Goal: Task Accomplishment & Management: Complete application form

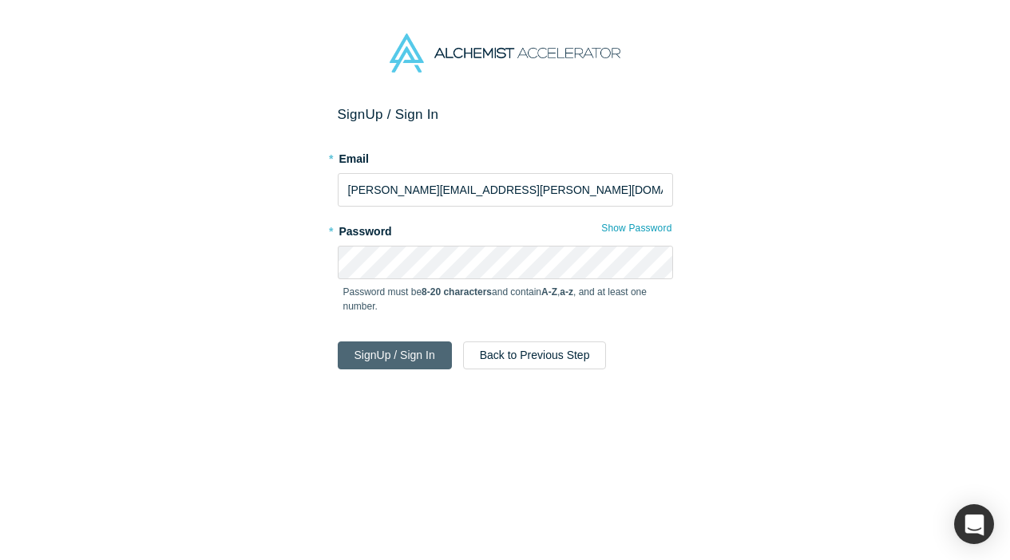
click at [424, 346] on button "Sign Up / Sign In" at bounding box center [395, 356] width 114 height 28
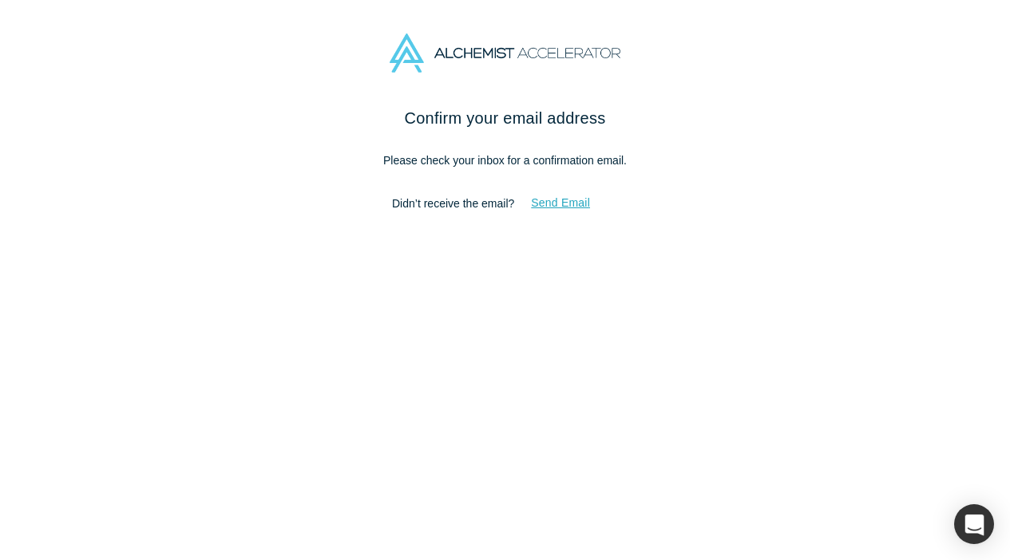
click at [558, 214] on button "Send Email" at bounding box center [560, 203] width 93 height 28
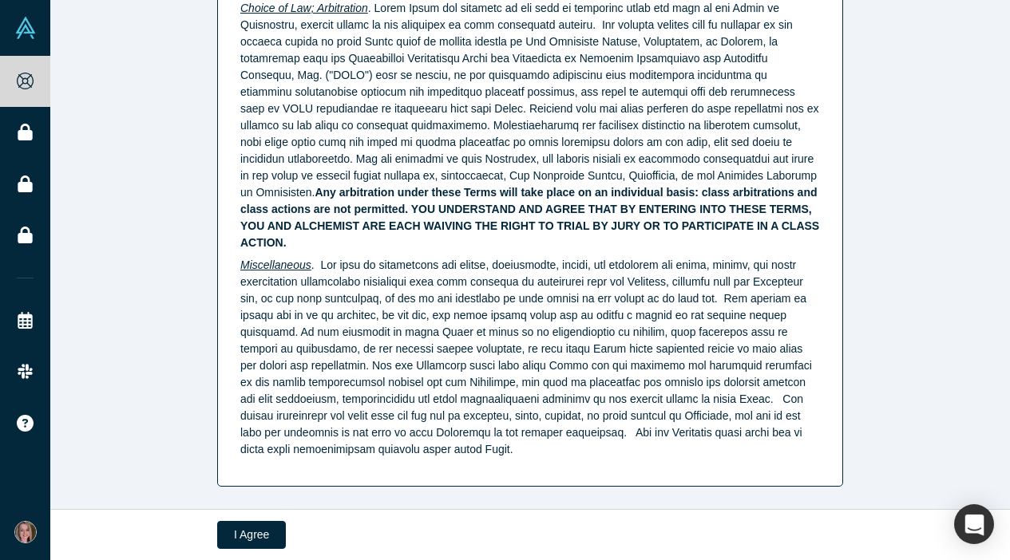
scroll to position [4123, 0]
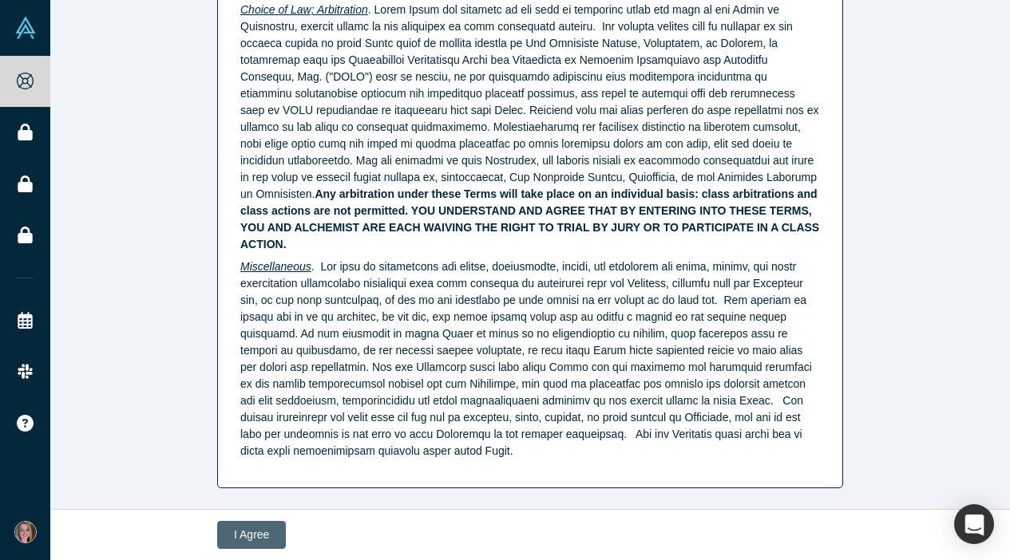
click at [274, 529] on button "I Agree" at bounding box center [251, 535] width 69 height 28
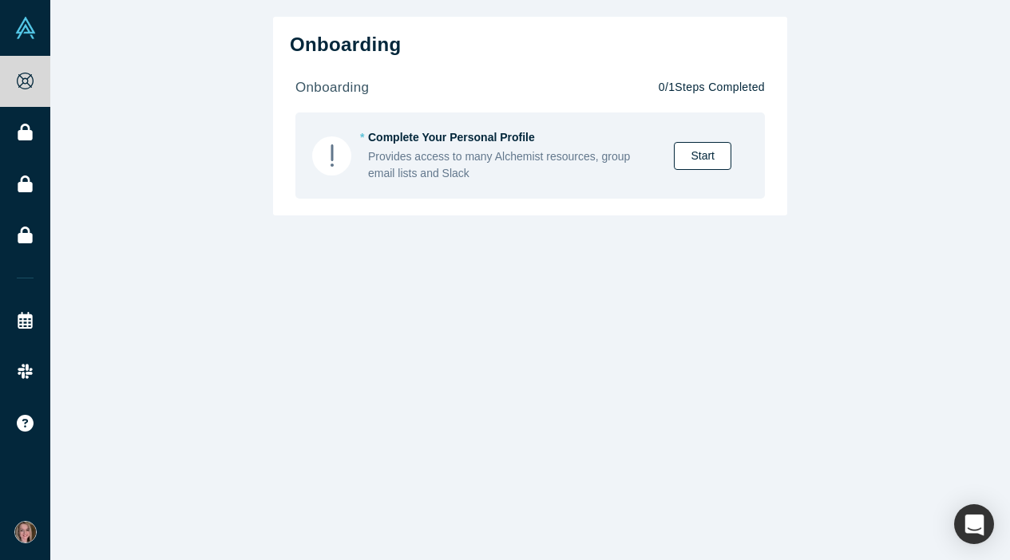
click at [698, 148] on link "Start" at bounding box center [702, 156] width 57 height 28
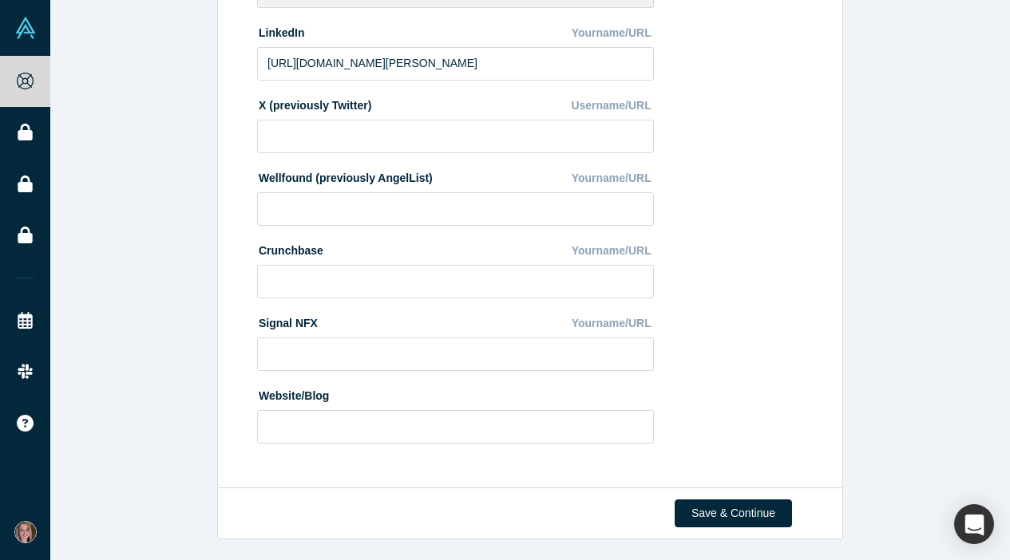
scroll to position [559, 0]
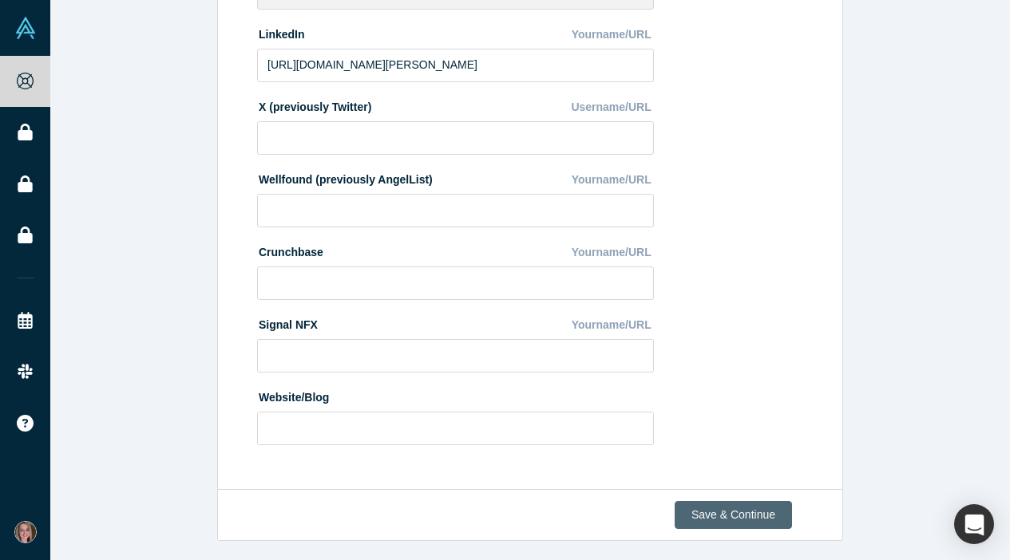
click at [747, 512] on button "Save & Continue" at bounding box center [732, 515] width 117 height 28
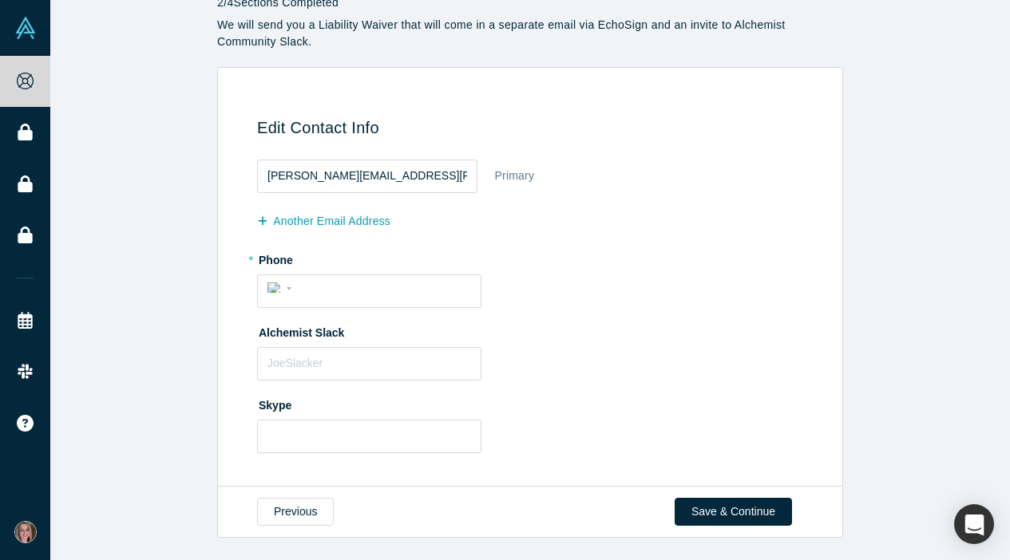
scroll to position [61, 0]
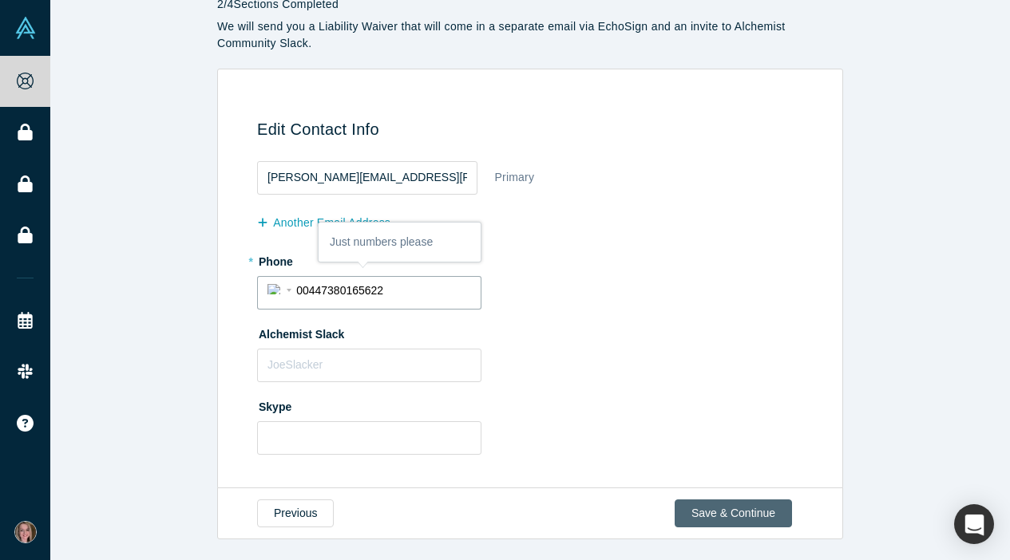
type input "00447380165622"
click at [737, 508] on button "Save & Continue" at bounding box center [732, 514] width 117 height 28
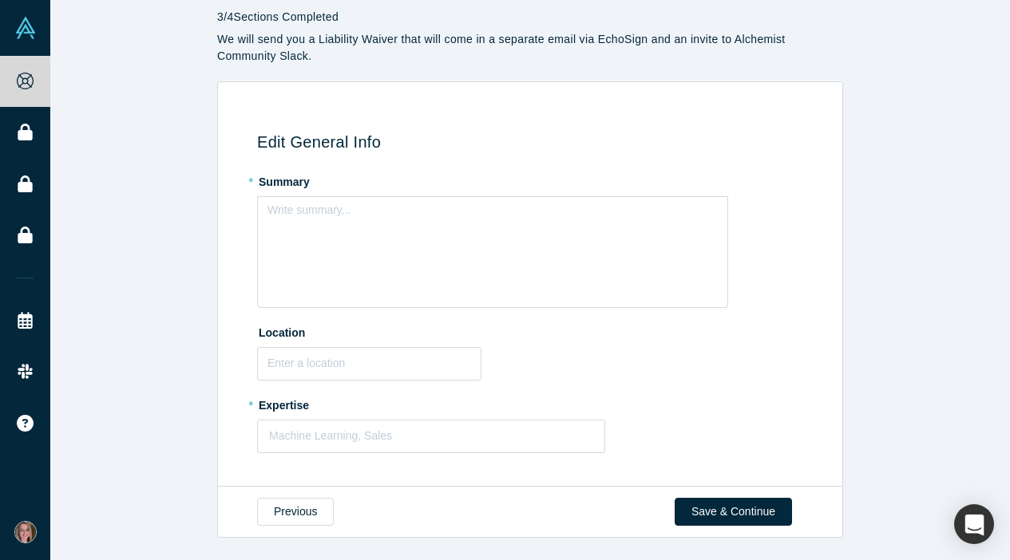
scroll to position [46, 0]
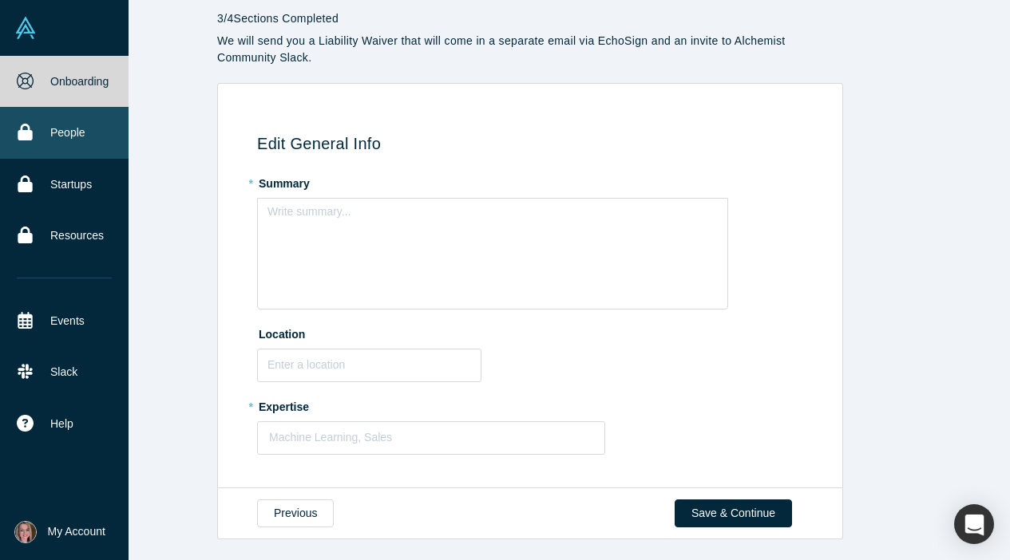
click at [28, 136] on icon at bounding box center [25, 132] width 14 height 17
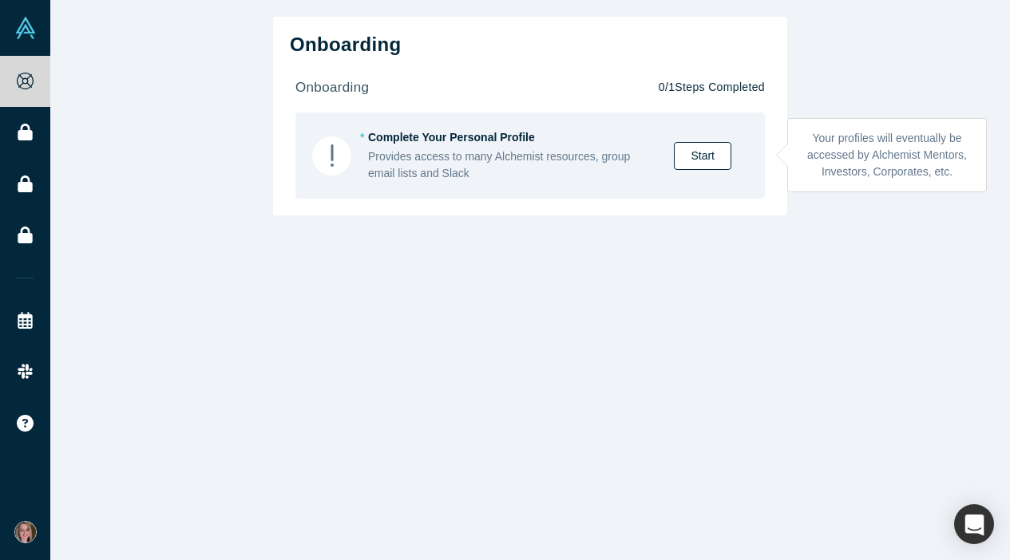
click at [690, 164] on link "Start" at bounding box center [702, 156] width 57 height 28
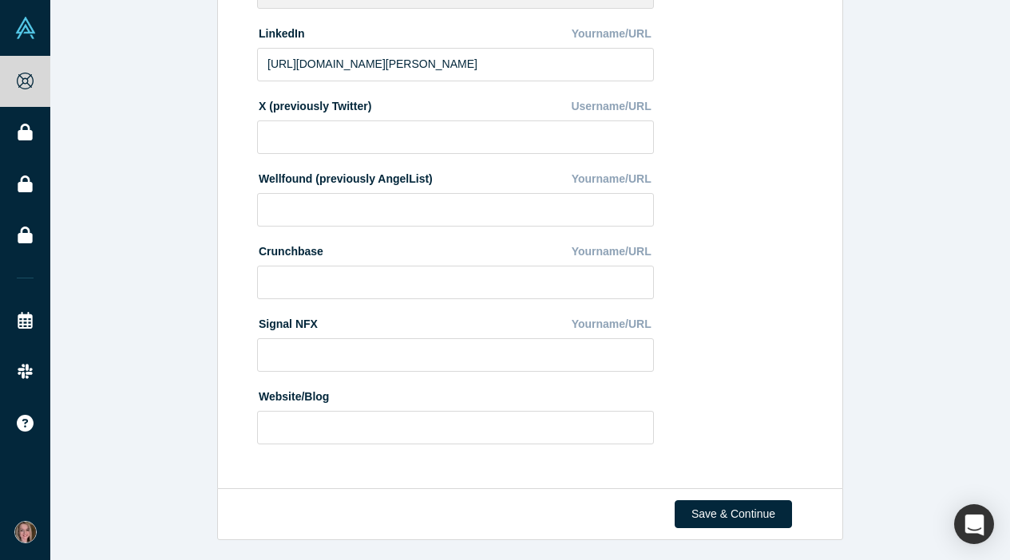
scroll to position [559, 0]
click at [684, 510] on button "Save & Continue" at bounding box center [732, 515] width 117 height 28
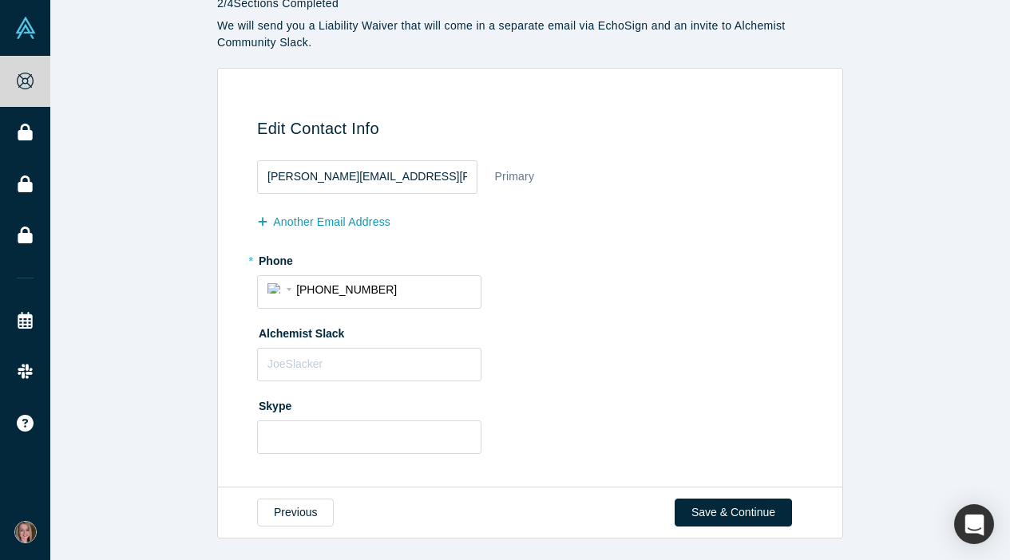
scroll to position [61, 0]
click at [741, 504] on button "Save & Continue" at bounding box center [732, 514] width 117 height 28
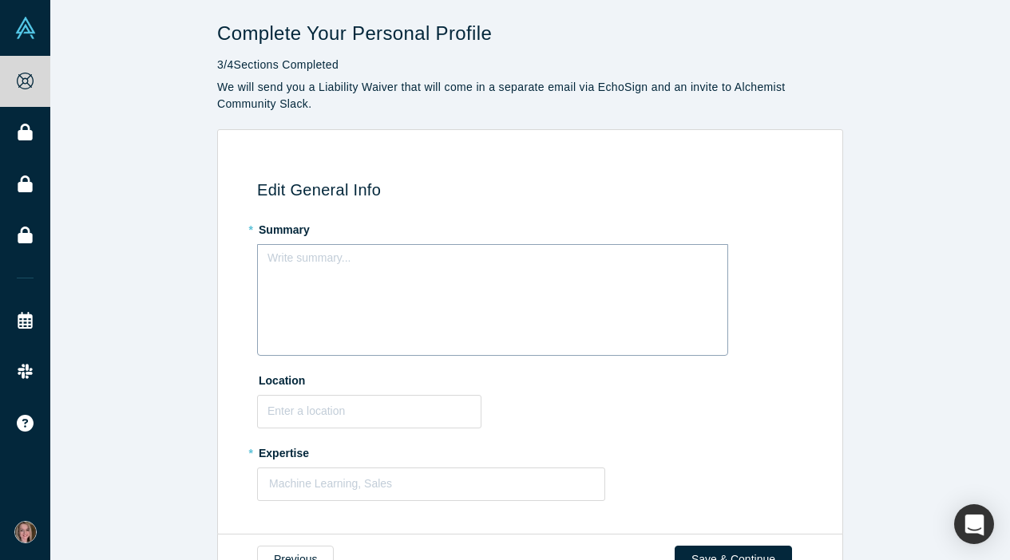
click at [412, 282] on div "Write summary..." at bounding box center [492, 300] width 471 height 112
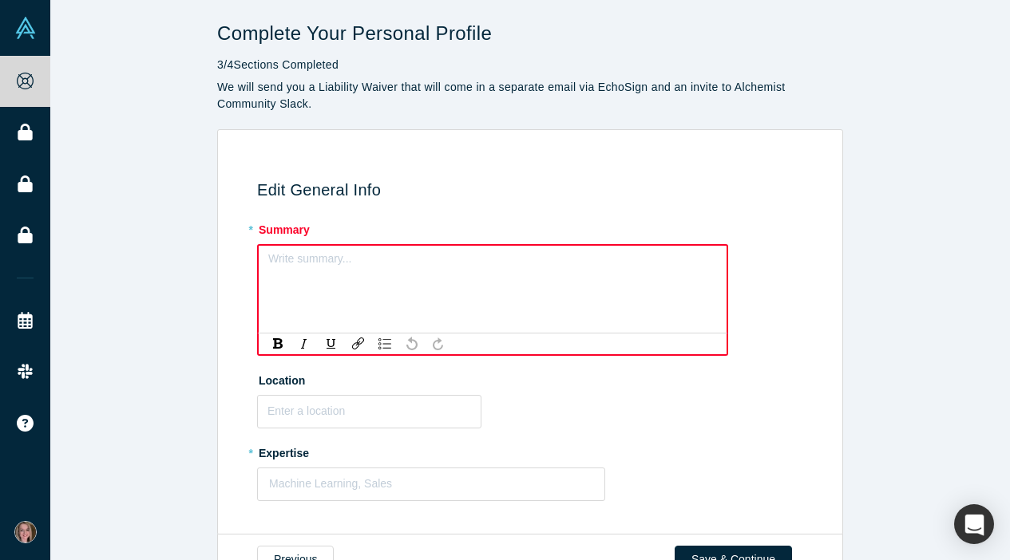
click at [306, 269] on div "rdw-editor" at bounding box center [493, 263] width 429 height 17
click at [283, 259] on div "rdw-editor" at bounding box center [493, 263] width 429 height 17
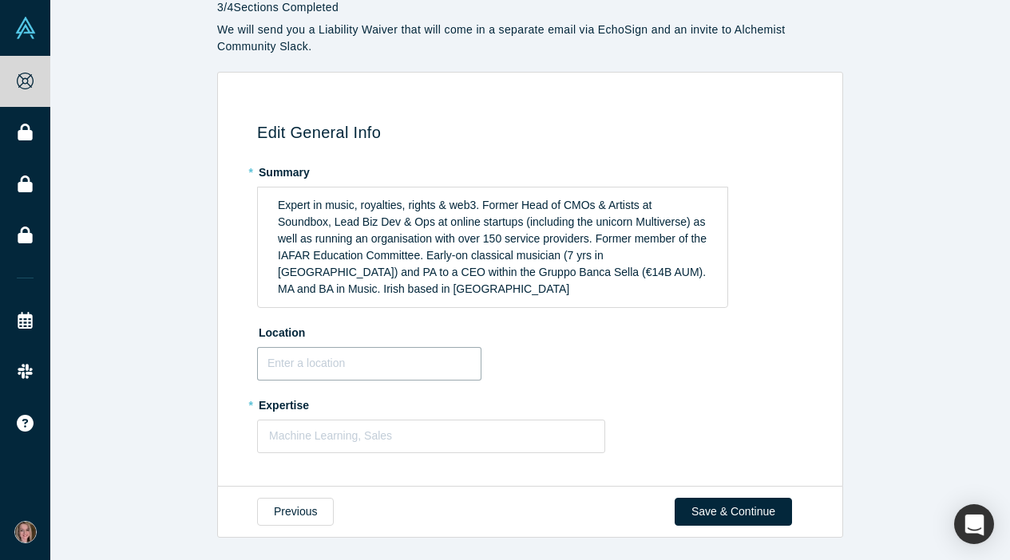
click at [445, 368] on input "text" at bounding box center [369, 364] width 224 height 34
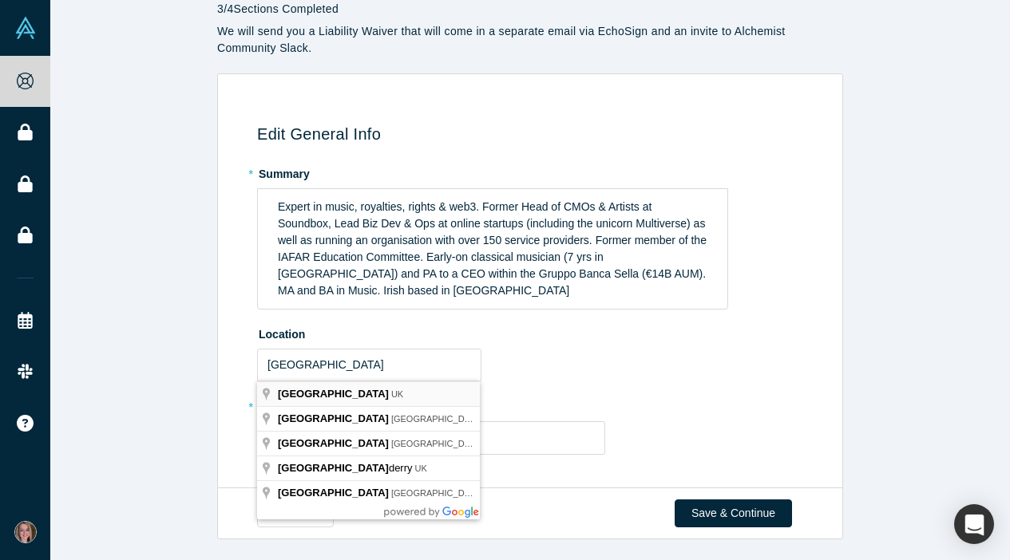
type input "[GEOGRAPHIC_DATA], [GEOGRAPHIC_DATA]"
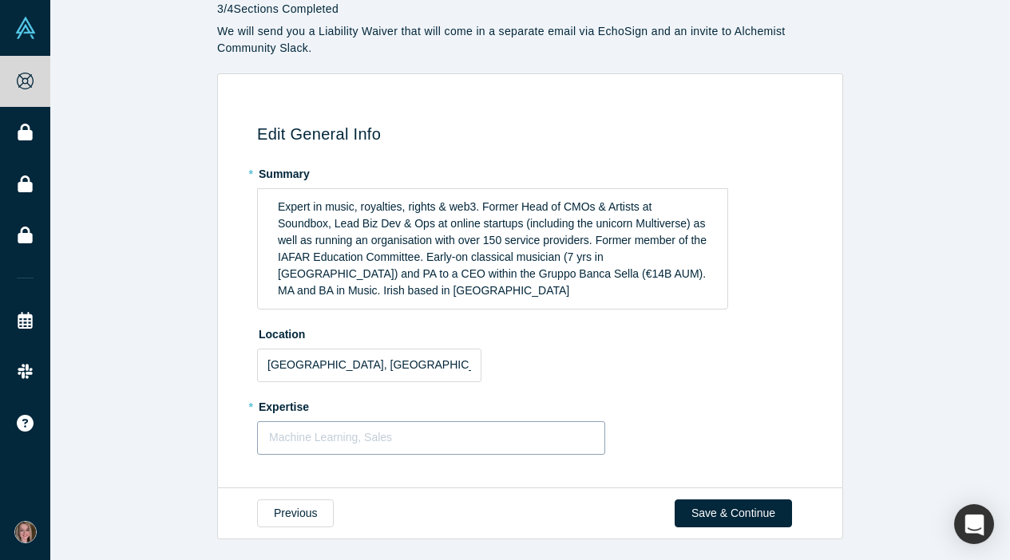
click at [398, 425] on div "Machine Learning, Sales" at bounding box center [431, 438] width 346 height 26
type input "Music rights"
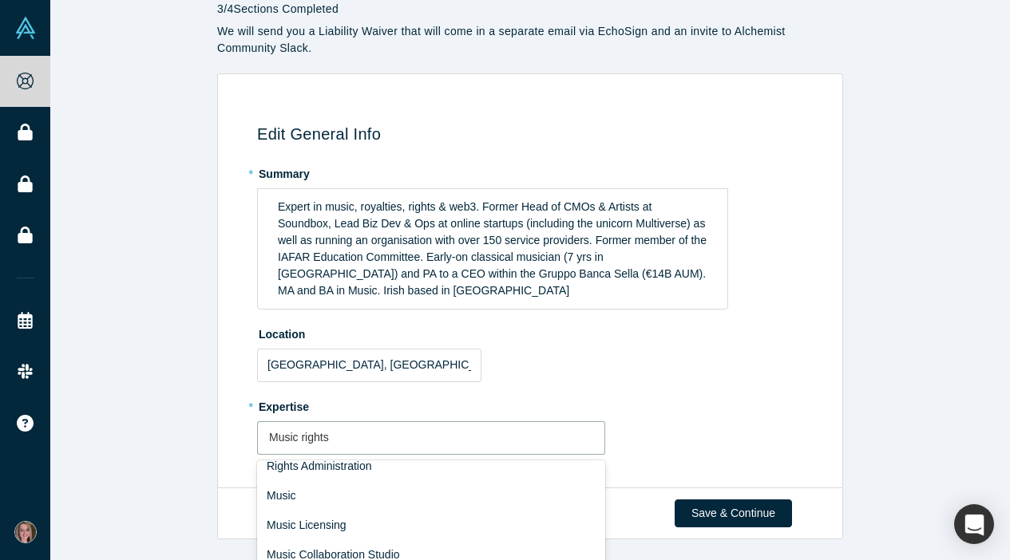
scroll to position [144, 0]
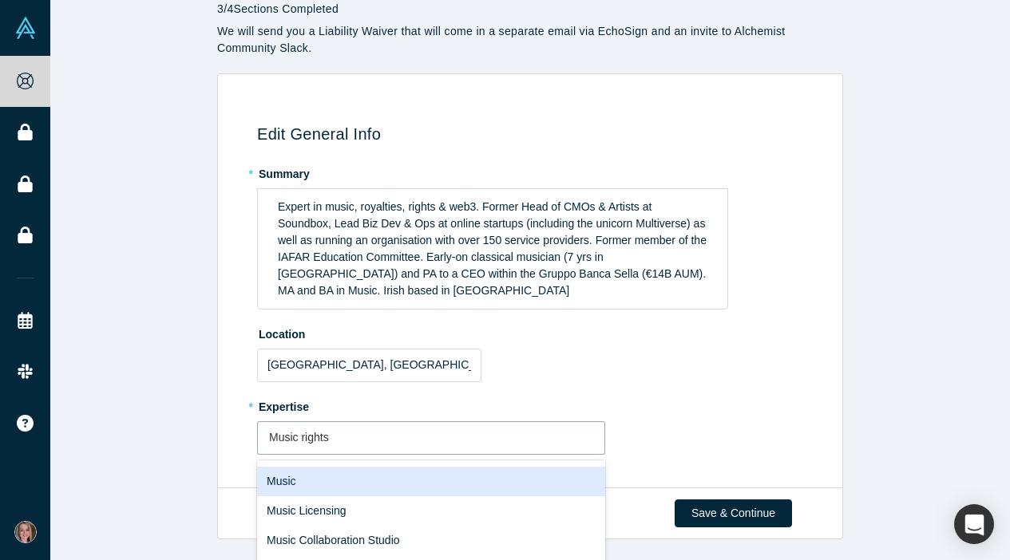
click at [401, 474] on div "Music" at bounding box center [431, 482] width 348 height 30
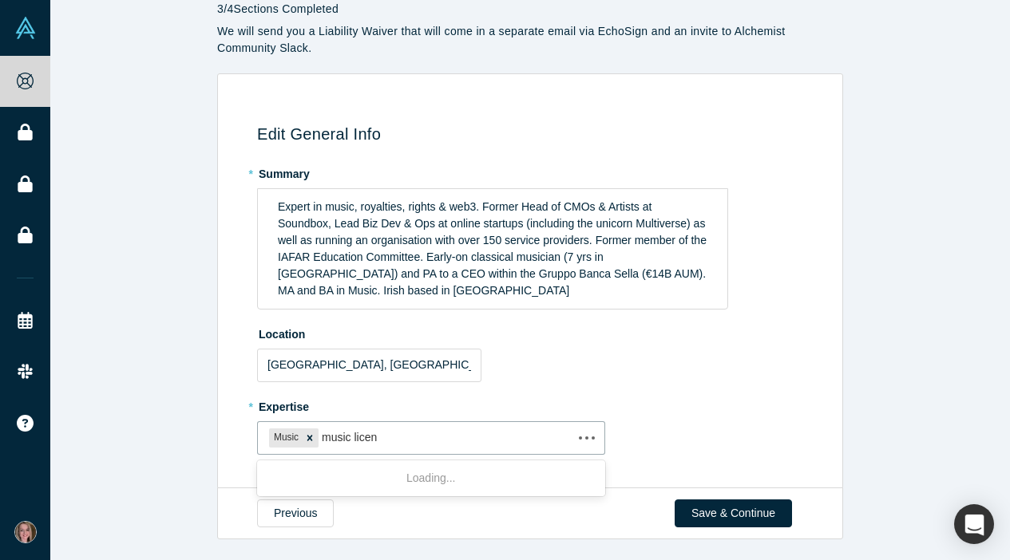
type input "music licens"
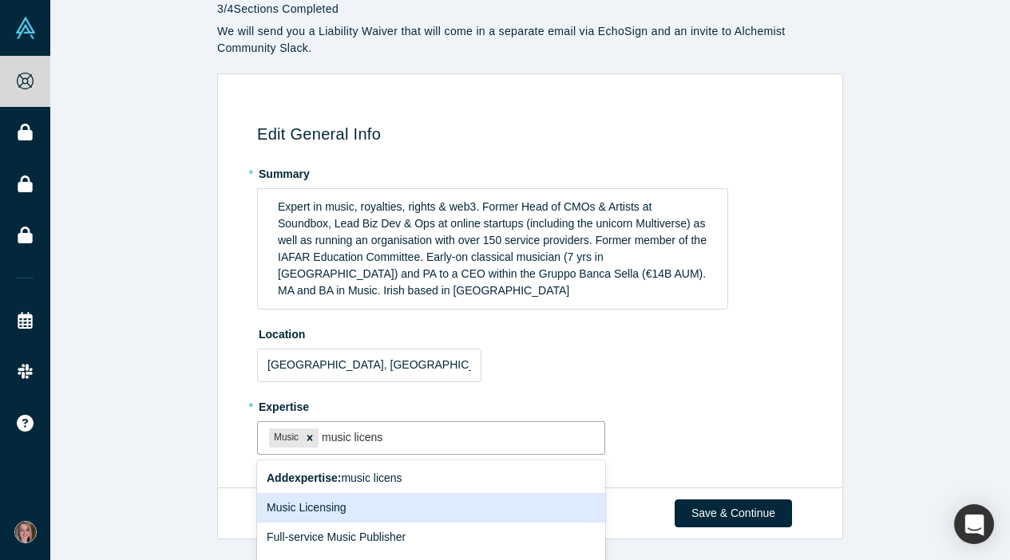
click at [393, 507] on div "Music Licensing" at bounding box center [431, 508] width 348 height 30
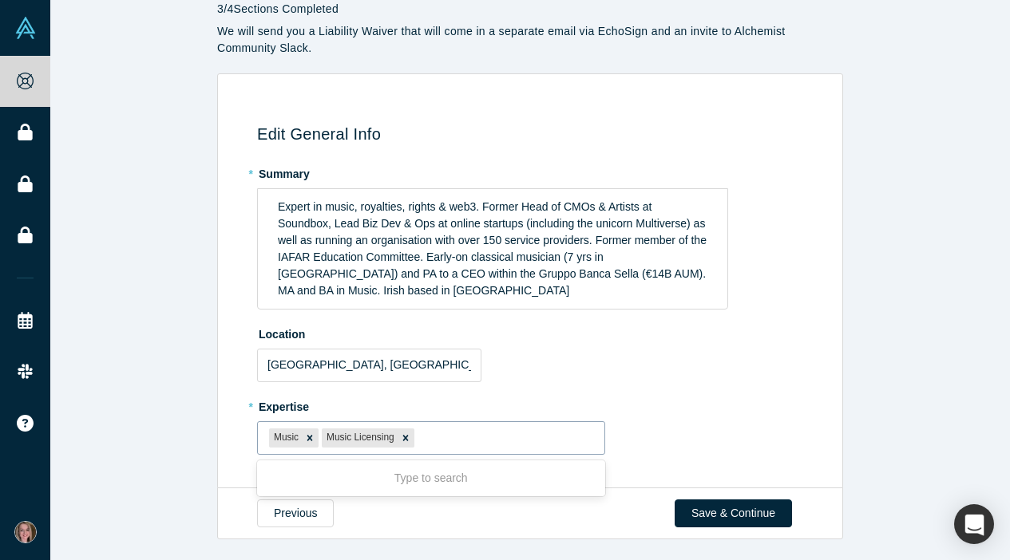
click at [262, 435] on div "Music Music Licensing" at bounding box center [431, 438] width 346 height 26
type input "startups"
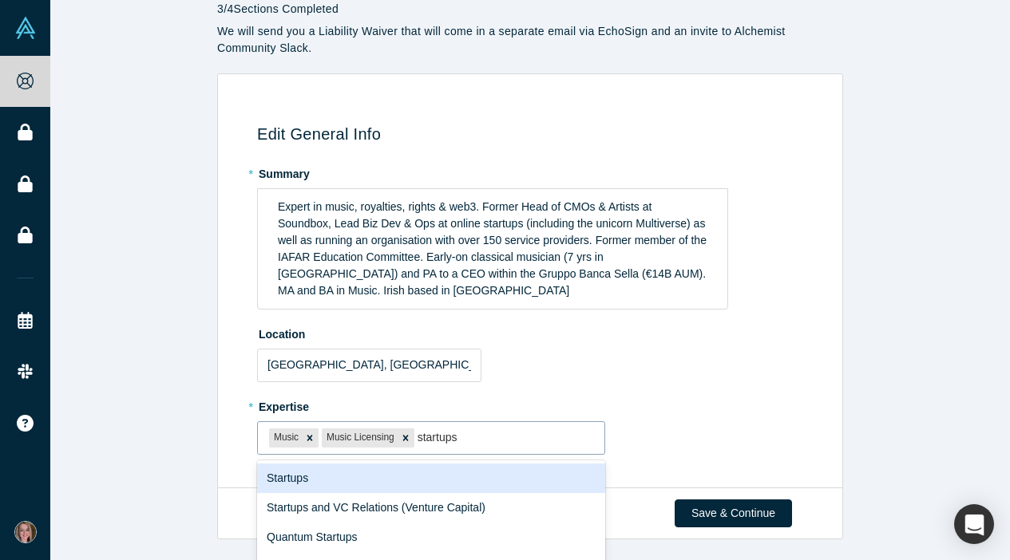
click at [342, 485] on div "Startups" at bounding box center [431, 479] width 348 height 30
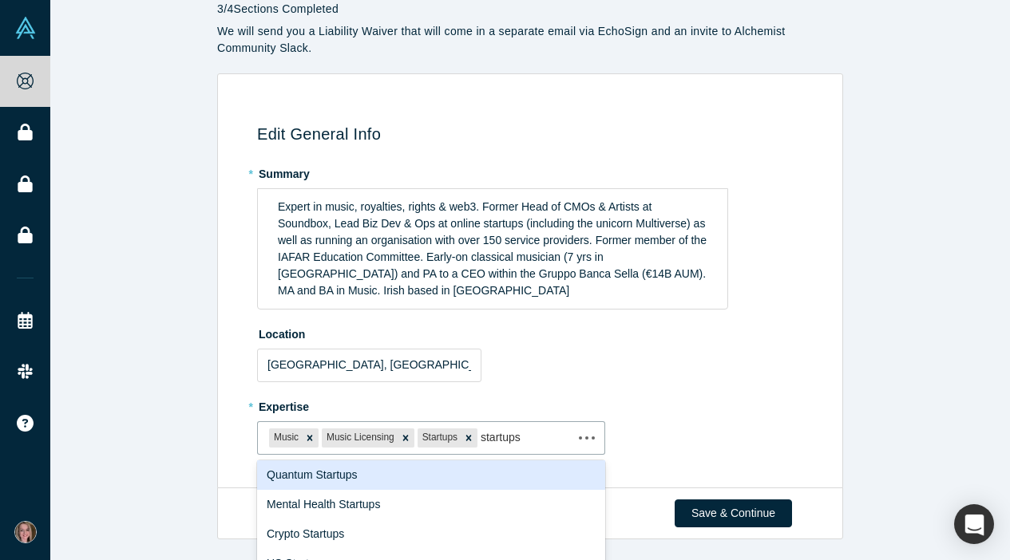
scroll to position [33, 0]
type input "startups"
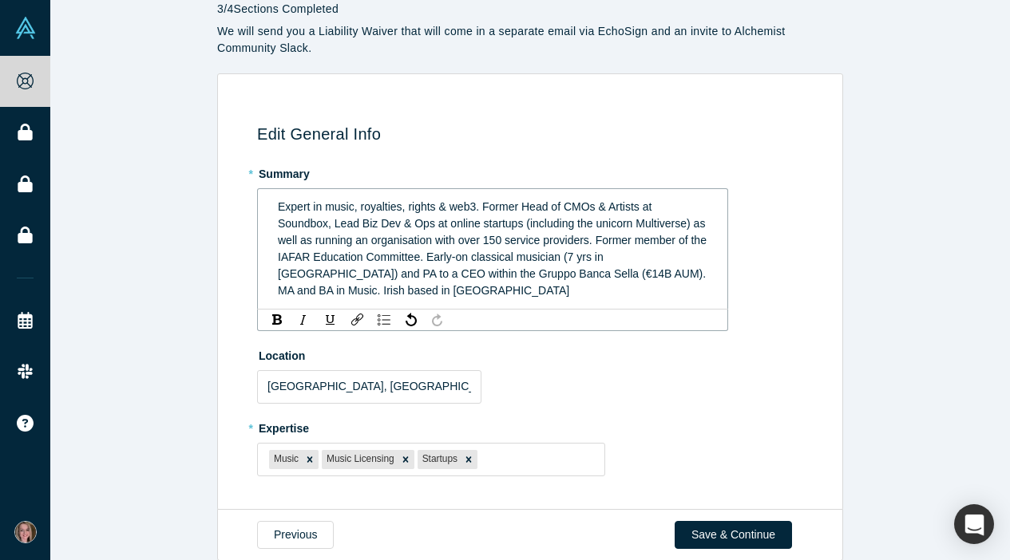
click at [352, 243] on span "Expert in music, royalties, rights & web3. Former Head of CMOs & Artists at Sou…" at bounding box center [494, 248] width 432 height 97
drag, startPoint x: 349, startPoint y: 240, endPoint x: 324, endPoint y: 239, distance: 24.8
click at [324, 239] on span "Expert in music, royalties, rights & web3. Former Head of CMOs & Artists at Sou…" at bounding box center [494, 248] width 432 height 97
drag, startPoint x: 353, startPoint y: 243, endPoint x: 318, endPoint y: 243, distance: 35.1
click at [318, 243] on span "Expert in music, royalties, rights & web3. Former Head of CMOs & Artists at Sou…" at bounding box center [494, 248] width 432 height 97
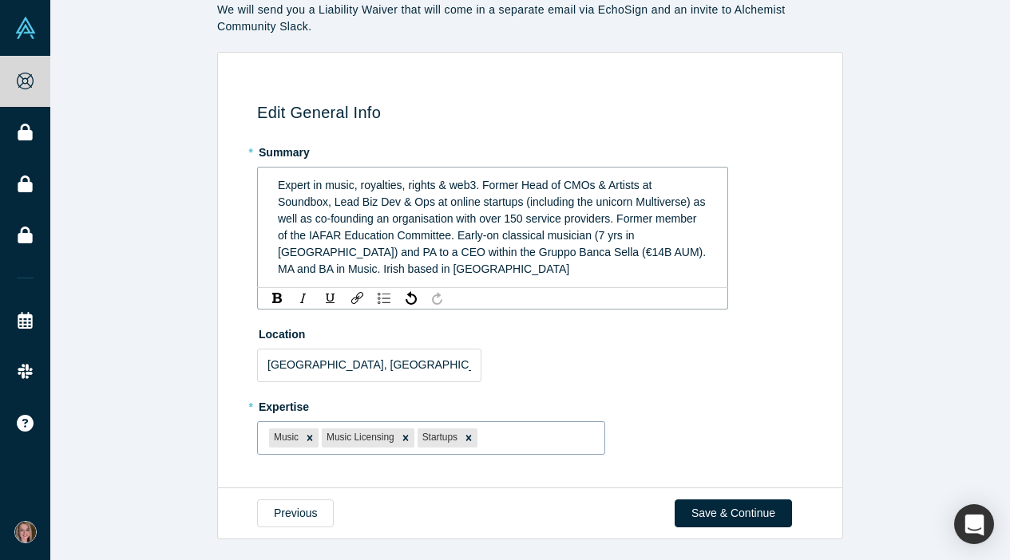
scroll to position [56, 0]
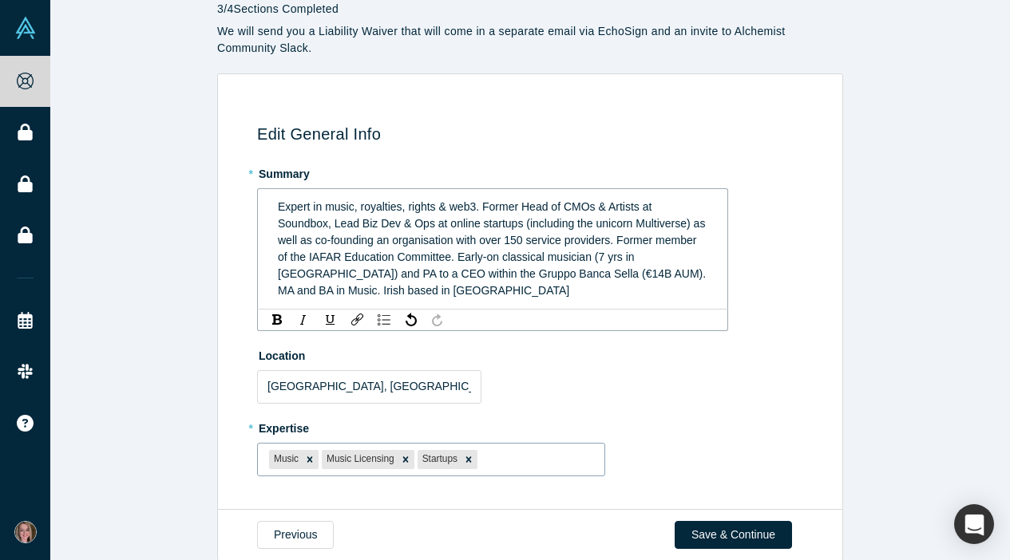
click at [524, 449] on div at bounding box center [536, 459] width 113 height 20
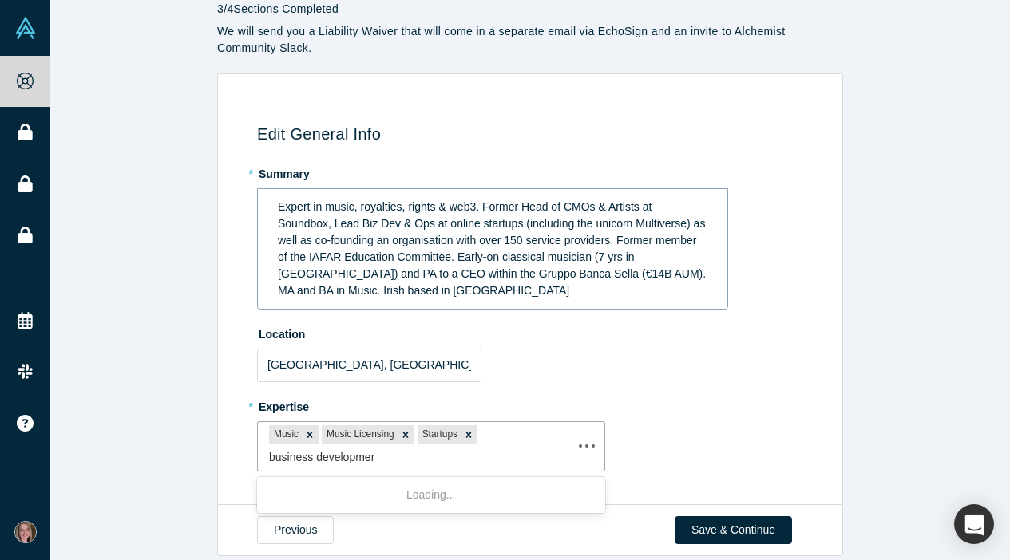
type input "business development"
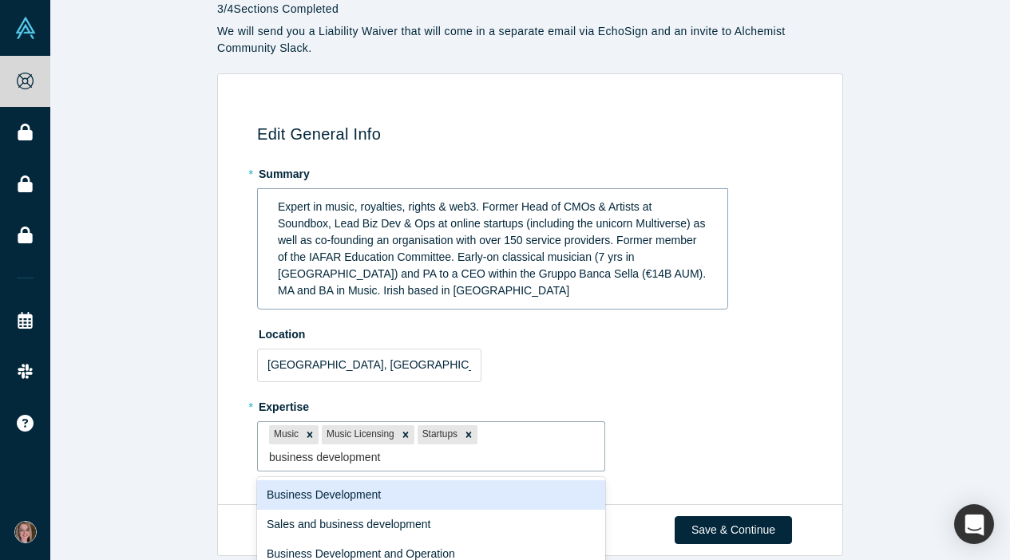
click at [470, 500] on div "Business Development" at bounding box center [431, 495] width 348 height 30
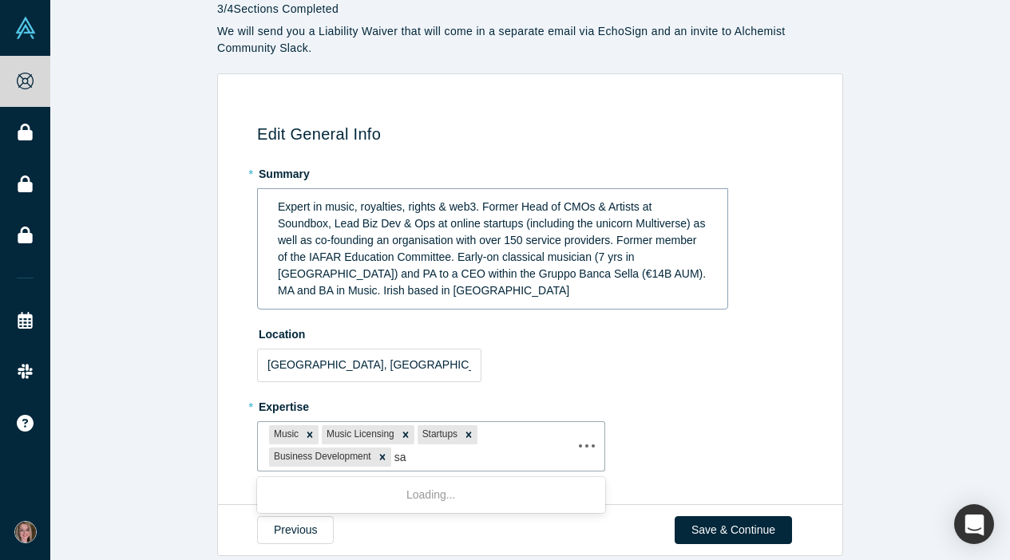
type input "s"
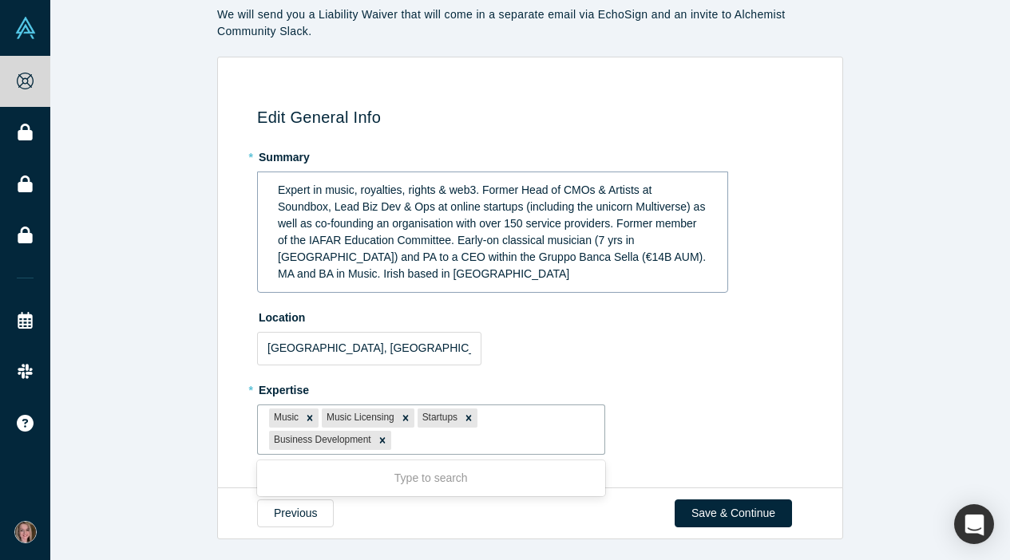
scroll to position [72, 0]
type input "languages"
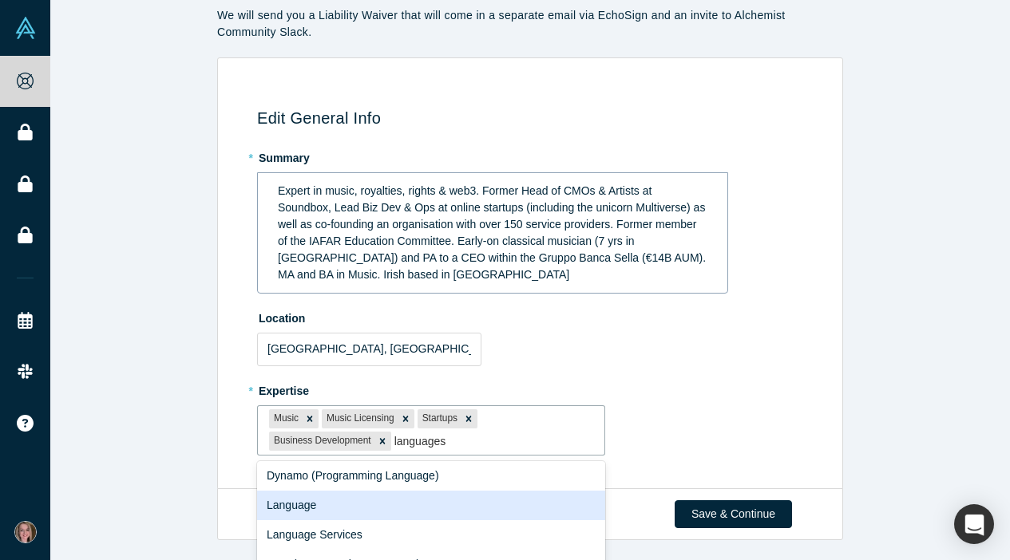
scroll to position [388, 0]
click at [452, 500] on div "Language" at bounding box center [431, 505] width 348 height 30
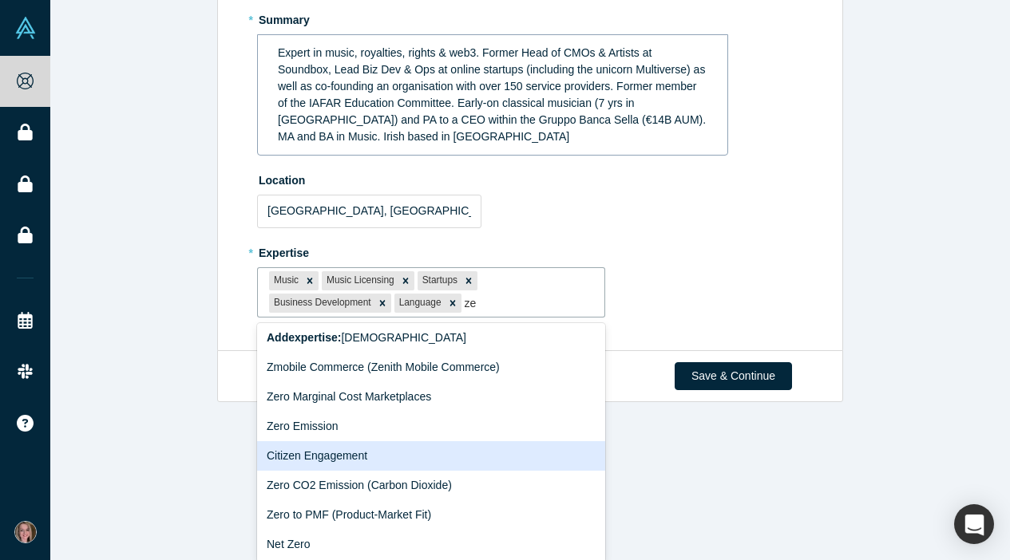
scroll to position [72, 0]
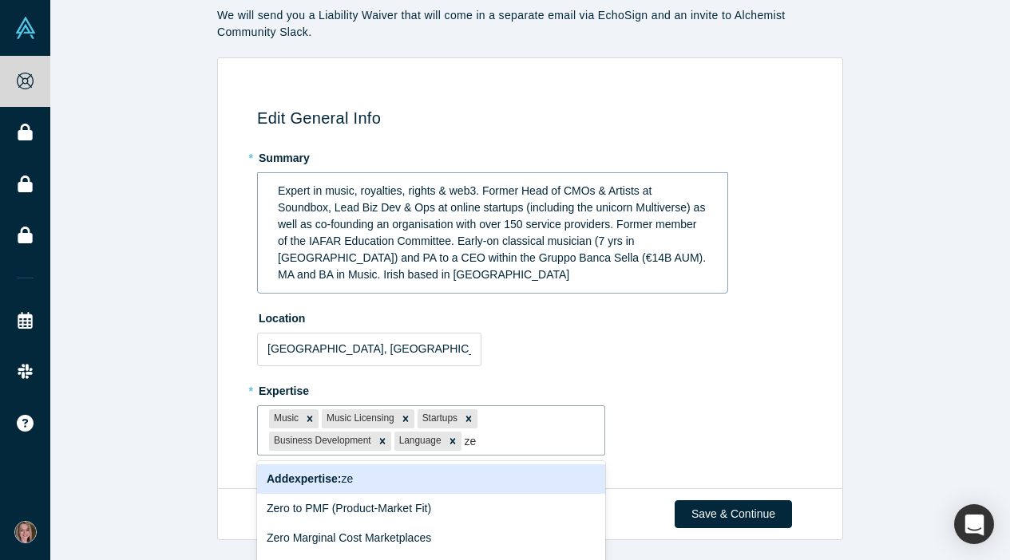
type input "z"
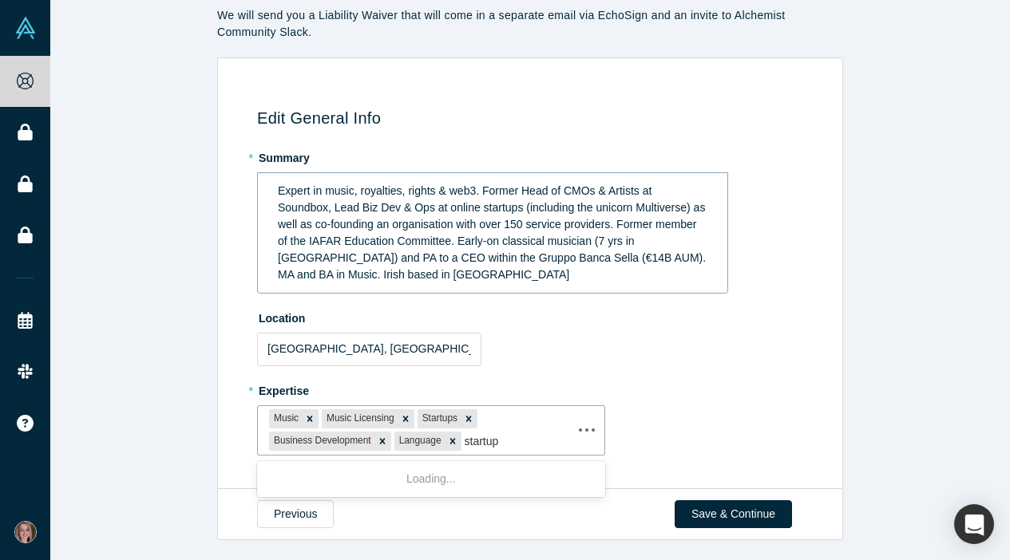
type input "startups"
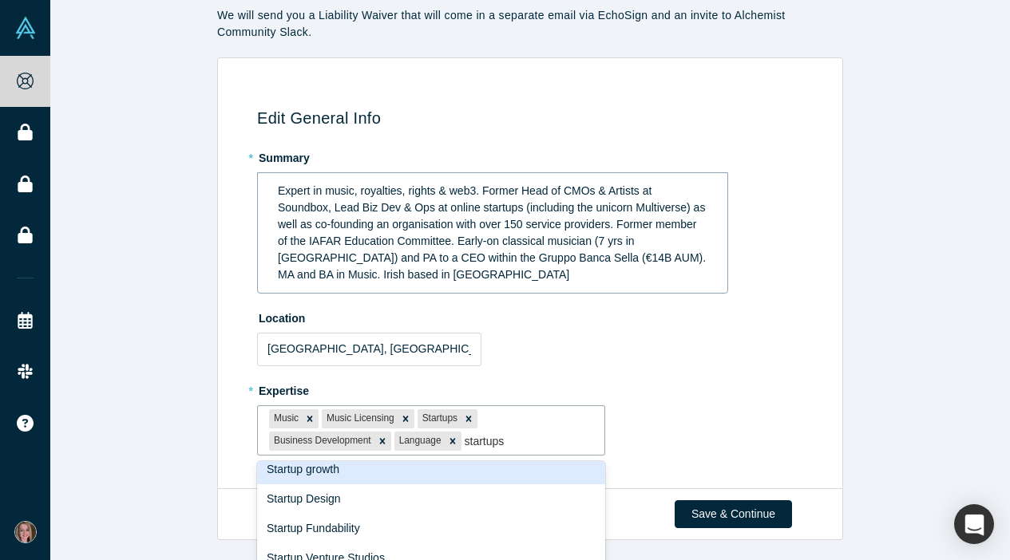
scroll to position [804, 0]
click at [450, 480] on div "Startup growth" at bounding box center [431, 473] width 348 height 30
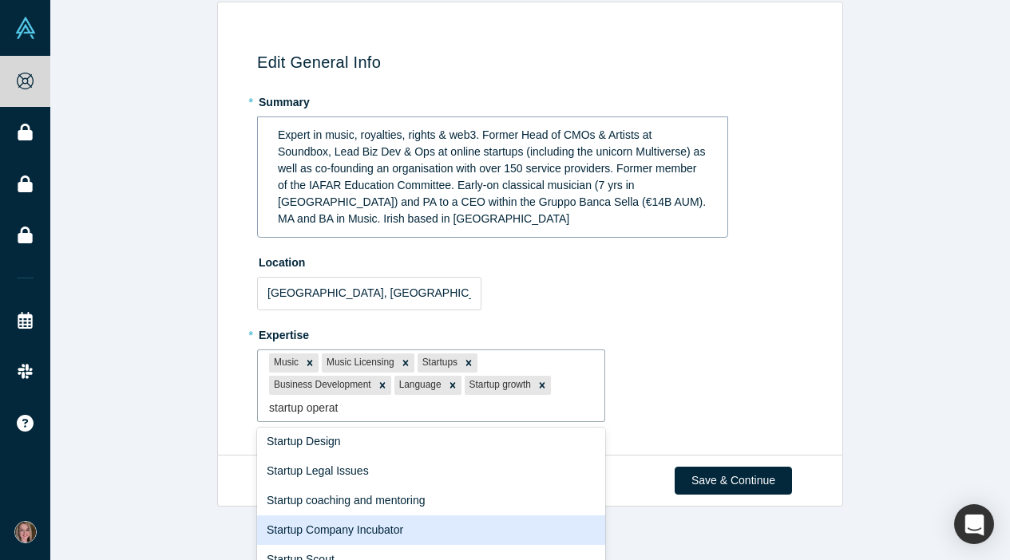
scroll to position [93, 0]
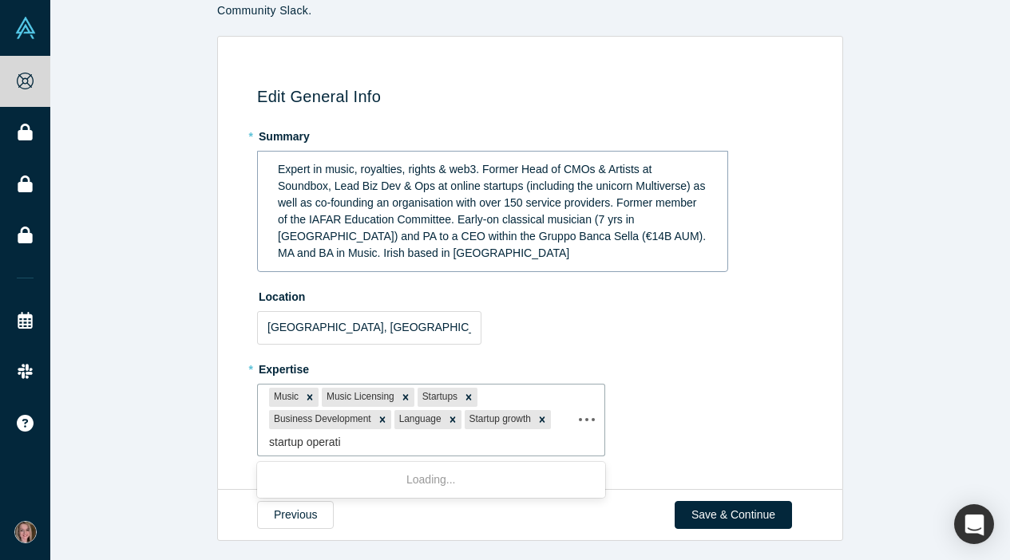
type input "startup operations"
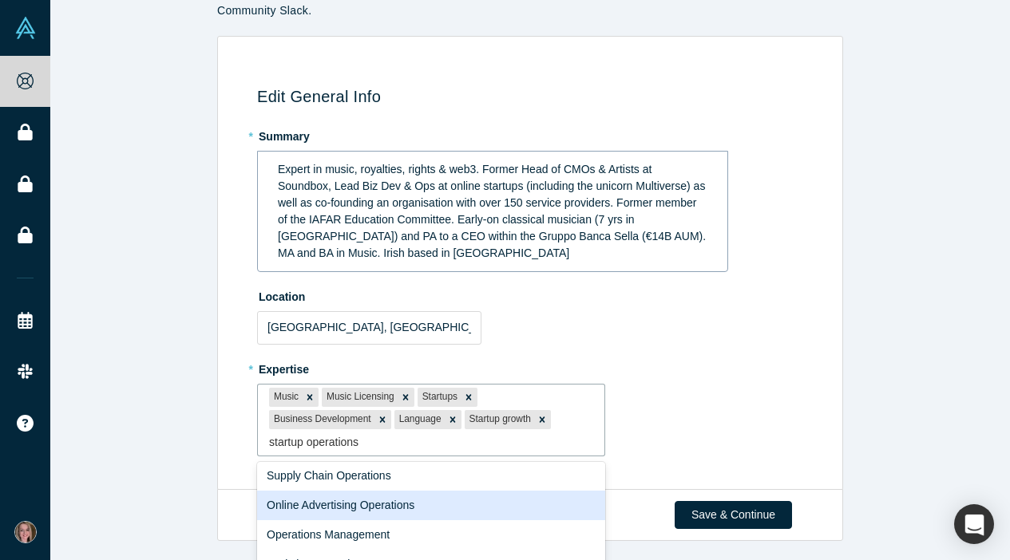
scroll to position [135, 0]
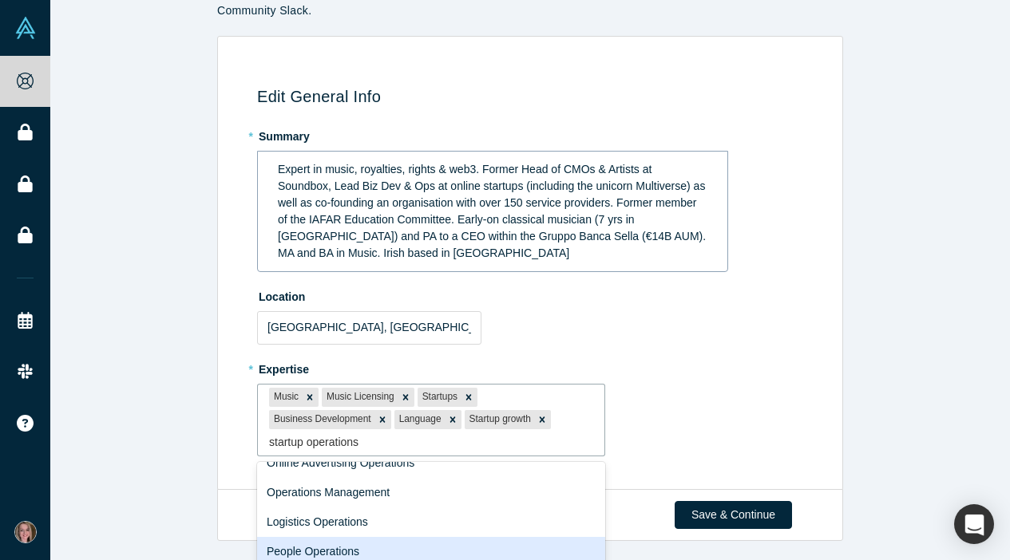
click at [350, 547] on div "People Operations" at bounding box center [431, 552] width 348 height 30
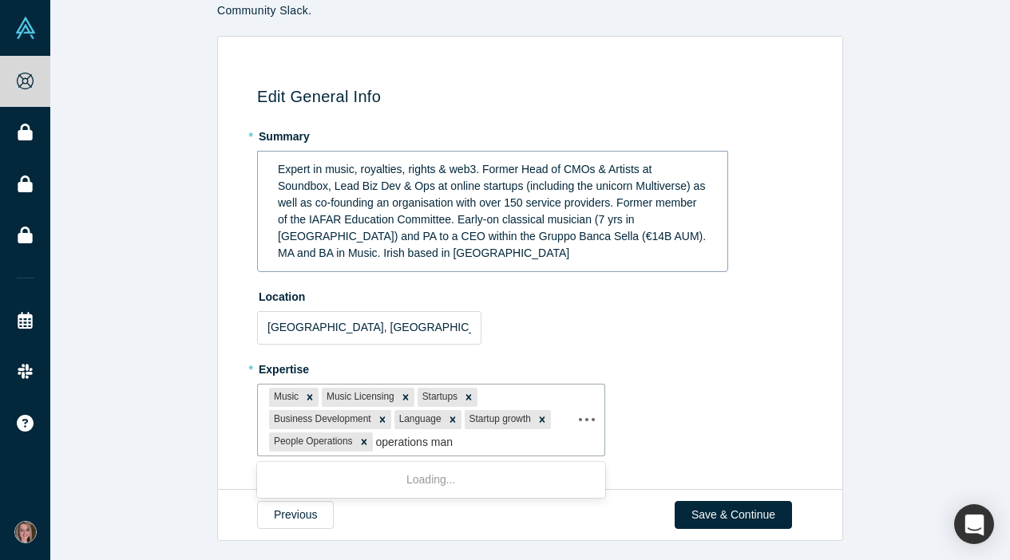
type input "operations mana"
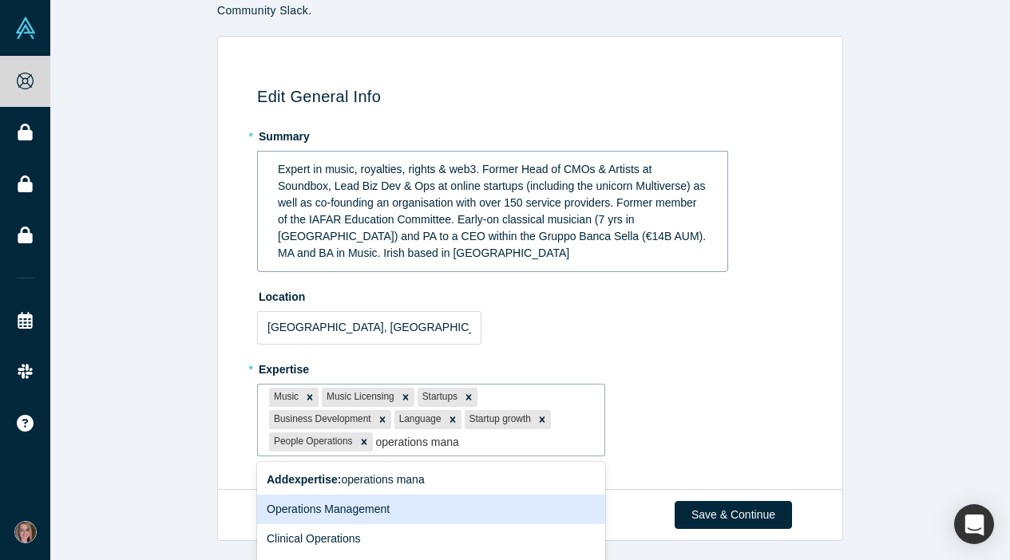
click at [354, 502] on div "Operations Management" at bounding box center [431, 510] width 348 height 30
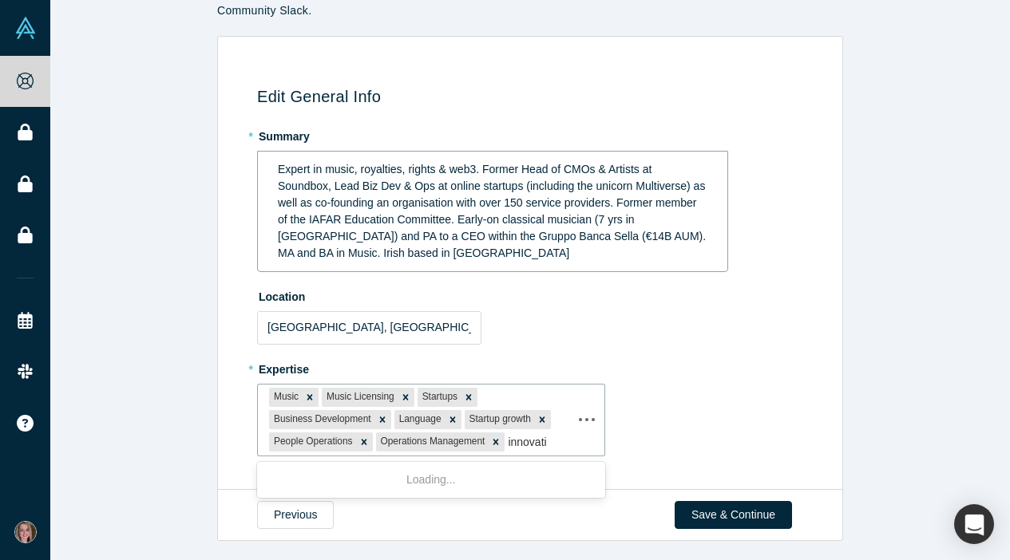
type input "innovation"
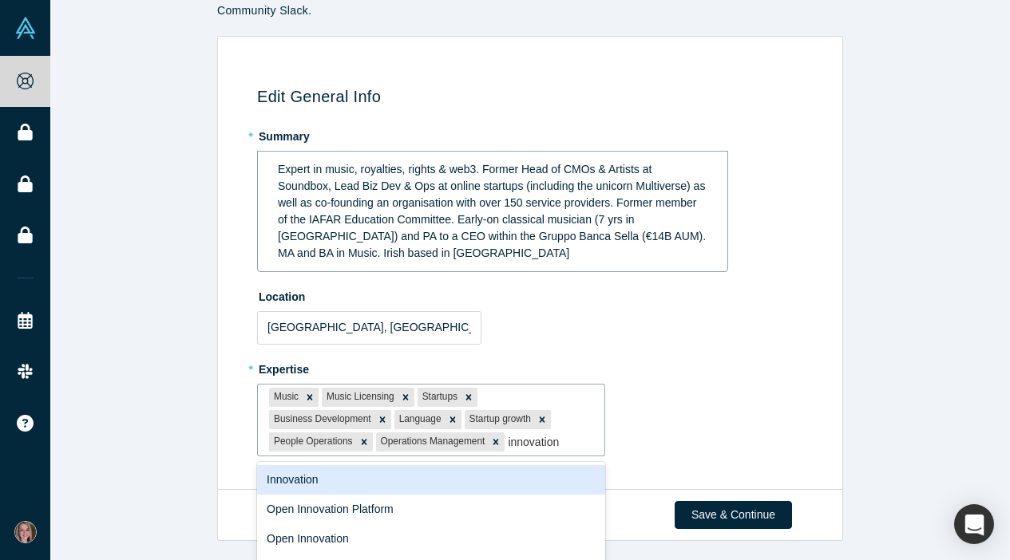
click at [434, 482] on div "Innovation" at bounding box center [431, 480] width 348 height 30
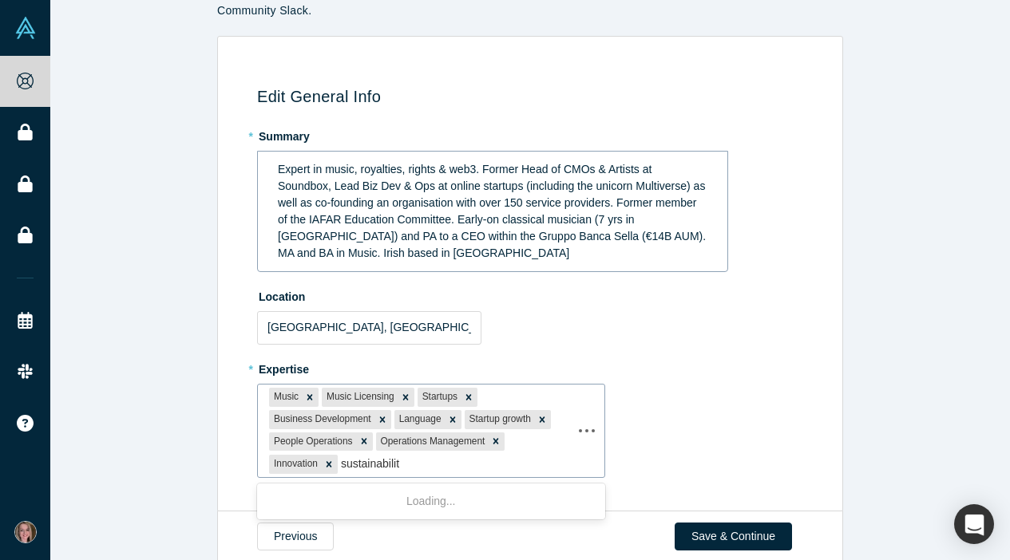
type input "sustainability"
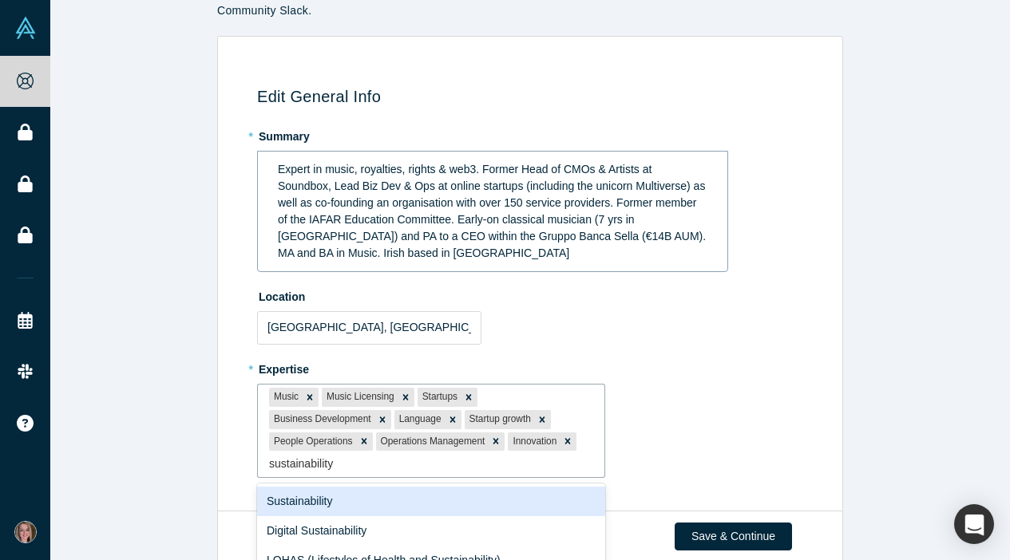
click at [467, 493] on div "Sustainability" at bounding box center [431, 502] width 348 height 30
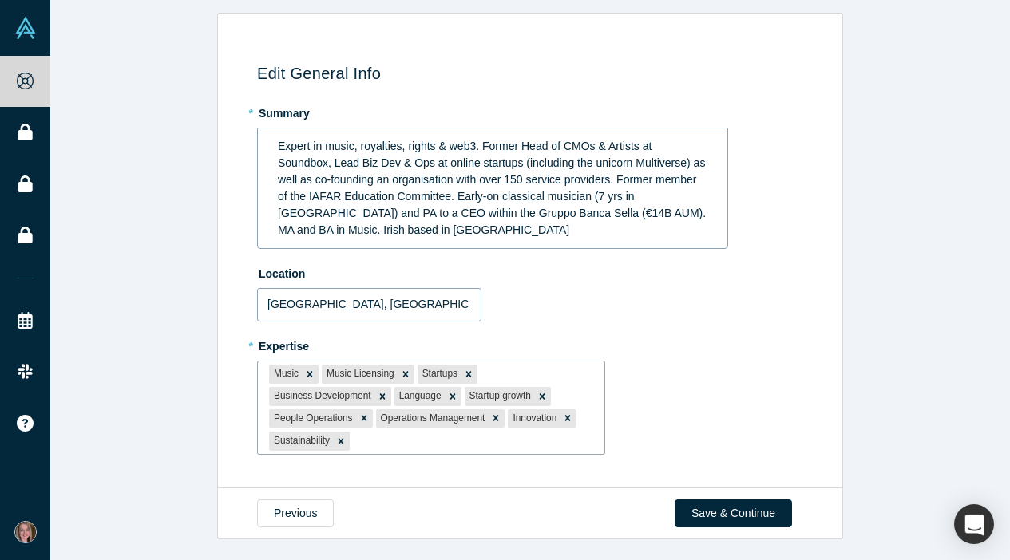
scroll to position [115, 0]
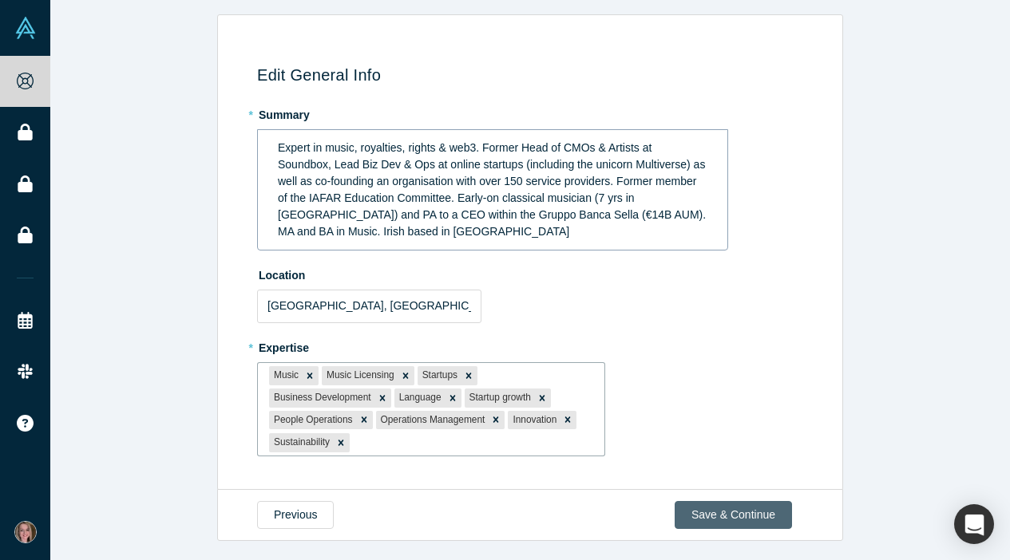
click at [711, 506] on button "Save & Continue" at bounding box center [732, 515] width 117 height 28
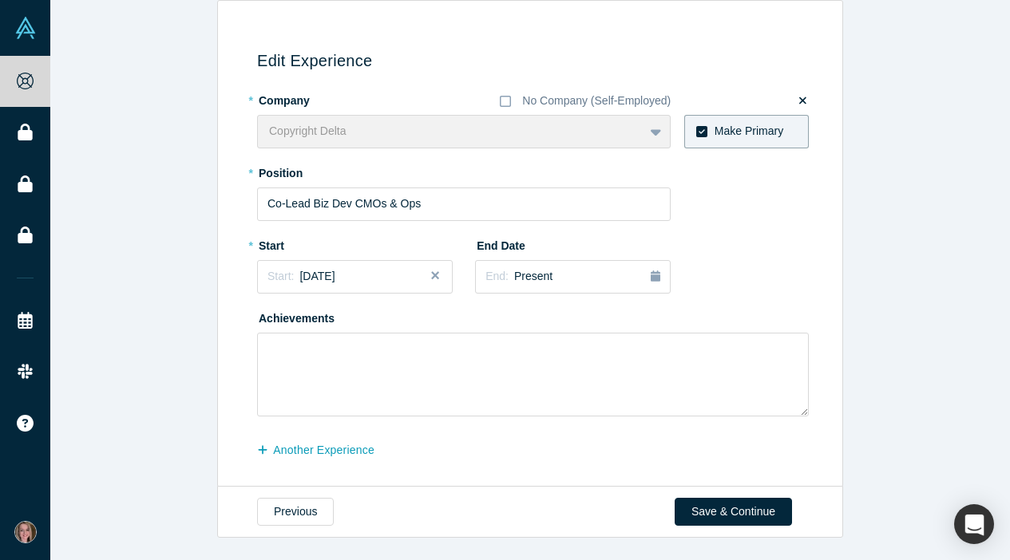
scroll to position [128, 0]
click at [432, 367] on textarea at bounding box center [532, 376] width 551 height 84
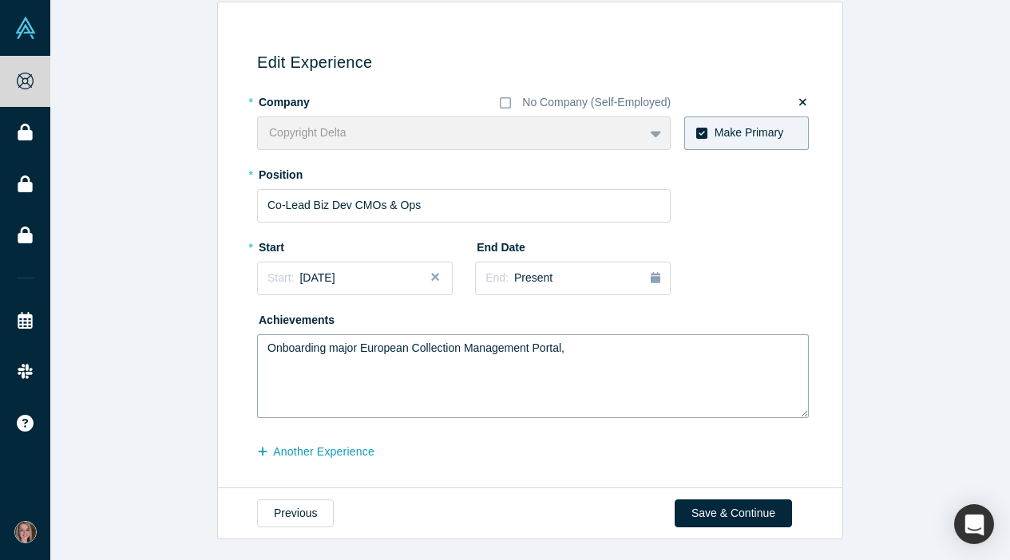
click at [574, 352] on textarea "Onboarding major European Collection Management Portal," at bounding box center [532, 376] width 551 height 84
click at [367, 364] on textarea "Onboarding major European Collection Management Portal Reaching out to 180 AI c…" at bounding box center [532, 376] width 551 height 84
click at [433, 370] on textarea "Onboarding major European Collection Management Portal Reaching out to 231 AI c…" at bounding box center [532, 376] width 551 height 84
click at [578, 342] on textarea "Onboarding major European Collection Management Portal Reaching out to 231 AI c…" at bounding box center [532, 376] width 551 height 84
click at [619, 387] on textarea "Onboarding major European Collection Management Portal Onboarding major US inde…" at bounding box center [532, 376] width 551 height 84
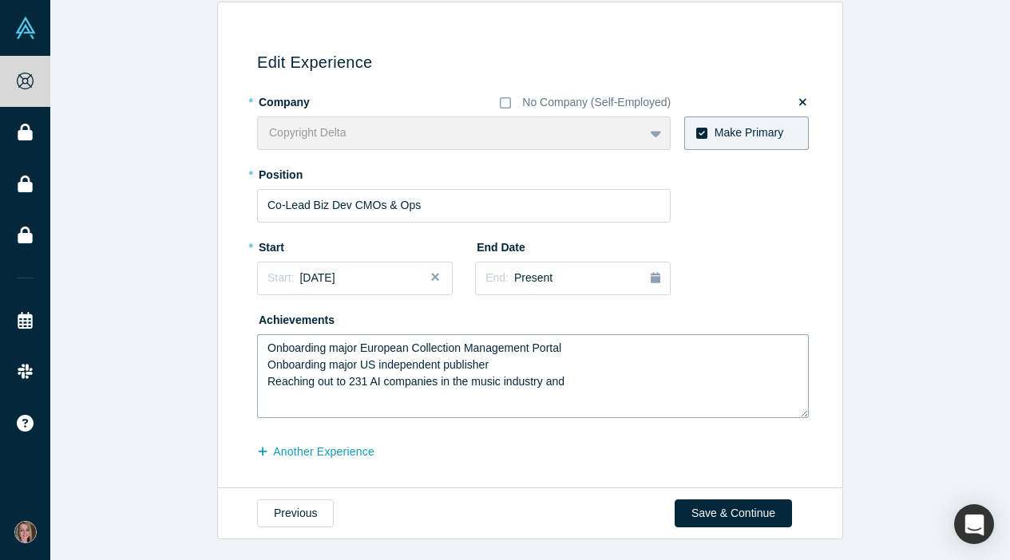
click at [577, 346] on textarea "Onboarding major European Collection Management Portal Onboarding major US inde…" at bounding box center [532, 376] width 551 height 84
click at [510, 367] on textarea "Onboarding major European Collection Management Organisation to the CPD portal …" at bounding box center [532, 376] width 551 height 84
drag, startPoint x: 510, startPoint y: 365, endPoint x: 263, endPoint y: 367, distance: 246.6
click at [263, 367] on textarea "Onboarding major European Collection Management Organisation to the CPD portal …" at bounding box center [532, 376] width 551 height 84
drag, startPoint x: 572, startPoint y: 381, endPoint x: 239, endPoint y: 366, distance: 333.1
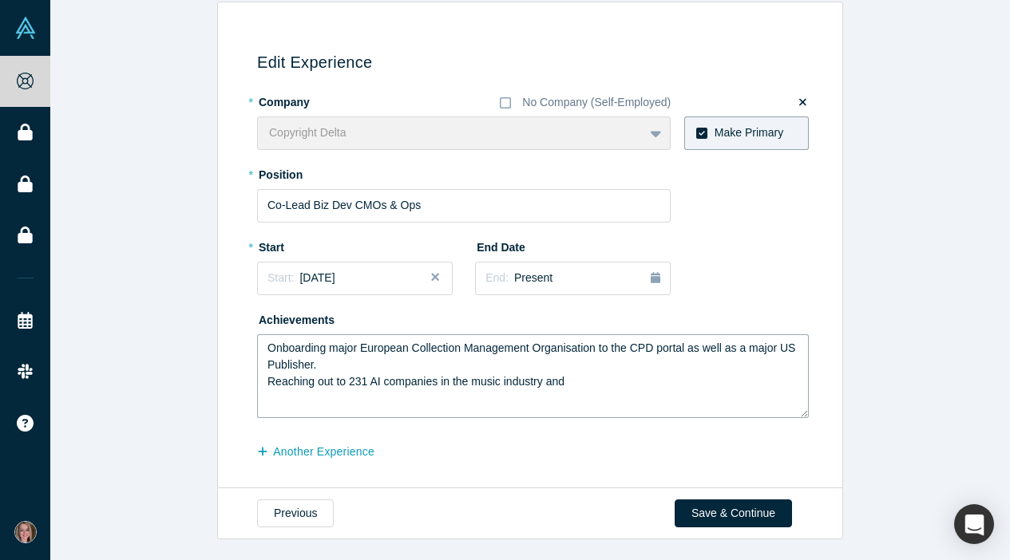
click at [239, 366] on div "Edit Experience * Company No Company (Self-Employed) Copyright Delta To pick up…" at bounding box center [526, 251] width 607 height 453
click at [422, 361] on textarea "Onboarding major European Collection Management Organisation to the CPD portal …" at bounding box center [532, 376] width 551 height 84
drag, startPoint x: 574, startPoint y: 383, endPoint x: 251, endPoint y: 386, distance: 322.4
click at [251, 386] on div "Edit Experience * Company No Company (Self-Employed) Copyright Delta To pick up…" at bounding box center [526, 251] width 607 height 453
drag, startPoint x: 585, startPoint y: 383, endPoint x: 249, endPoint y: 386, distance: 336.0
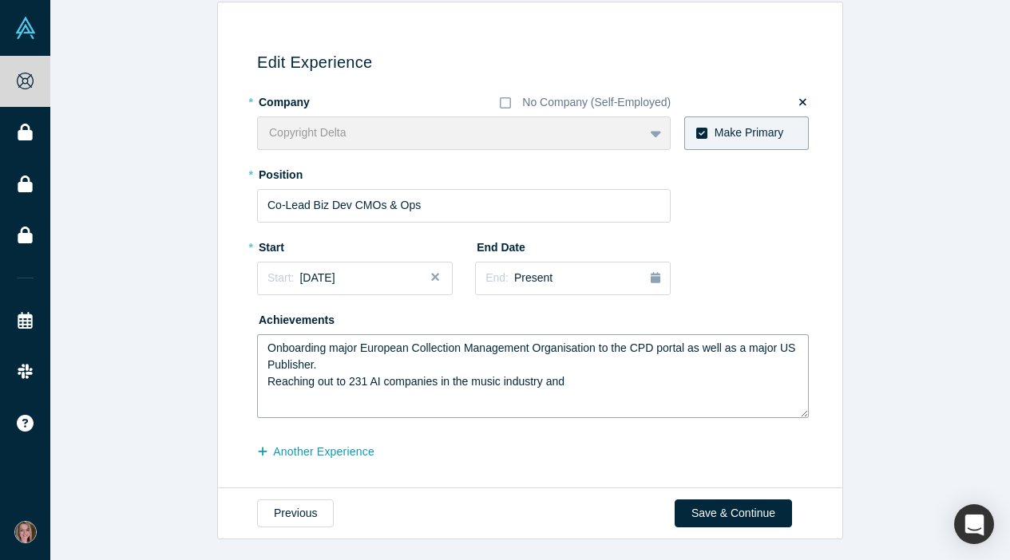
click at [249, 386] on div "Edit Experience * Company No Company (Self-Employed) Copyright Delta To pick up…" at bounding box center [526, 251] width 607 height 453
drag, startPoint x: 579, startPoint y: 384, endPoint x: 266, endPoint y: 381, distance: 313.7
click at [266, 381] on textarea "Onboarding major European Collection Management Organisation to the CPD portal …" at bounding box center [532, 376] width 551 height 84
drag, startPoint x: 326, startPoint y: 374, endPoint x: 267, endPoint y: 345, distance: 66.0
click at [267, 345] on textarea "Onboarding major European Collection Management Organisation to the CPD portal …" at bounding box center [532, 376] width 551 height 84
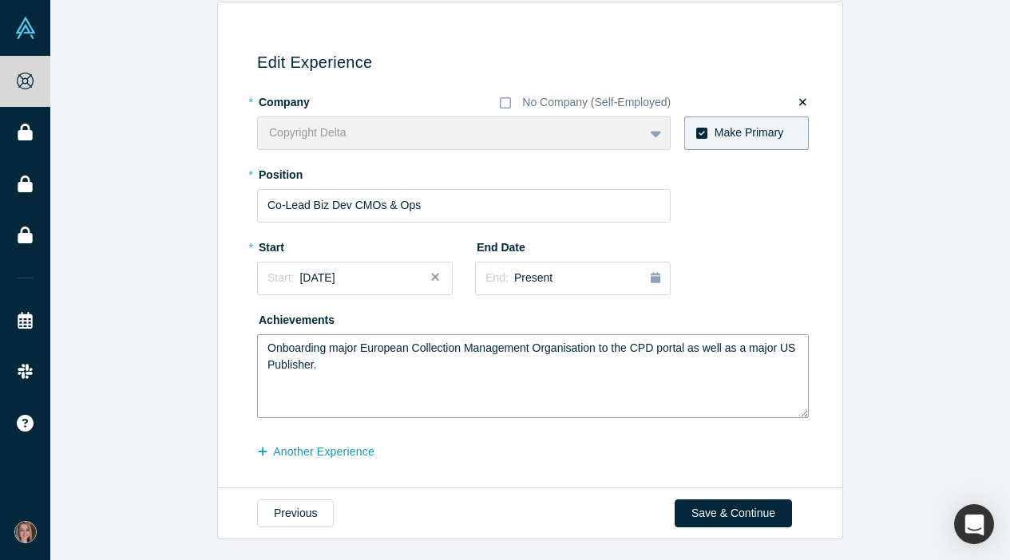
click at [365, 373] on textarea "Onboarding major European Collection Management Organisation to the CPD portal …" at bounding box center [532, 376] width 551 height 84
drag, startPoint x: 344, startPoint y: 371, endPoint x: 267, endPoint y: 344, distance: 82.0
click at [267, 345] on textarea "Onboarding major European Collection Management Organisation to the CPD portal …" at bounding box center [532, 376] width 551 height 84
click at [611, 351] on textarea "Signing Major European Collection Management organisation" at bounding box center [532, 376] width 551 height 84
drag, startPoint x: 446, startPoint y: 367, endPoint x: 239, endPoint y: 362, distance: 207.6
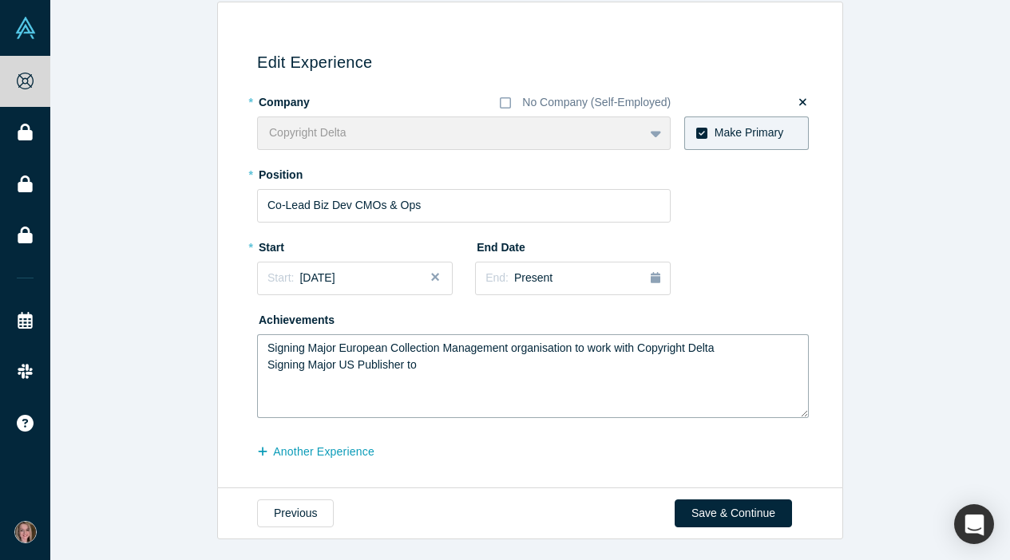
click at [239, 362] on div "Edit Experience * Company No Company (Self-Employed) Copyright Delta To pick up…" at bounding box center [526, 251] width 607 height 453
click at [577, 349] on textarea "Signing Major European Collection Management organisation to work with Copyrigh…" at bounding box center [532, 376] width 551 height 84
click at [317, 348] on textarea "Signing Major European Collection Management organisation and to work with Copy…" at bounding box center [532, 376] width 551 height 84
type textarea "Signing Major European Collection Management organisation and to work with Copy…"
click at [642, 345] on textarea "Signing Major European Collection Management organisation and to work with Copy…" at bounding box center [532, 376] width 551 height 84
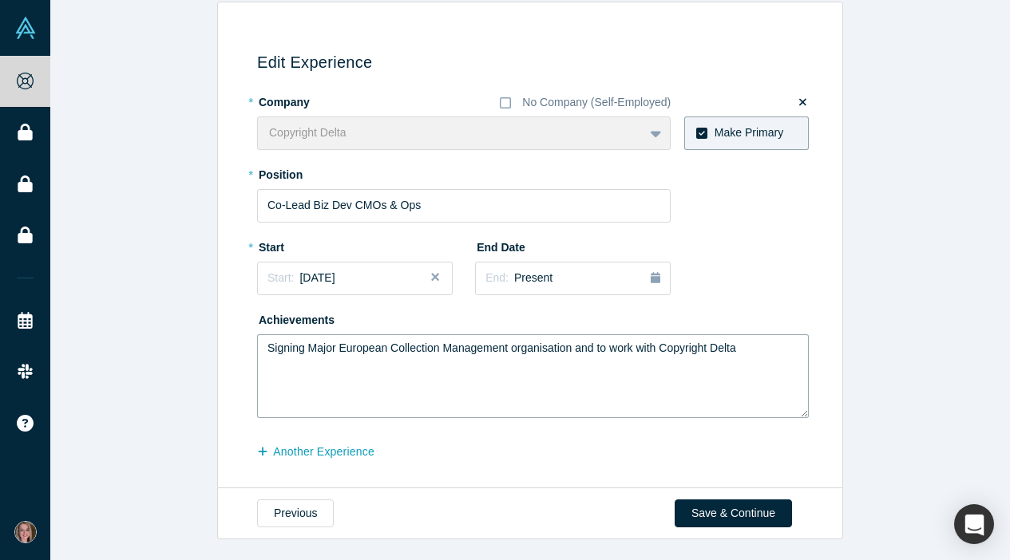
click at [642, 345] on textarea "Signing Major European Collection Management organisation and to work with Copy…" at bounding box center [532, 376] width 551 height 84
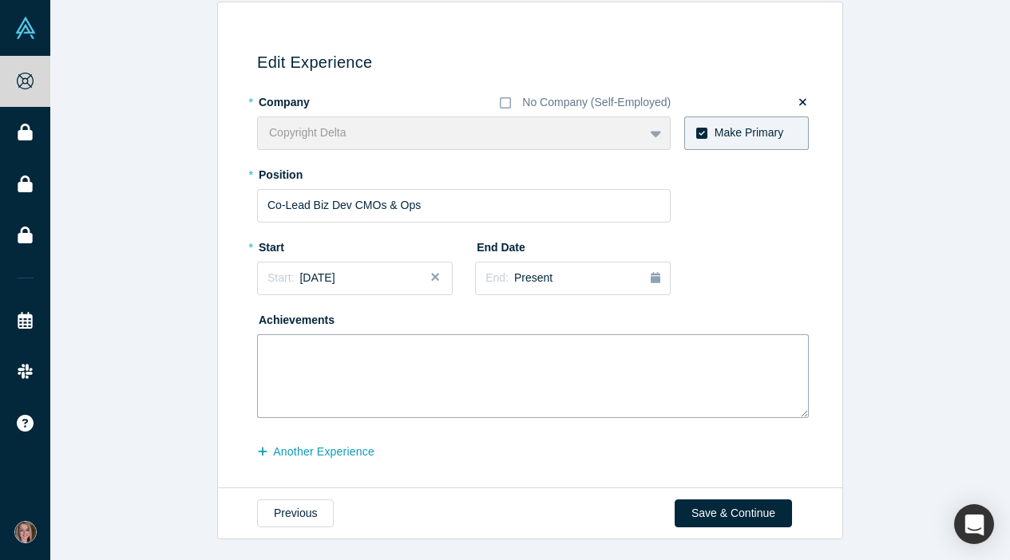
paste textarea "signing a major European collection management organization and teaming up with…"
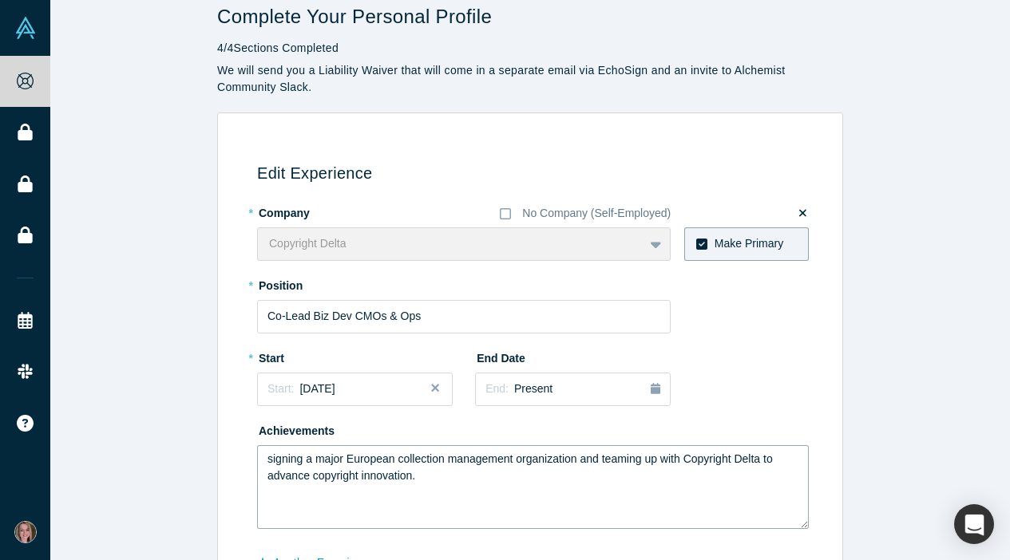
scroll to position [99, 0]
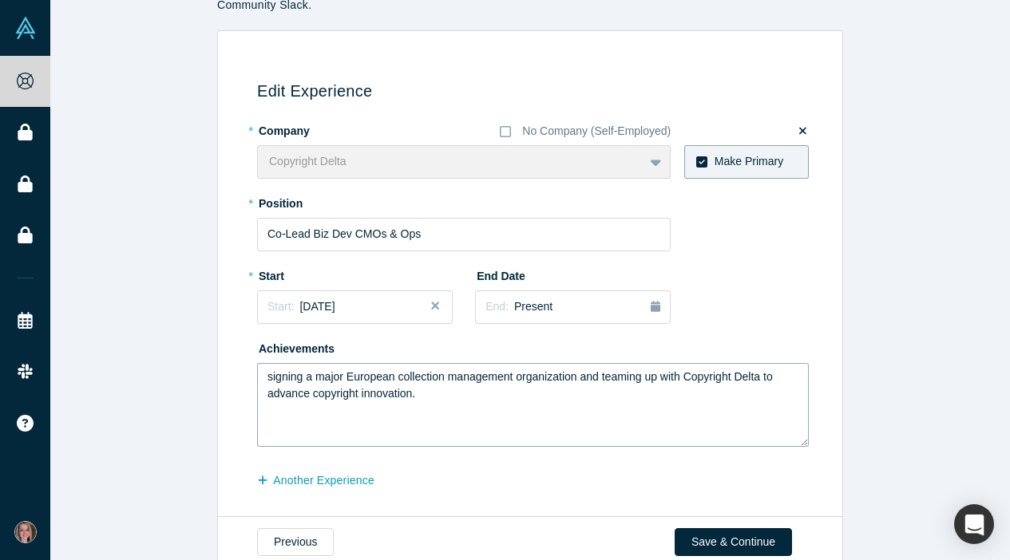
click at [271, 374] on textarea "signing a major European collection management organization and teaming up with…" at bounding box center [532, 405] width 551 height 84
click at [374, 298] on div "Start: August 2025" at bounding box center [354, 306] width 175 height 17
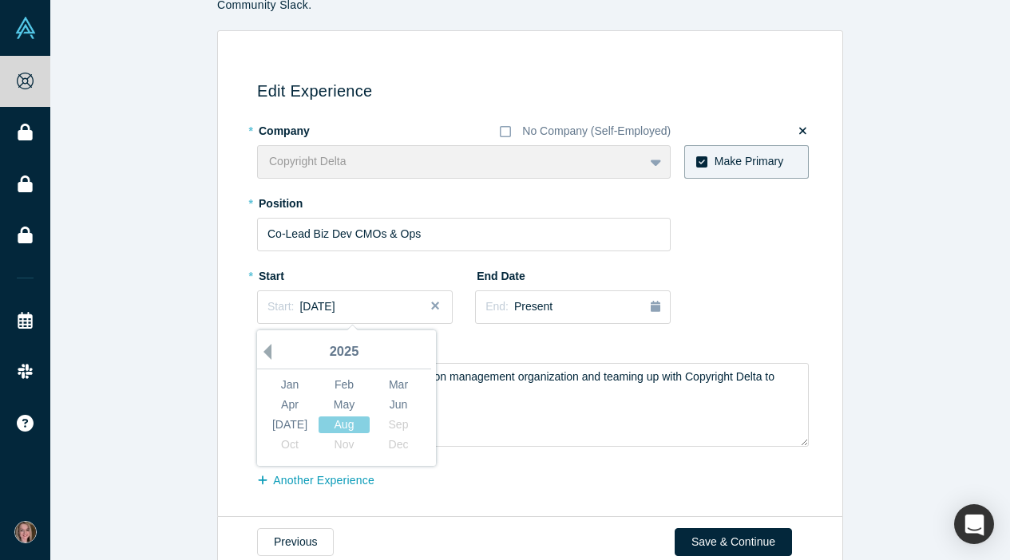
click at [270, 344] on button "Previous Year" at bounding box center [263, 352] width 16 height 16
click at [294, 417] on div "Jul" at bounding box center [289, 425] width 51 height 17
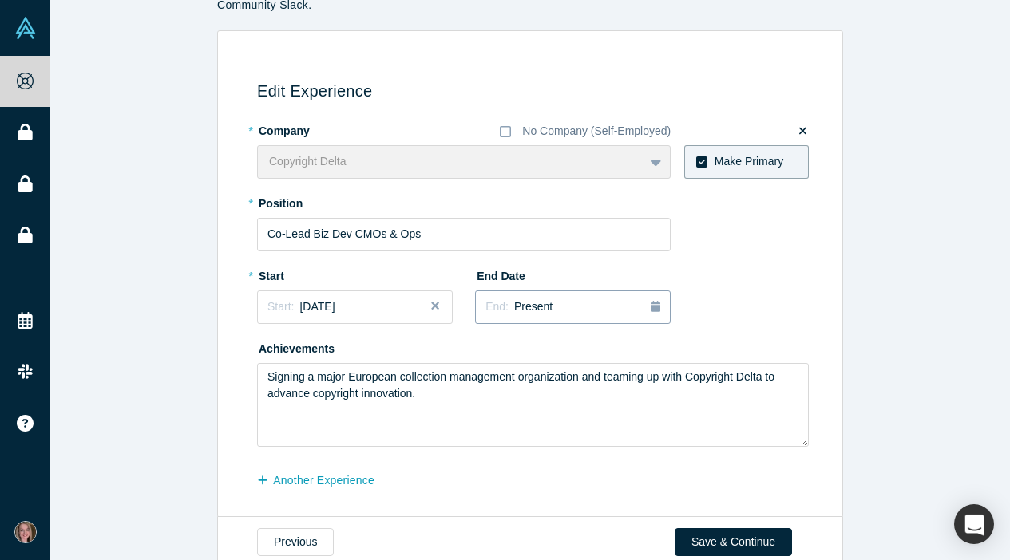
click at [615, 301] on div "End: Present" at bounding box center [572, 307] width 175 height 18
click at [607, 250] on div "* Company No Company (Self-Employed) Copyright Delta To pick up a draggable ite…" at bounding box center [532, 282] width 551 height 330
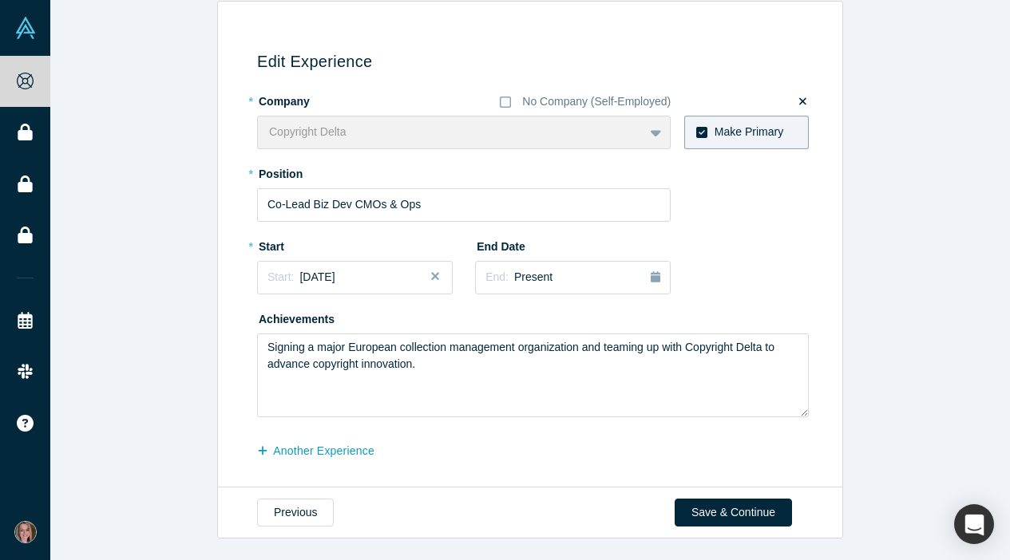
scroll to position [128, 0]
click at [551, 350] on textarea "Signing a major European collection management organization and teaming up with…" at bounding box center [532, 376] width 551 height 84
click at [556, 350] on textarea "Signing a major European collection management organization and teaming up with…" at bounding box center [532, 376] width 551 height 84
drag, startPoint x: 584, startPoint y: 345, endPoint x: 611, endPoint y: 382, distance: 46.3
click at [611, 382] on textarea "Signing a major European collection management organisation and teaming up with…" at bounding box center [532, 376] width 551 height 84
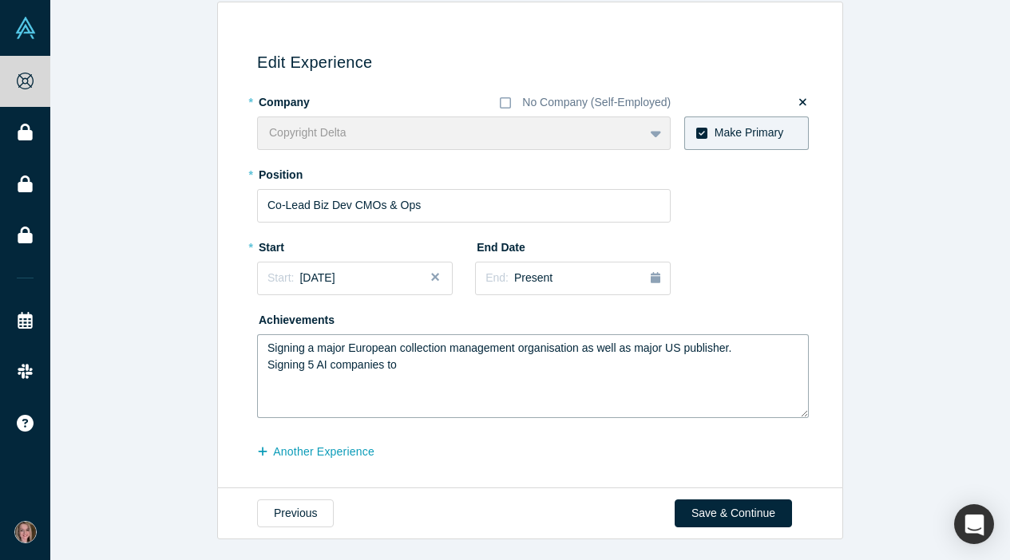
click at [330, 363] on textarea "Signing a major European collection management organisation as well as major US…" at bounding box center [532, 376] width 551 height 84
click at [456, 368] on textarea "Signing a major European collection management organisation as well as major US…" at bounding box center [532, 376] width 551 height 84
drag, startPoint x: 346, startPoint y: 381, endPoint x: 204, endPoint y: 381, distance: 142.1
click at [204, 381] on div "Edit Experience * Company No Company (Self-Employed) Copyright Delta To pick up…" at bounding box center [529, 246] width 959 height 488
type textarea "Signing a major European collection management organisation as well as major US…"
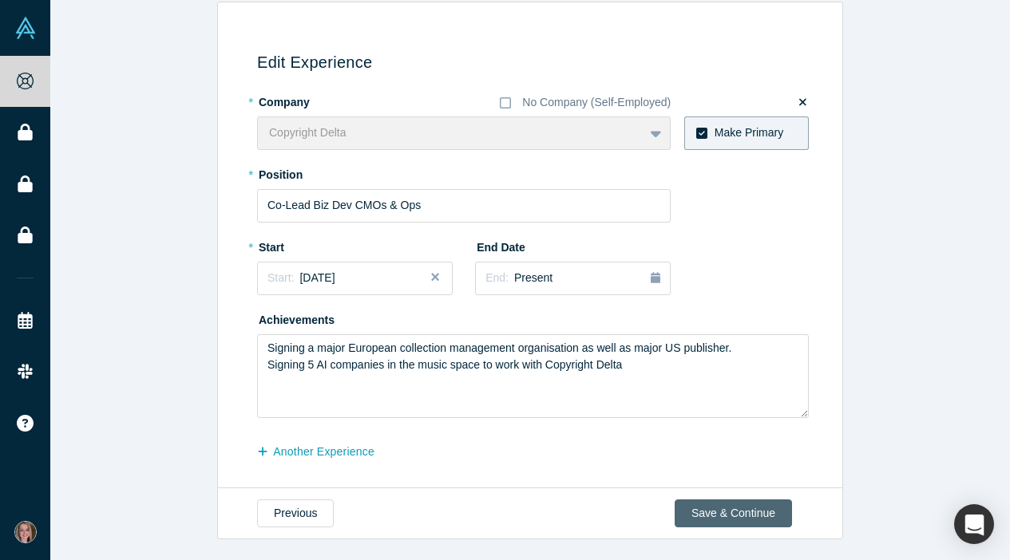
click at [742, 517] on button "Save & Continue" at bounding box center [732, 514] width 117 height 28
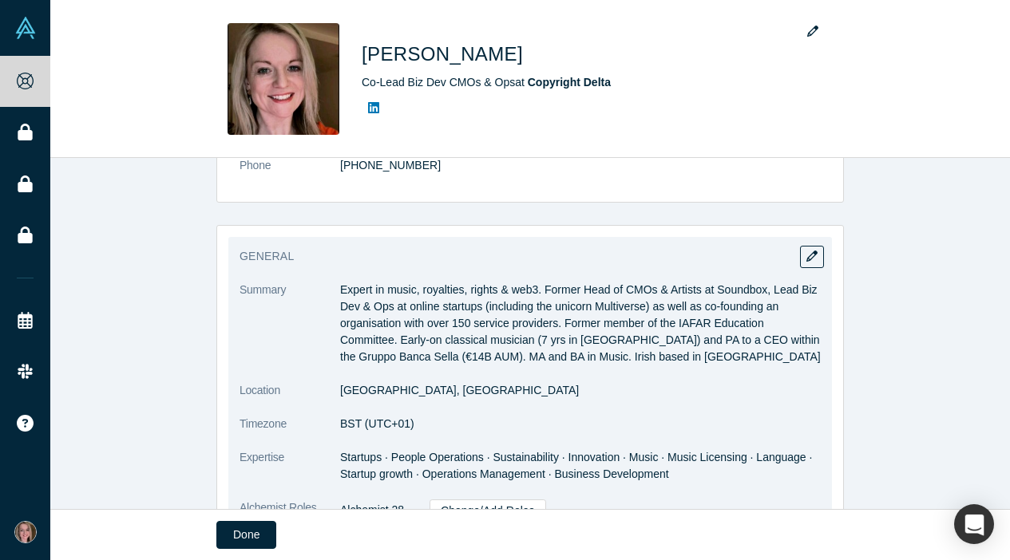
scroll to position [108, 0]
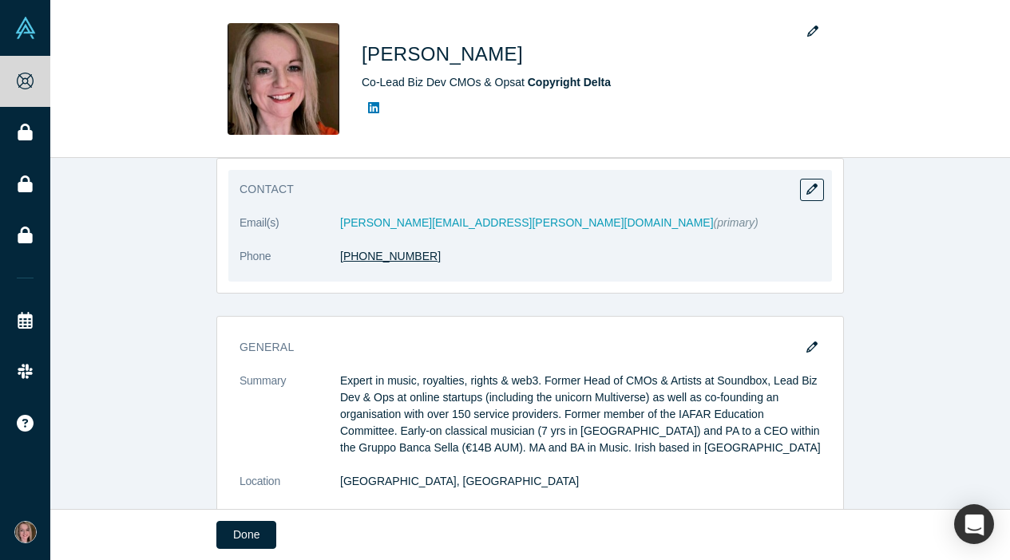
click at [437, 257] on link "+1 00447380165622" at bounding box center [390, 256] width 101 height 13
click at [816, 188] on icon "button" at bounding box center [811, 189] width 11 height 11
select select "US"
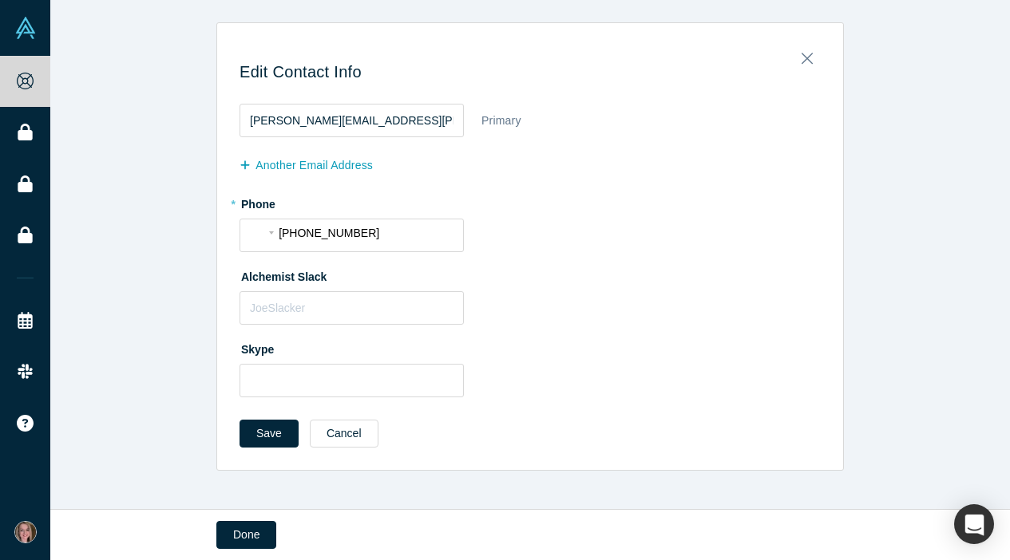
scroll to position [0, 0]
drag, startPoint x: 307, startPoint y: 231, endPoint x: 267, endPoint y: 231, distance: 39.9
click at [267, 231] on div "International Afghanistan Åland Islands Albania Algeria American Samoa Andorra …" at bounding box center [352, 232] width 204 height 26
type input "447380165622"
select select "GB"
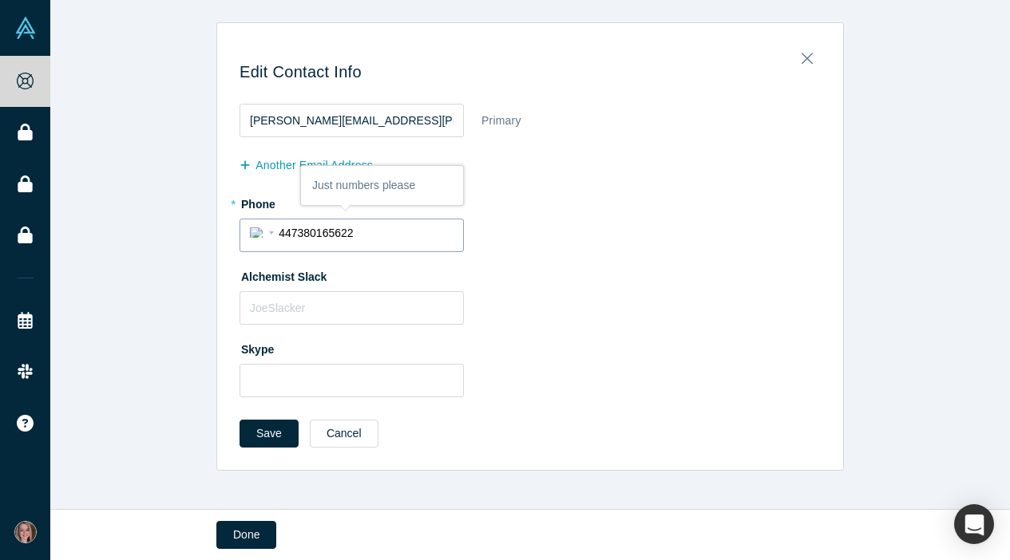
type input "[PHONE_NUMBER]"
click at [263, 451] on div "Save Cancel" at bounding box center [529, 439] width 581 height 39
click at [267, 441] on button "Save" at bounding box center [268, 434] width 59 height 28
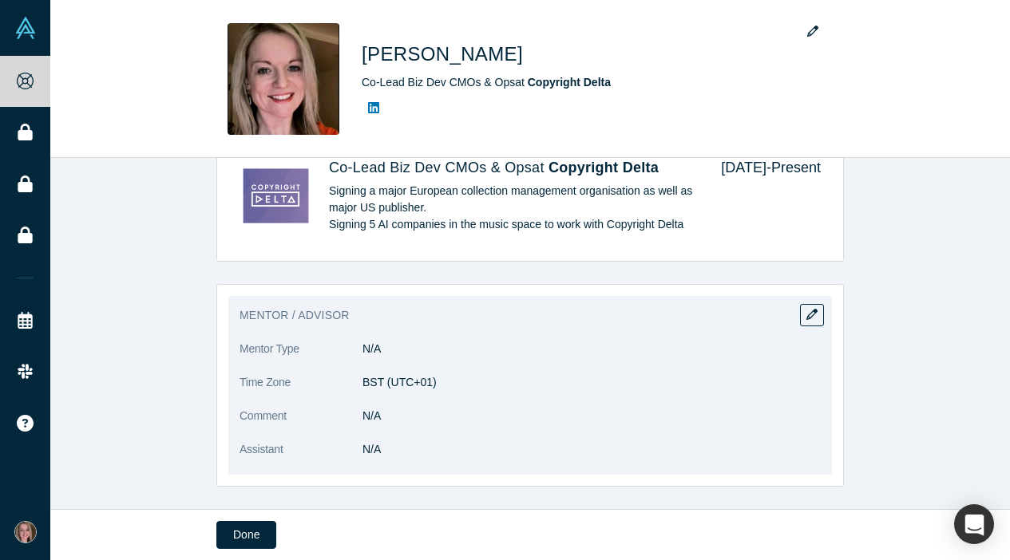
scroll to position [696, 0]
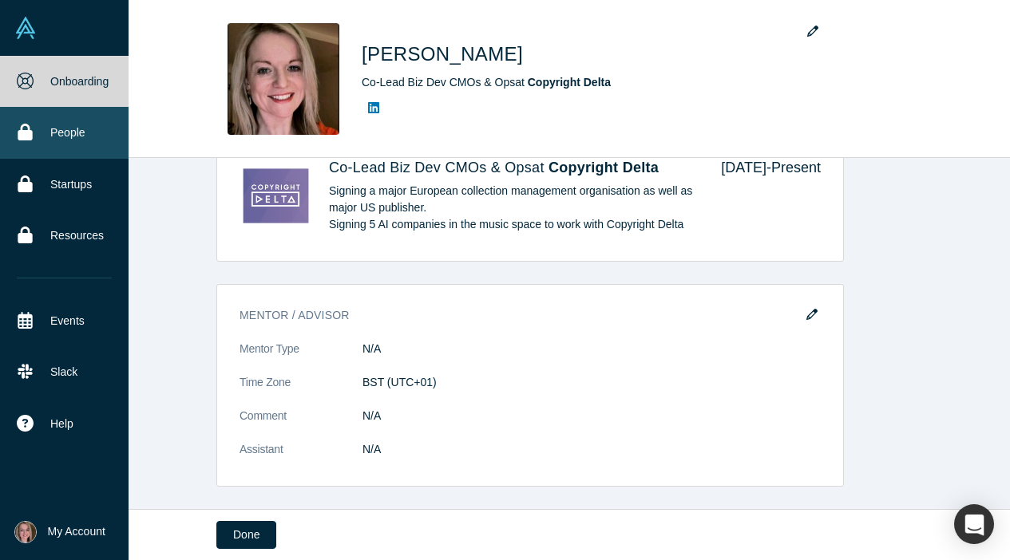
click at [30, 136] on icon at bounding box center [25, 132] width 14 height 17
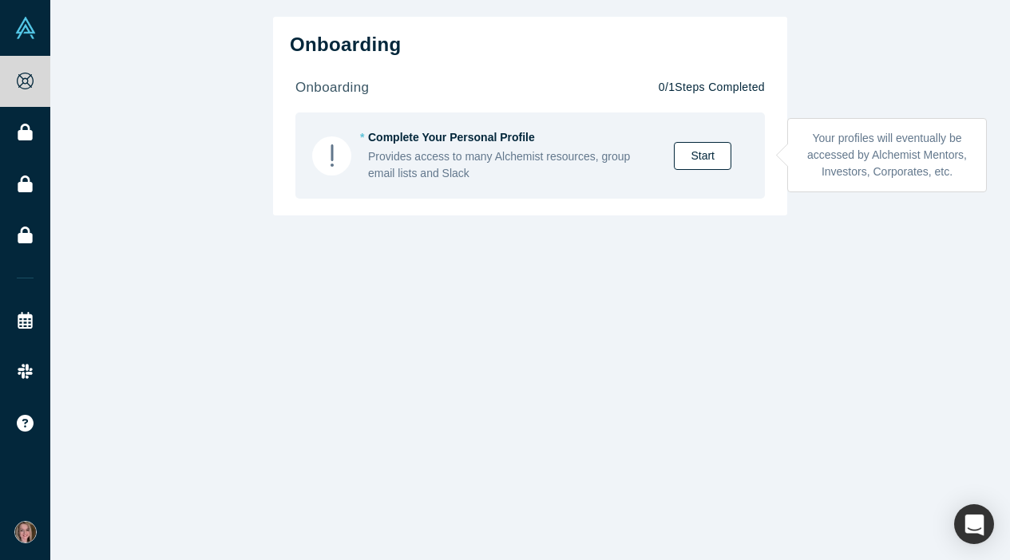
click at [720, 156] on link "Start" at bounding box center [702, 156] width 57 height 28
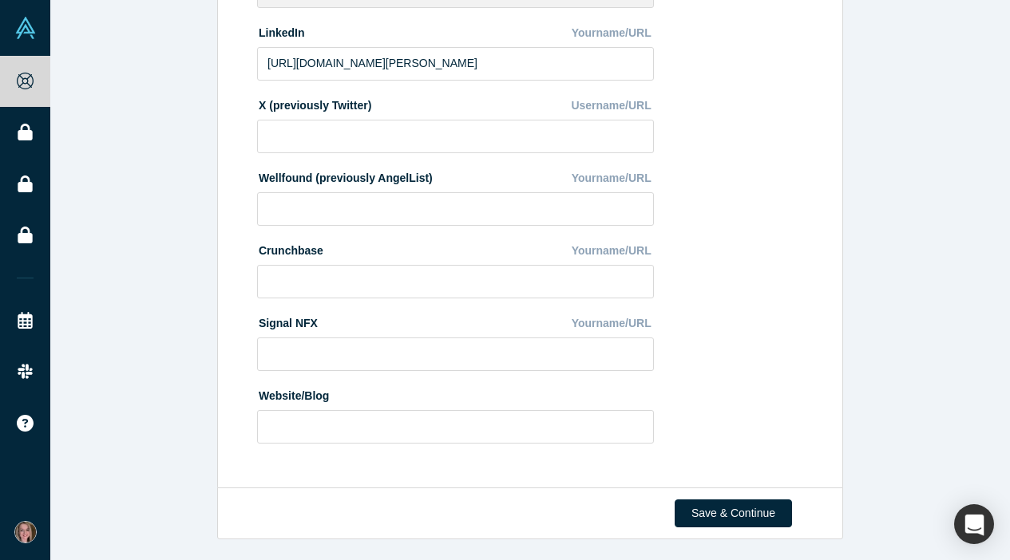
scroll to position [559, 0]
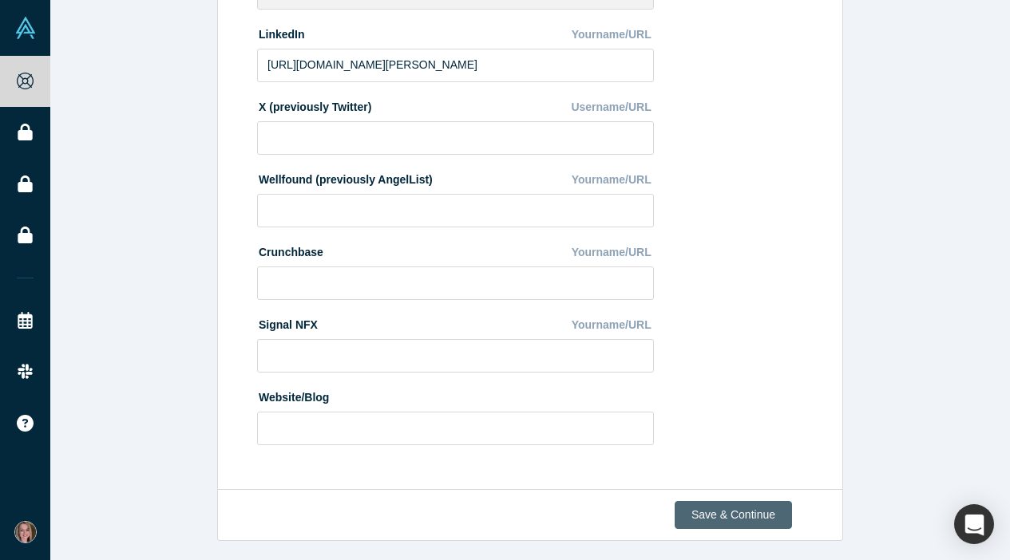
click at [765, 516] on button "Save & Continue" at bounding box center [732, 515] width 117 height 28
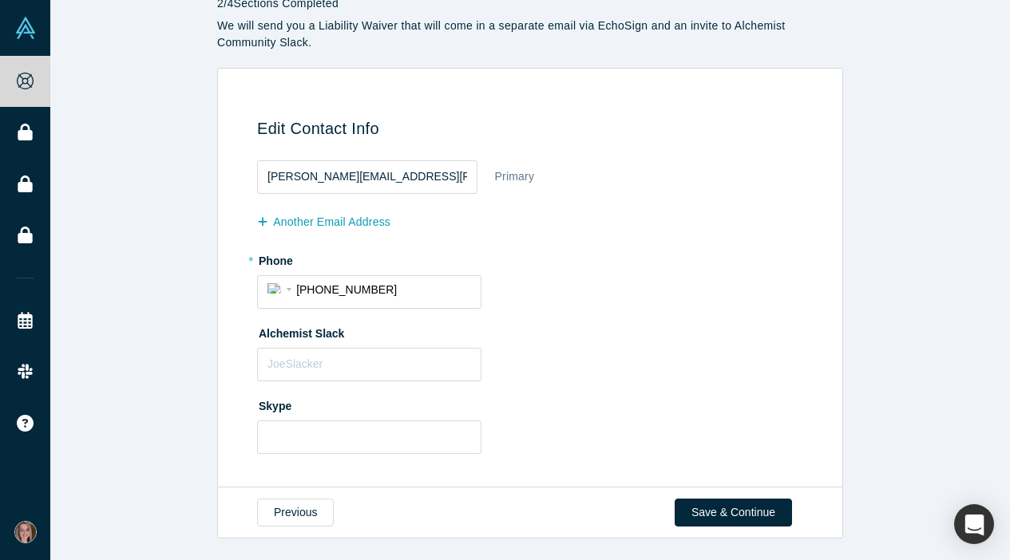
scroll to position [61, 0]
click at [765, 516] on button "Save & Continue" at bounding box center [732, 514] width 117 height 28
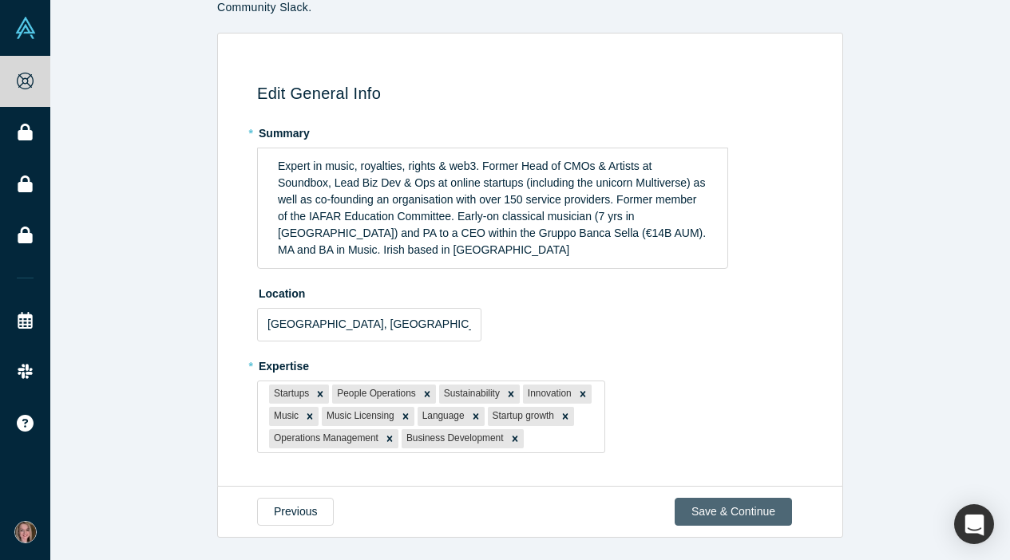
scroll to position [115, 0]
click at [748, 517] on button "Save & Continue" at bounding box center [732, 512] width 117 height 28
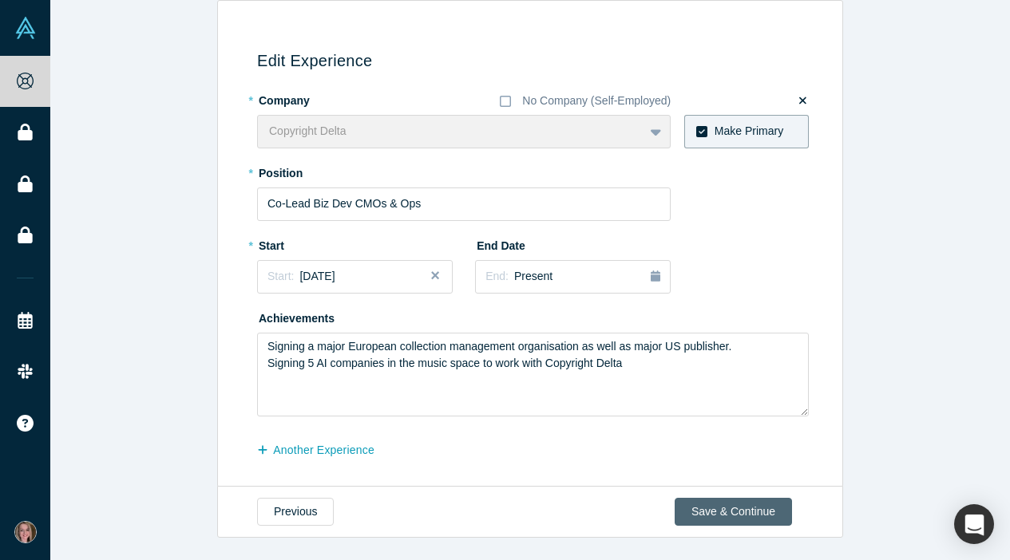
scroll to position [128, 0]
click at [735, 509] on button "Save & Continue" at bounding box center [732, 514] width 117 height 28
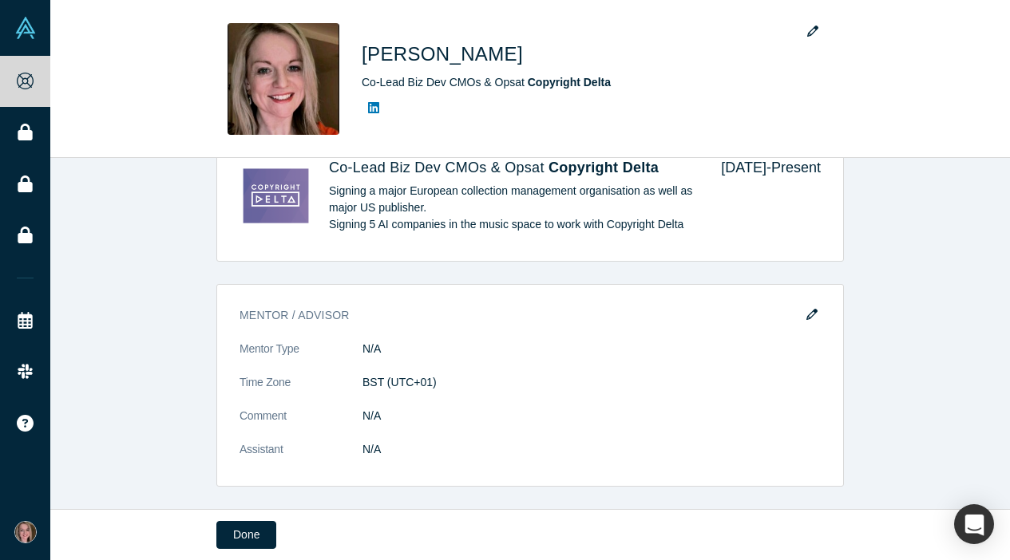
scroll to position [696, 0]
click at [238, 537] on button "Done" at bounding box center [246, 535] width 60 height 28
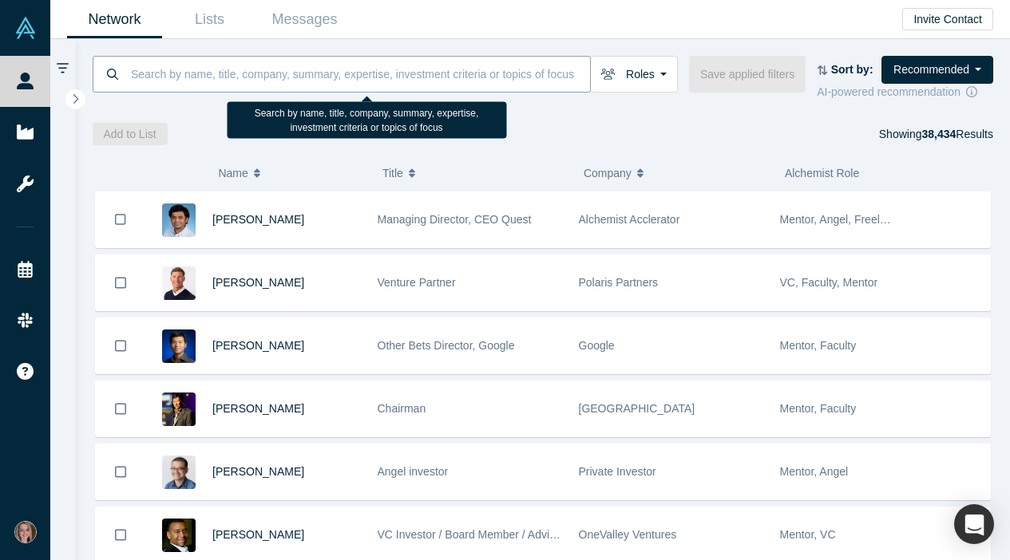
click at [320, 68] on input at bounding box center [359, 74] width 460 height 38
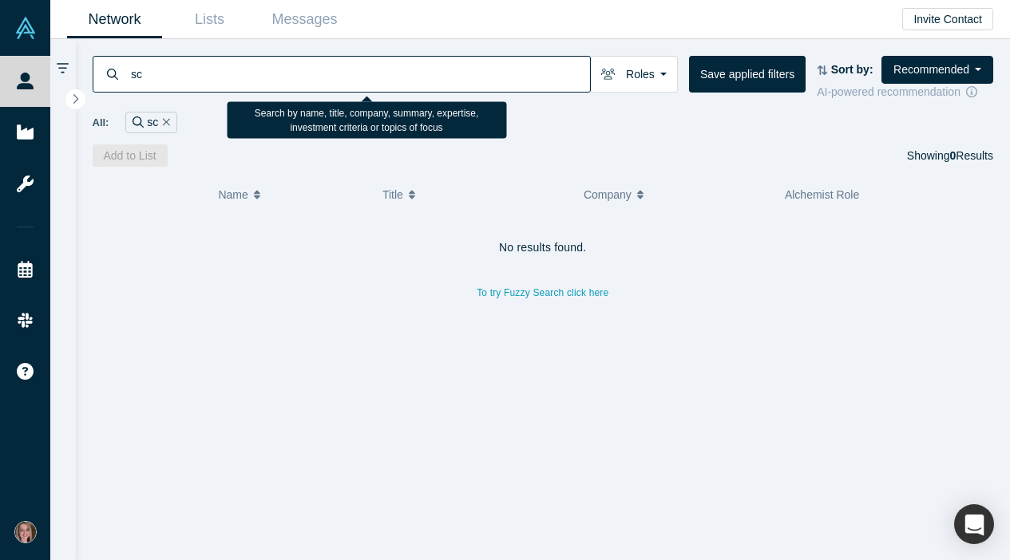
type input "s"
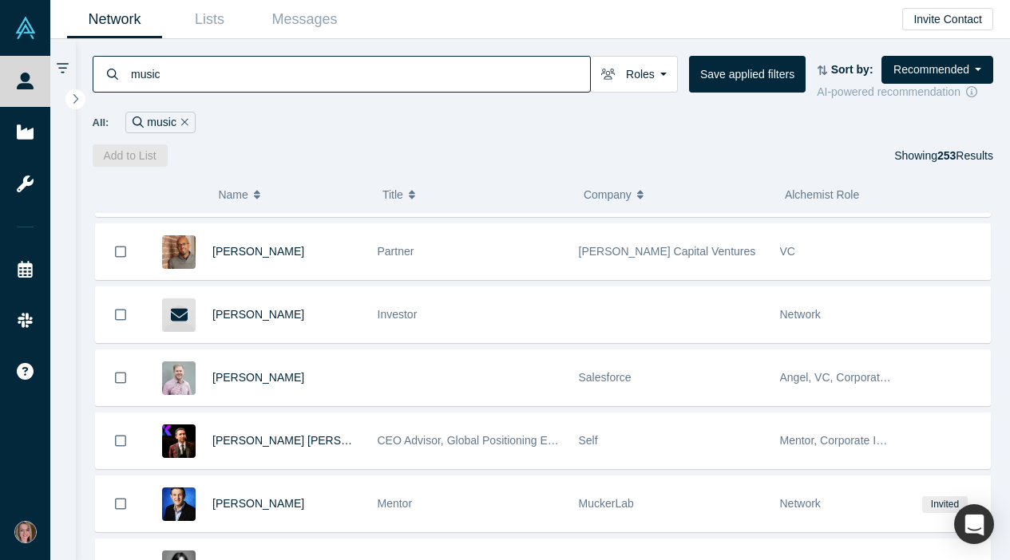
scroll to position [765, 0]
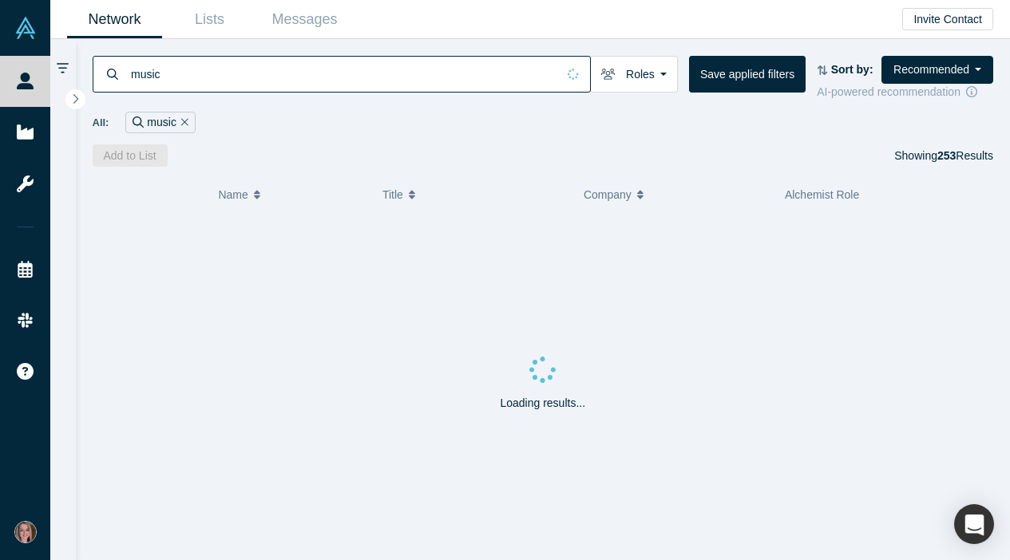
type input "music"
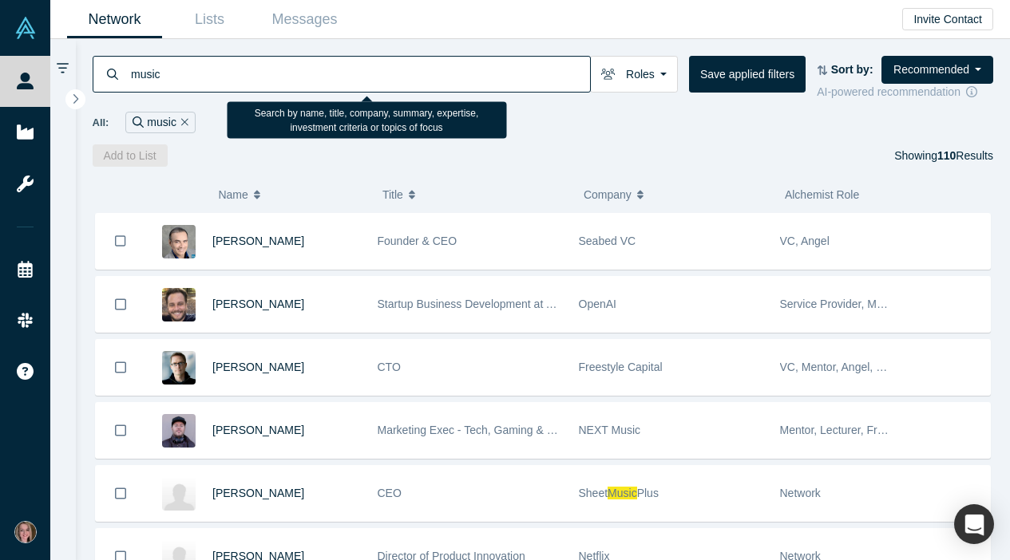
drag, startPoint x: 202, startPoint y: 78, endPoint x: 92, endPoint y: 77, distance: 110.1
click at [93, 77] on div "music" at bounding box center [342, 74] width 498 height 37
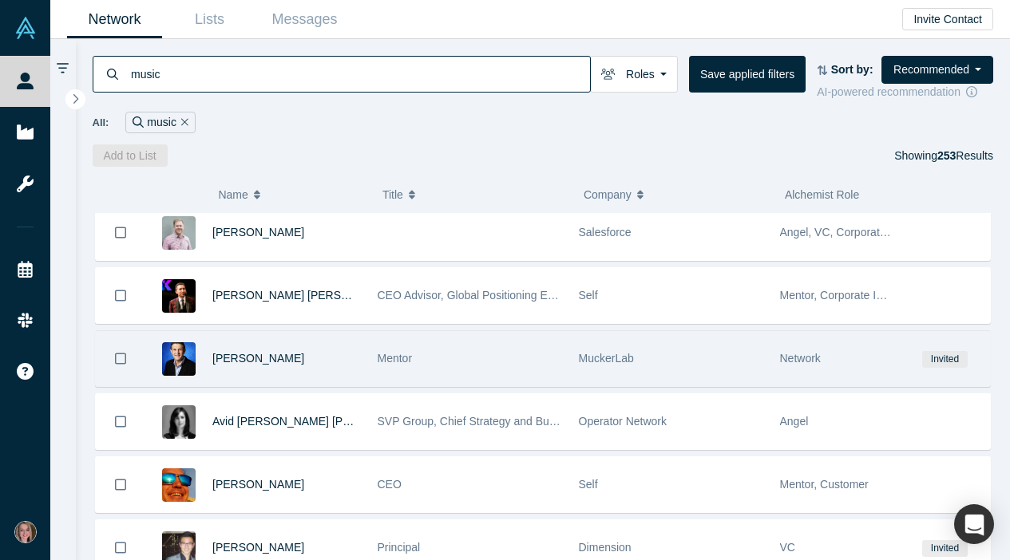
scroll to position [890, 0]
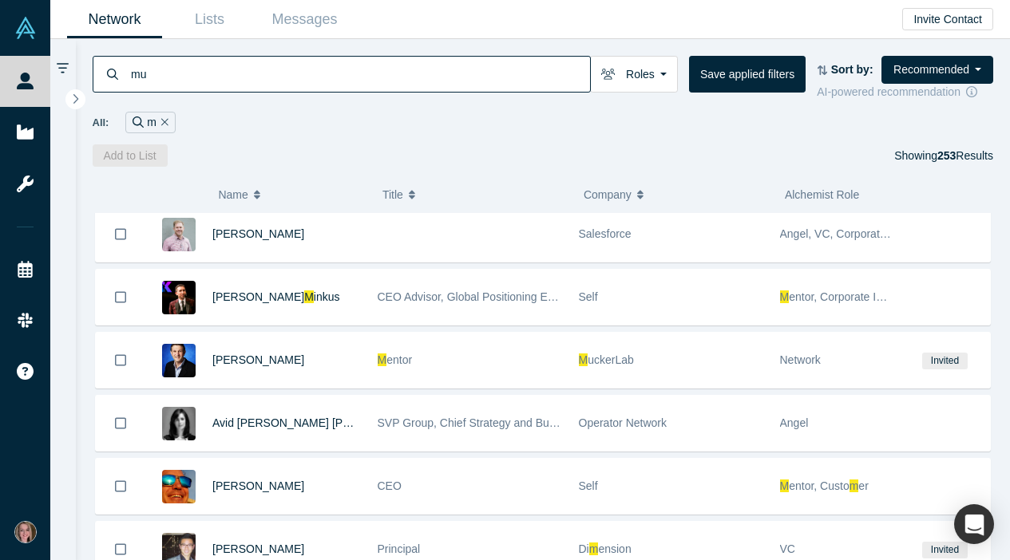
type input "m"
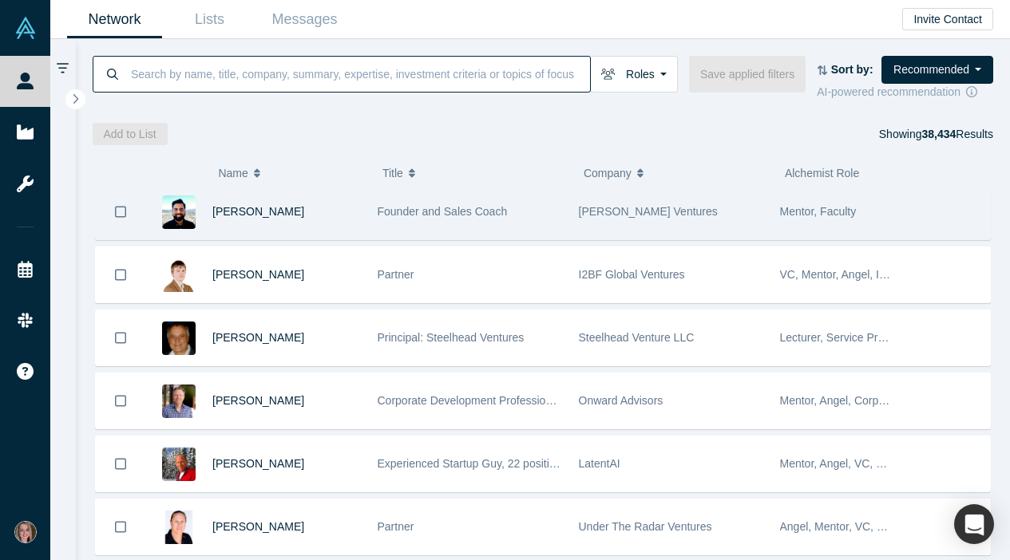
scroll to position [2946, 0]
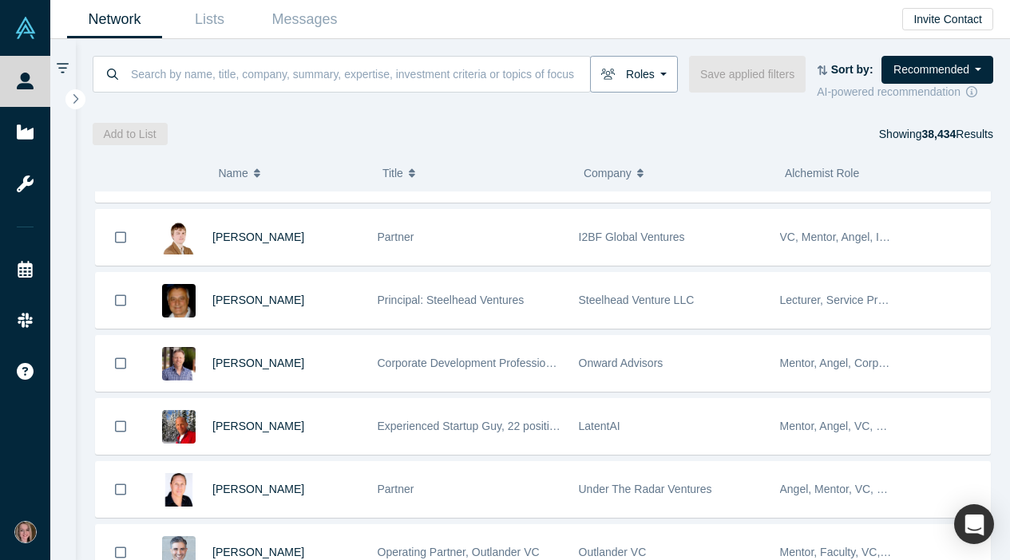
click at [667, 77] on button "Roles" at bounding box center [634, 74] width 88 height 37
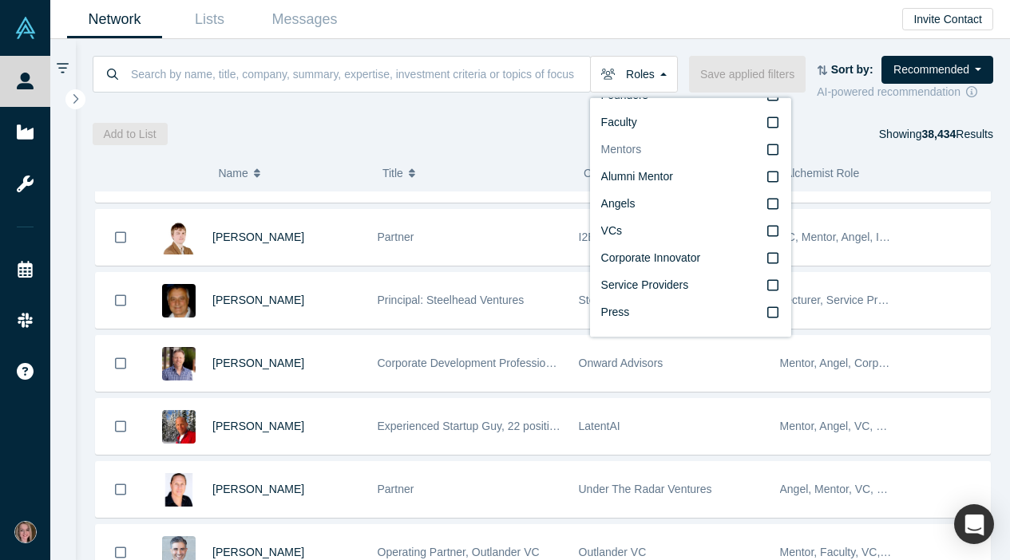
scroll to position [27, 0]
click at [778, 200] on icon at bounding box center [772, 203] width 11 height 13
click at [0, 0] on input "Angels" at bounding box center [0, 0] width 0 height 0
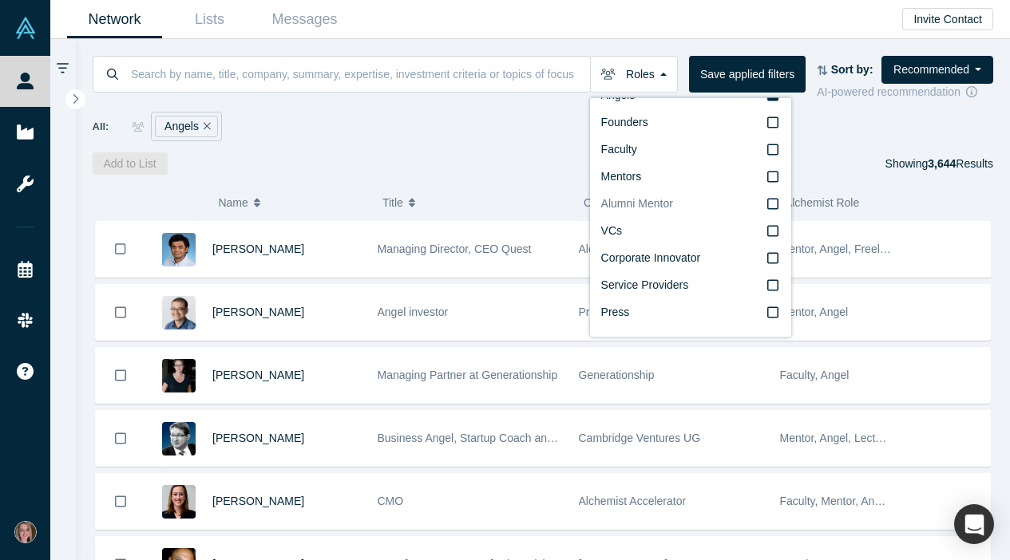
scroll to position [27, 0]
click at [496, 139] on div "All: Angels" at bounding box center [543, 127] width 901 height 30
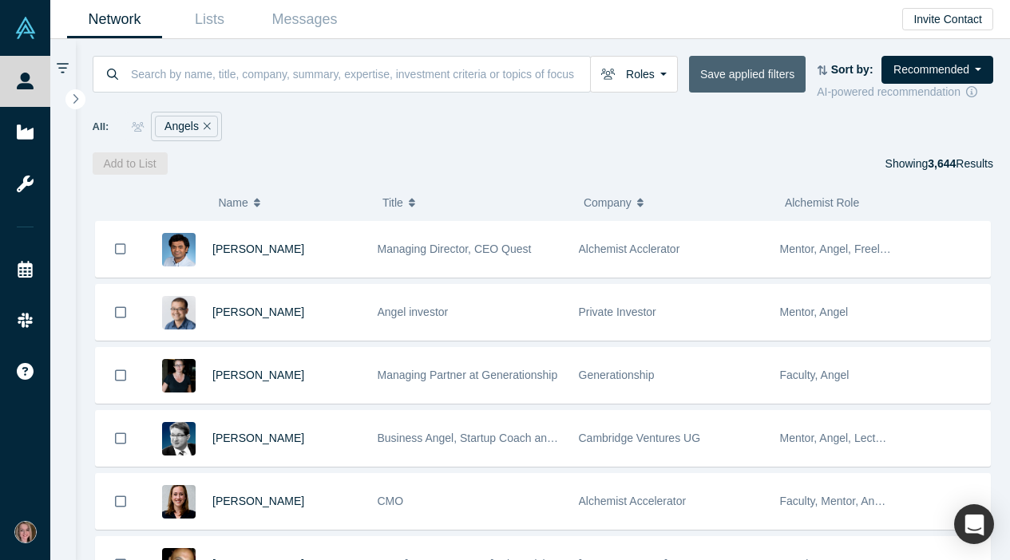
click at [752, 71] on button "Save applied filters" at bounding box center [747, 74] width 117 height 37
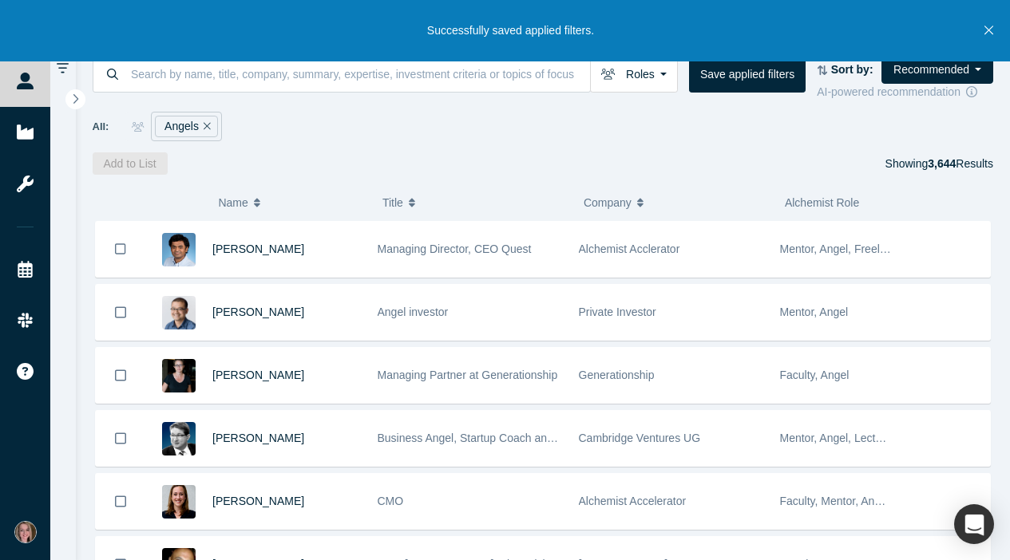
click at [996, 29] on button "Close" at bounding box center [988, 30] width 20 height 61
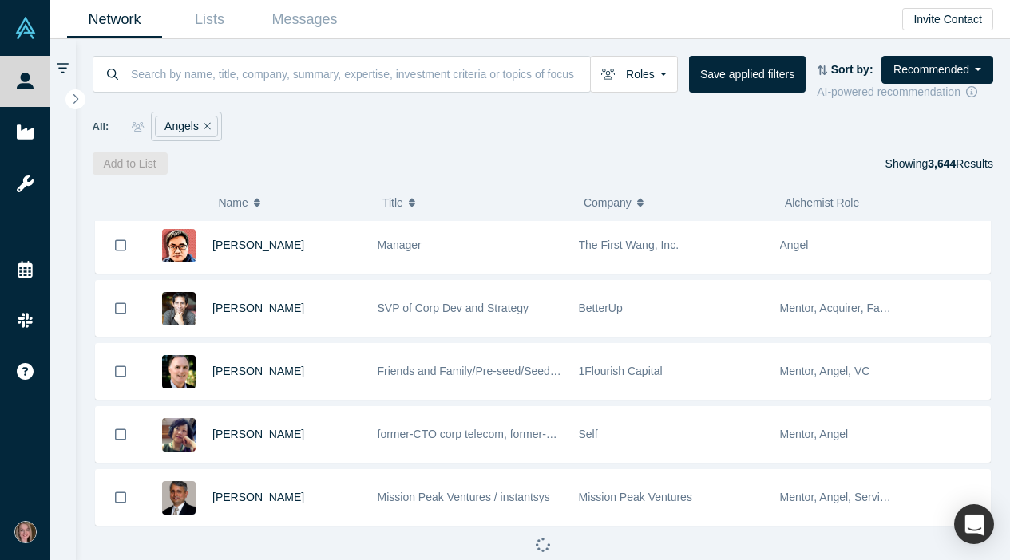
scroll to position [953, 0]
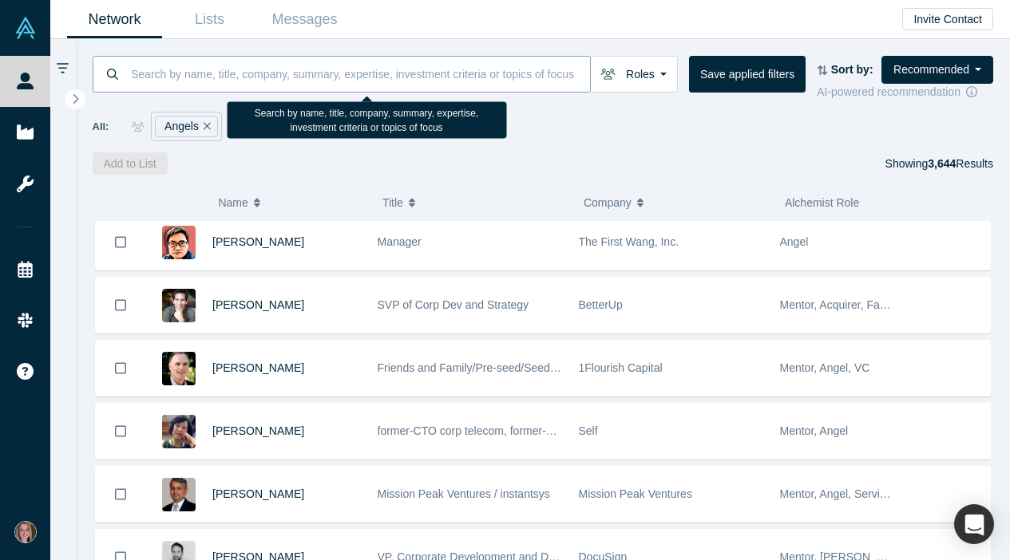
click at [291, 78] on input at bounding box center [359, 74] width 460 height 38
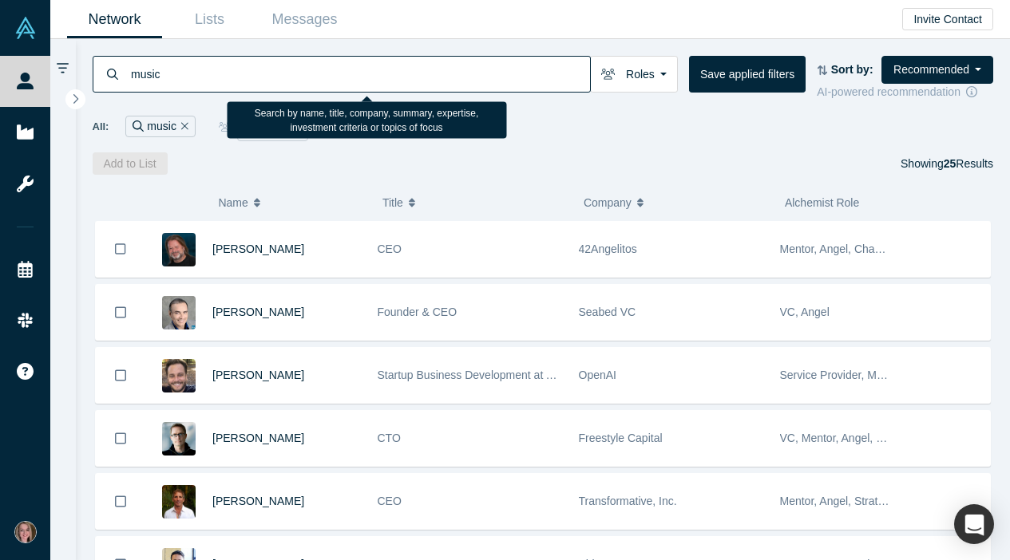
type input "music"
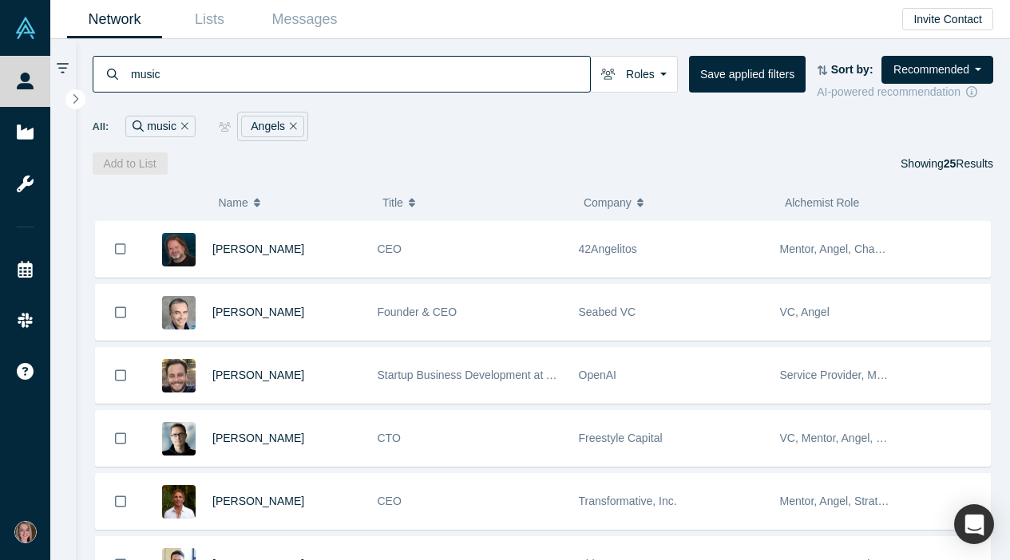
click at [371, 172] on div "Add to List Showing 25 Results" at bounding box center [543, 163] width 901 height 22
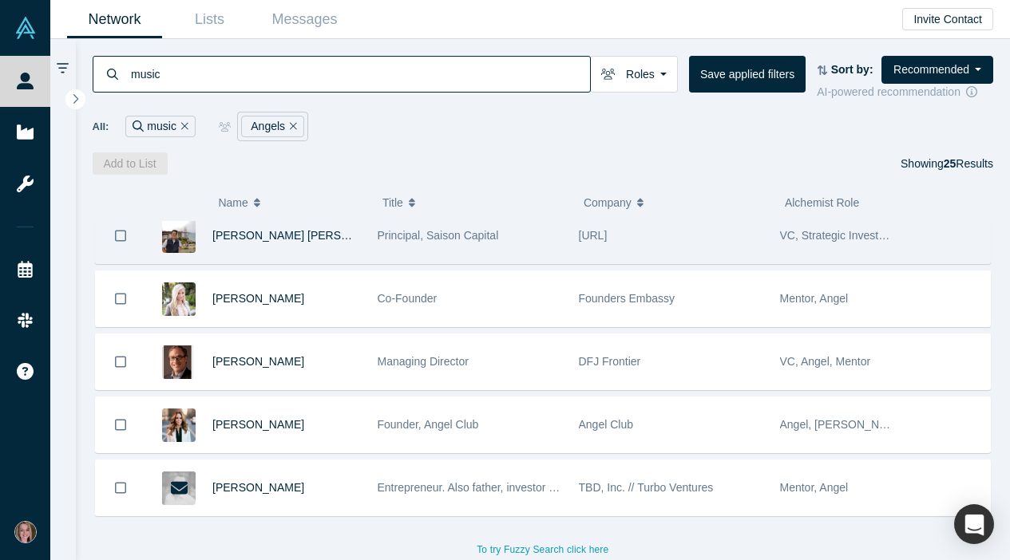
scroll to position [1279, 0]
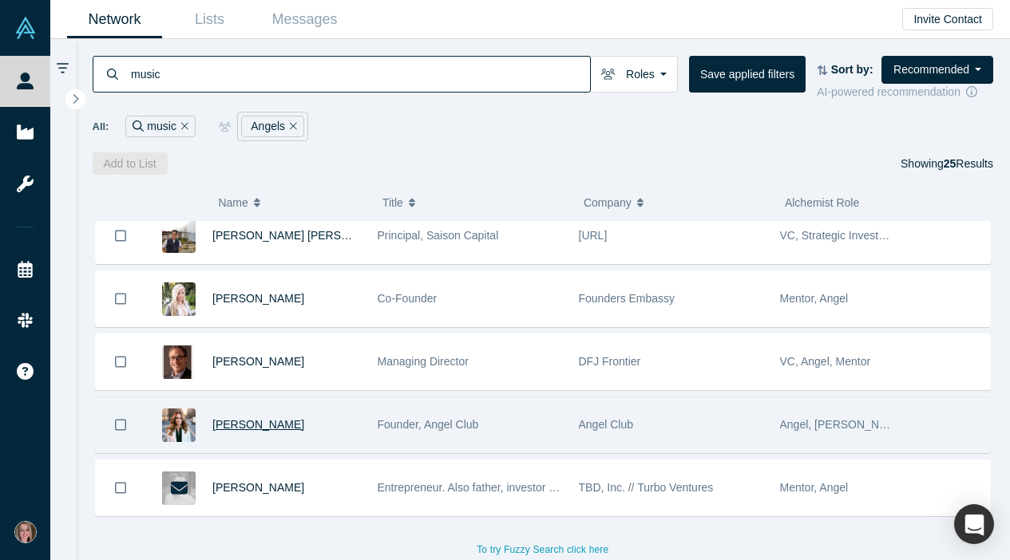
click at [271, 431] on span "[PERSON_NAME]" at bounding box center [258, 424] width 92 height 13
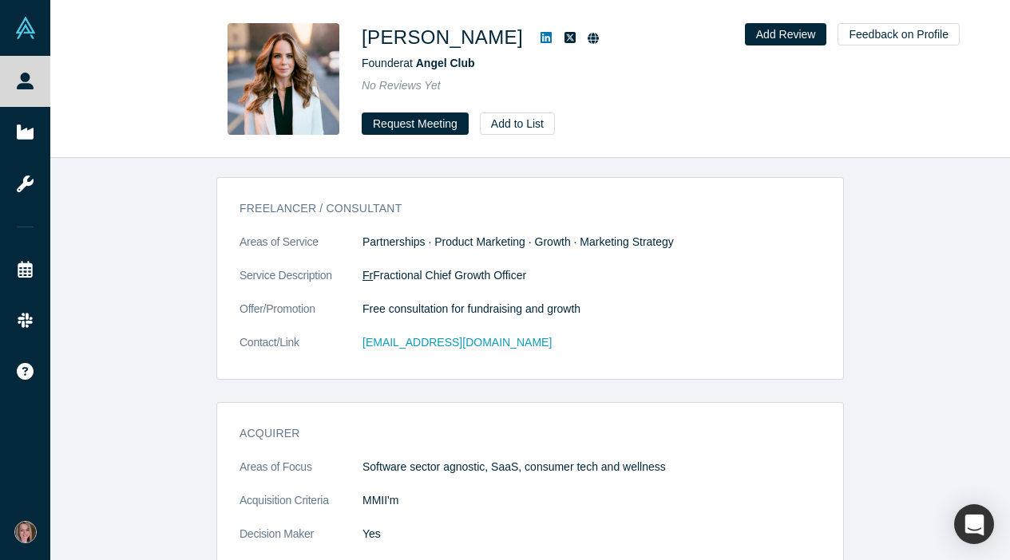
scroll to position [1843, 0]
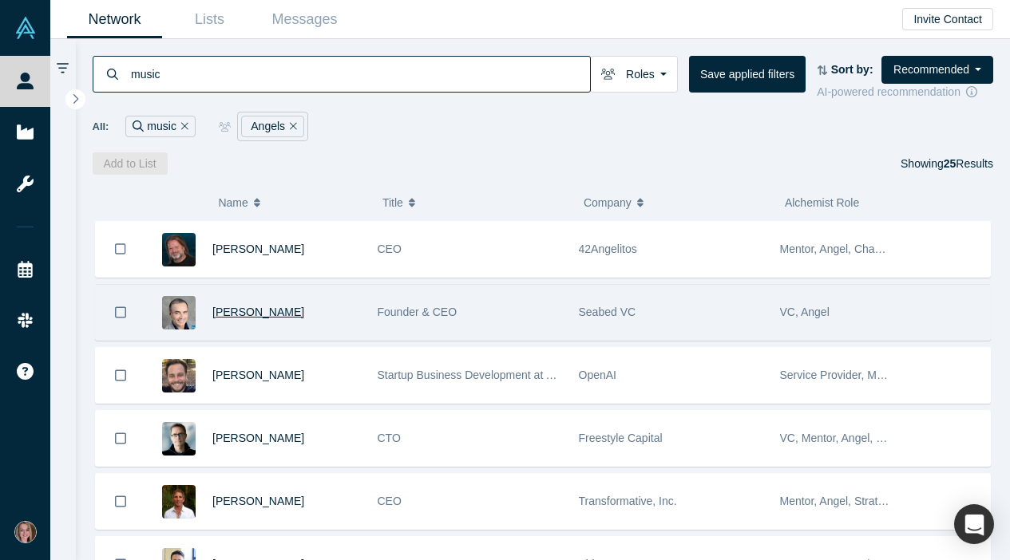
click at [242, 318] on span "[PERSON_NAME]" at bounding box center [258, 312] width 92 height 13
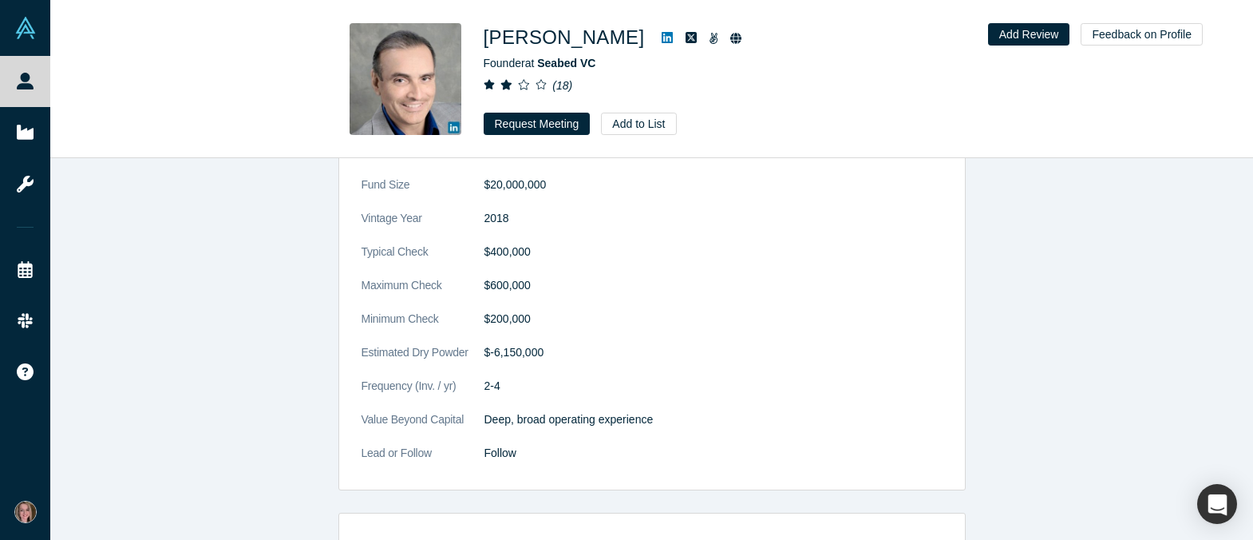
scroll to position [2555, 0]
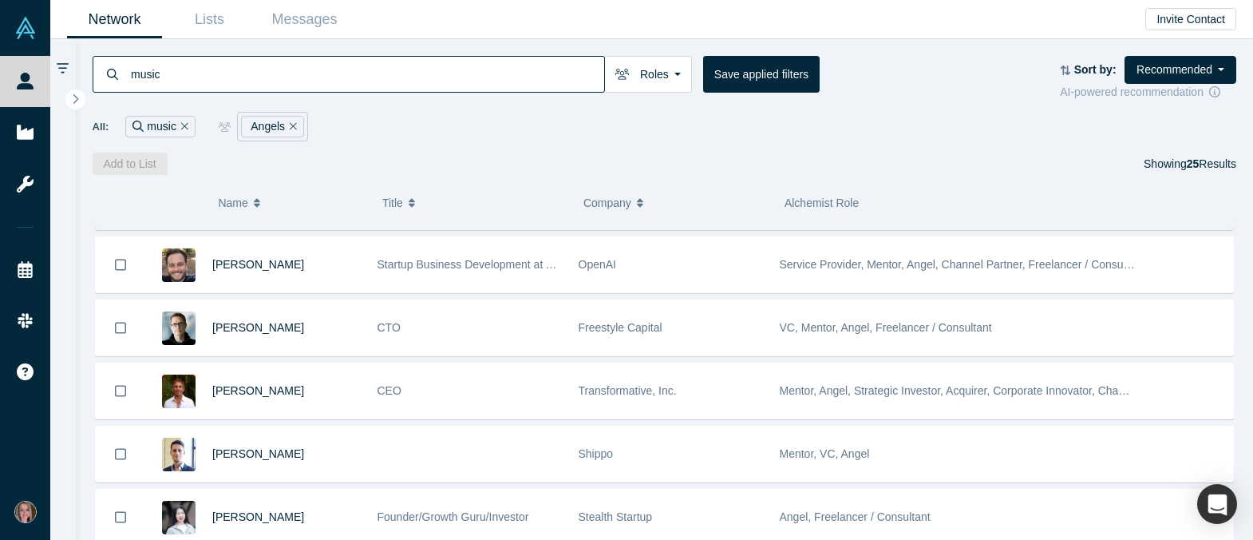
scroll to position [114, 0]
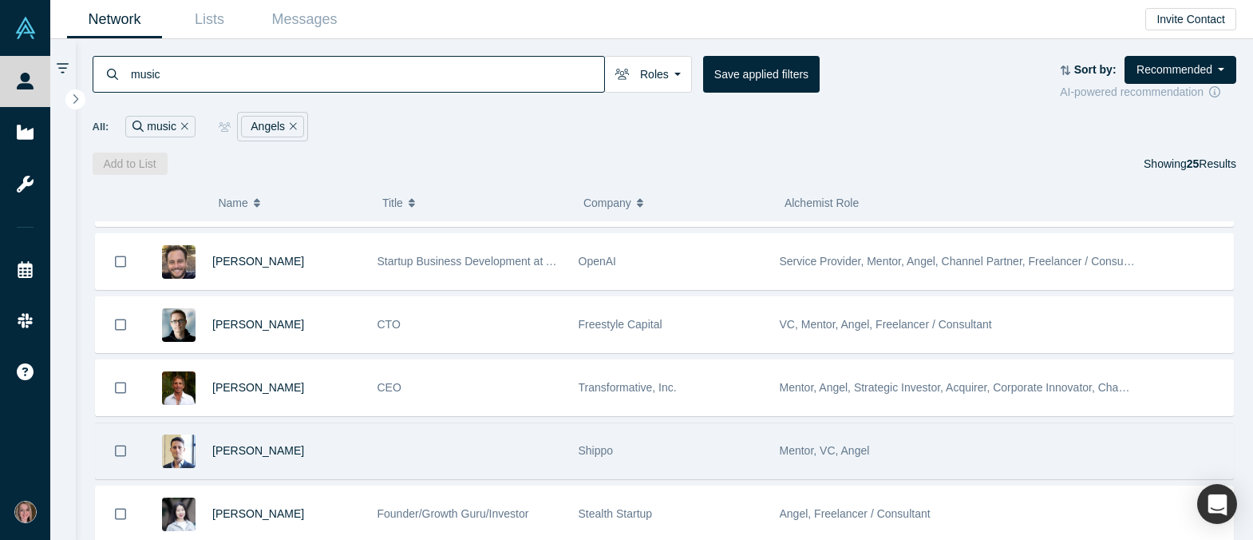
click at [180, 458] on img at bounding box center [179, 451] width 34 height 34
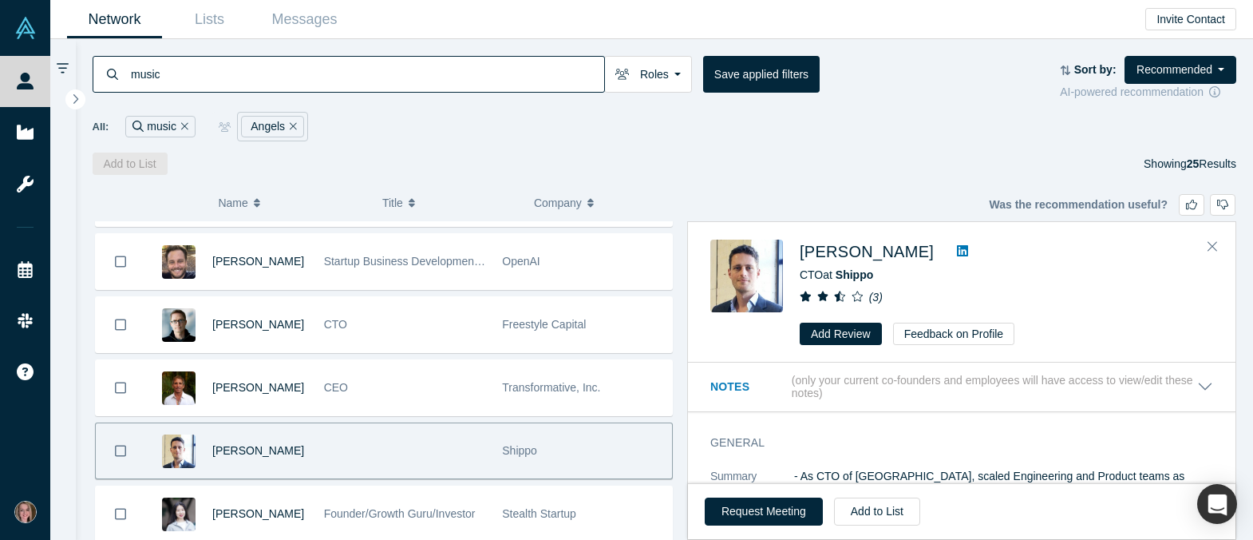
click at [227, 457] on span "[PERSON_NAME]" at bounding box center [258, 450] width 92 height 13
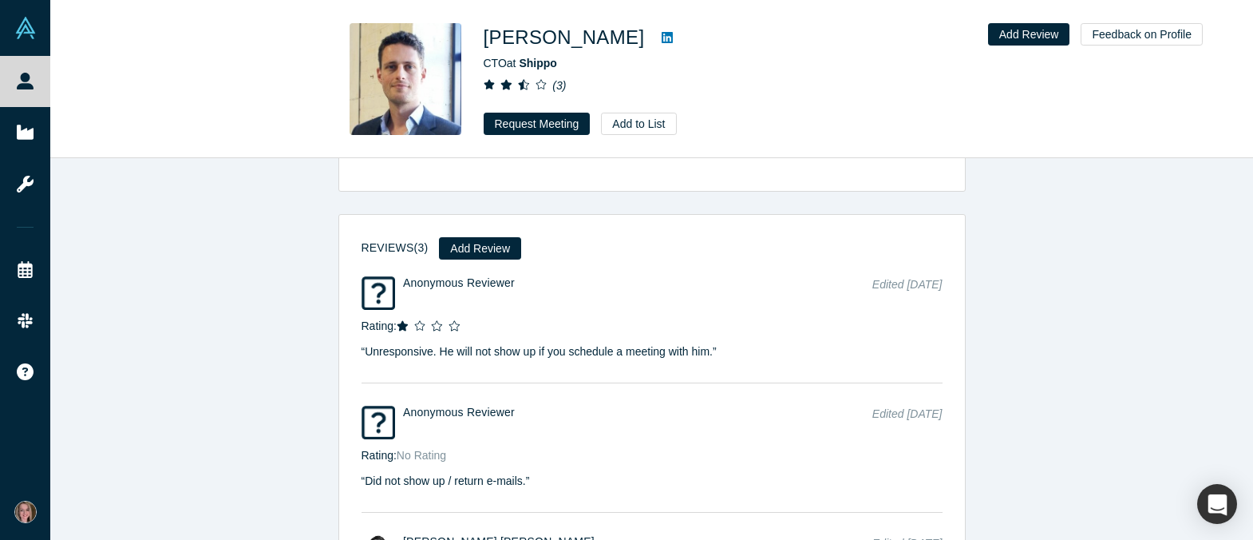
scroll to position [2367, 0]
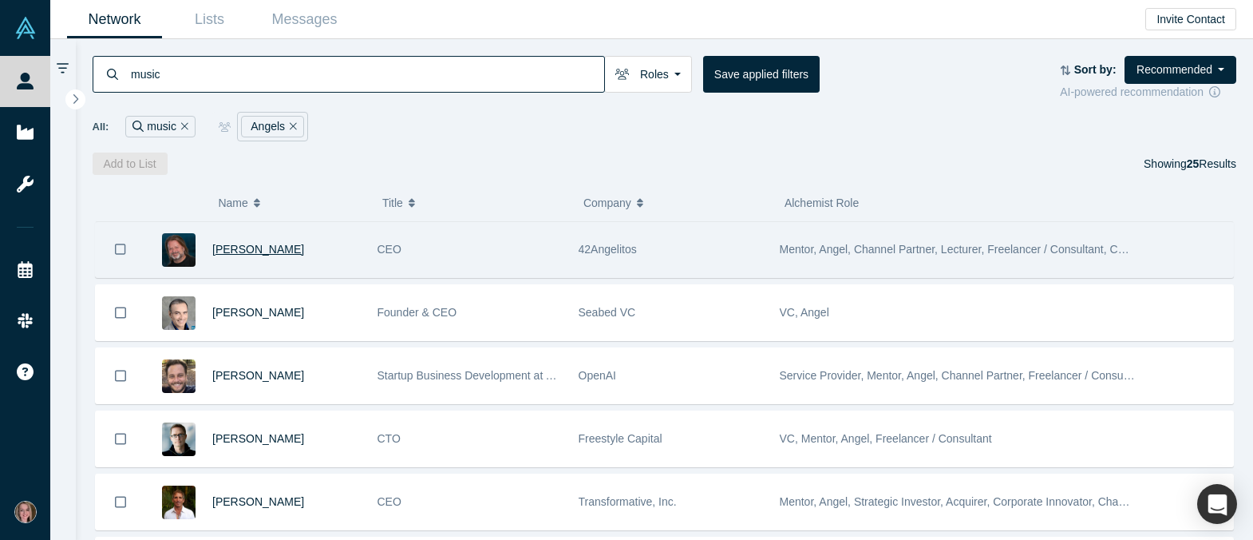
click at [223, 253] on span "[PERSON_NAME]" at bounding box center [258, 249] width 92 height 13
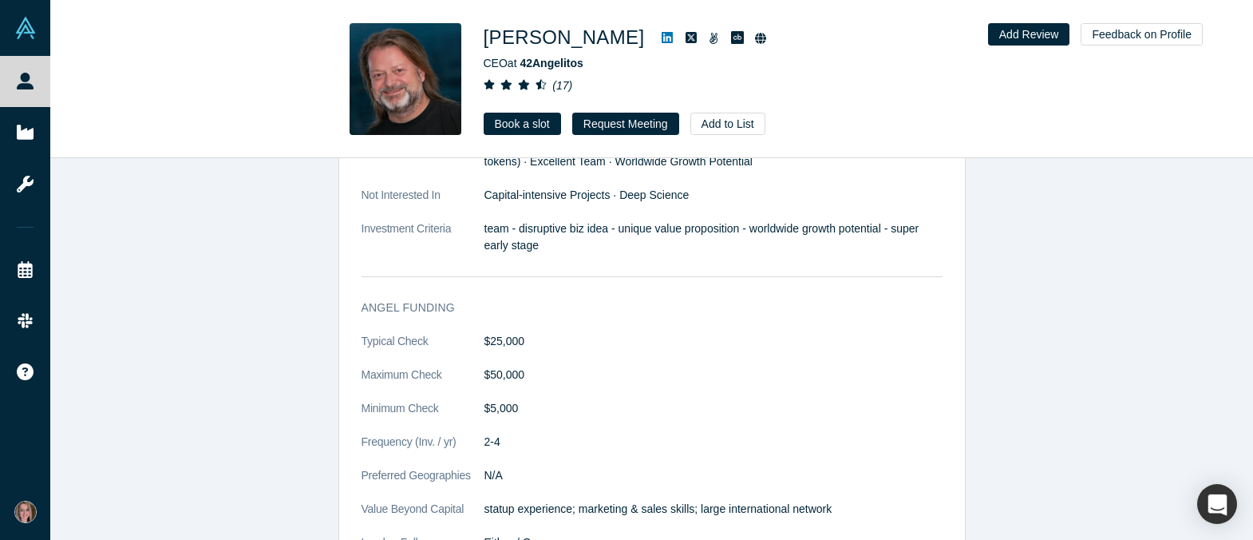
scroll to position [1484, 0]
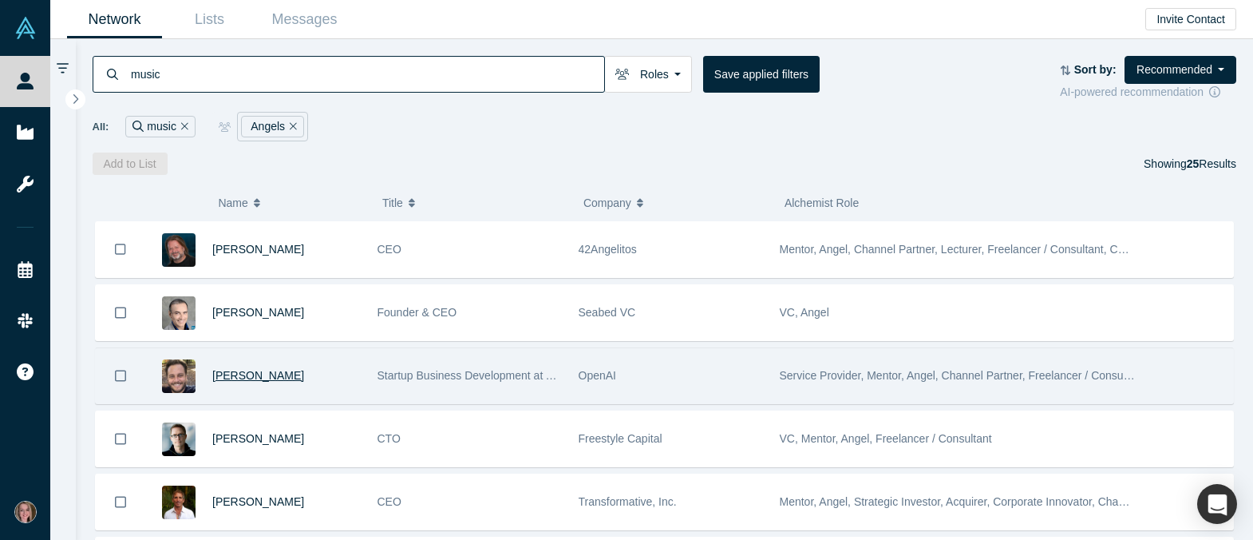
click at [235, 381] on span "[PERSON_NAME]" at bounding box center [258, 375] width 92 height 13
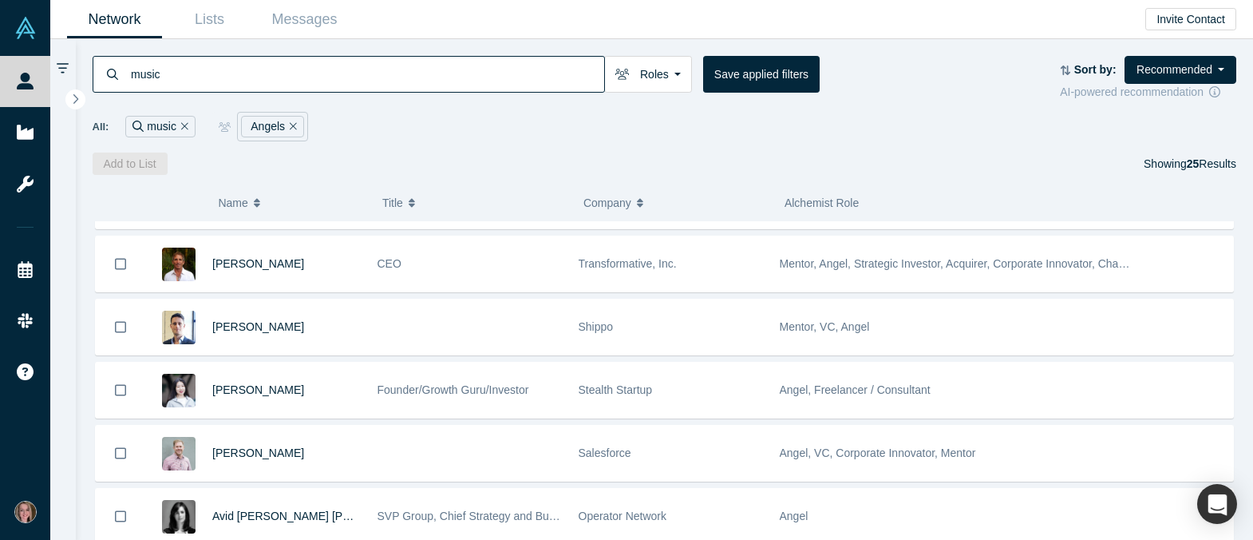
scroll to position [243, 0]
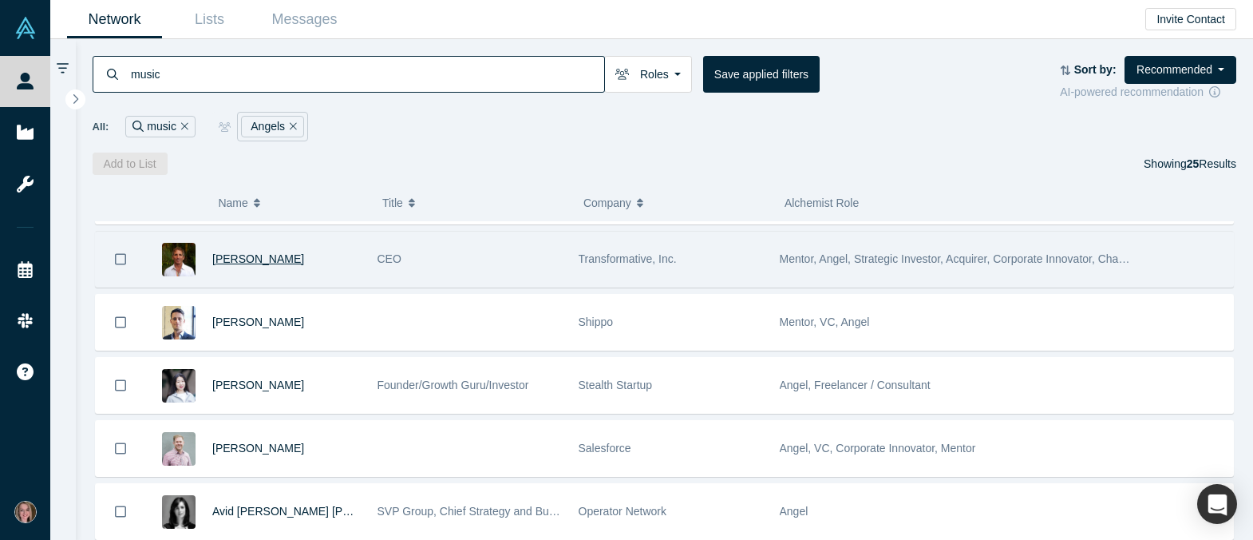
click at [267, 265] on span "[PERSON_NAME]" at bounding box center [258, 258] width 92 height 13
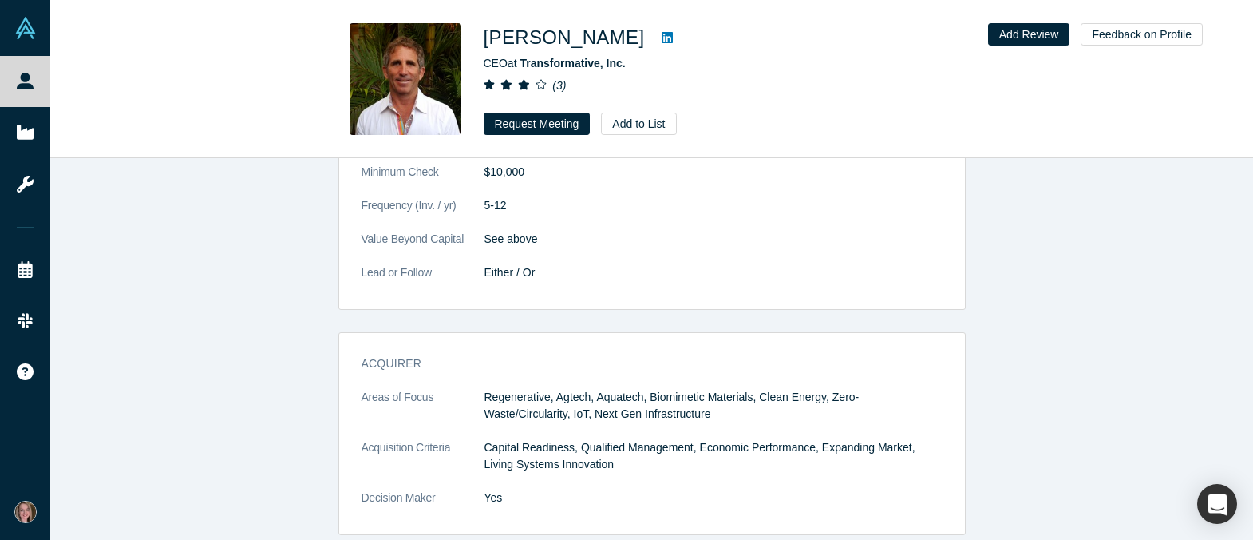
scroll to position [2464, 0]
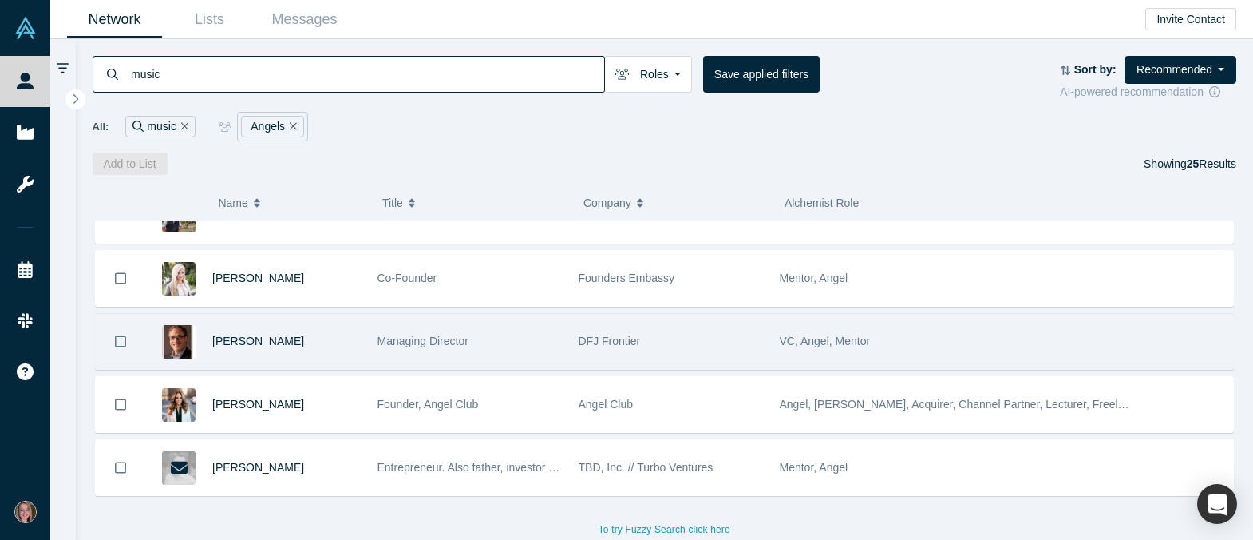
scroll to position [1299, 0]
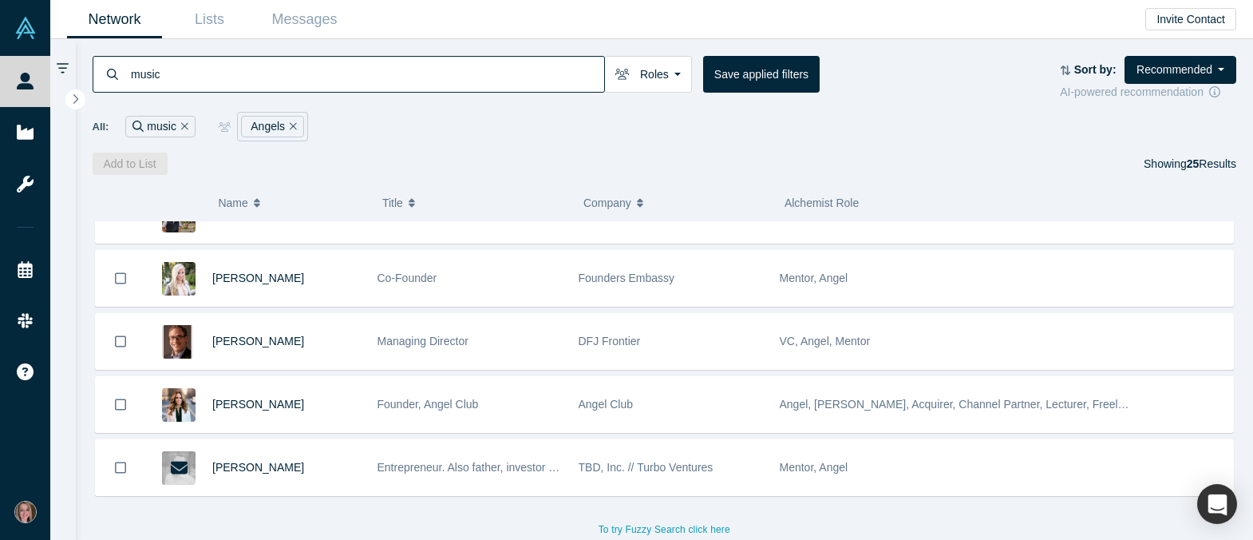
click at [295, 118] on button "Remove Filter" at bounding box center [291, 126] width 12 height 18
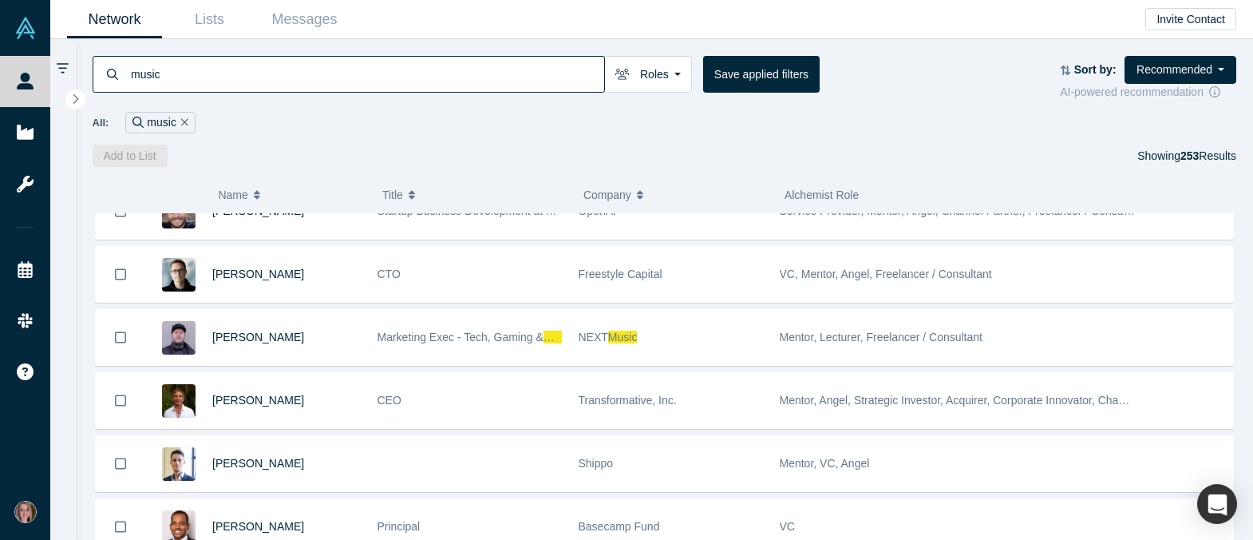
scroll to position [161, 0]
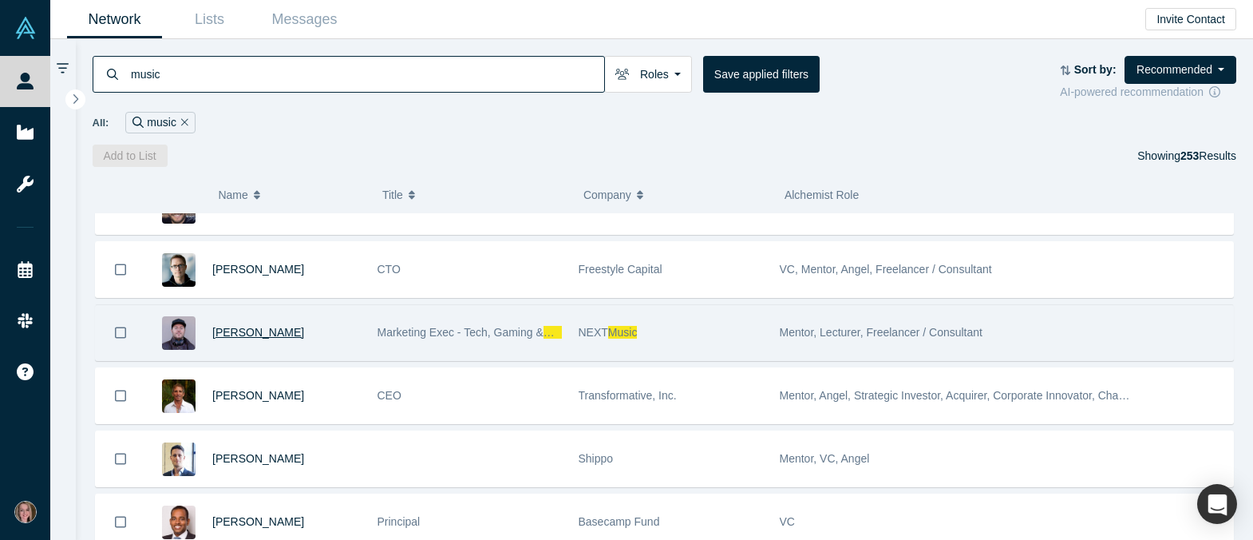
click at [265, 334] on span "[PERSON_NAME]" at bounding box center [258, 332] width 92 height 13
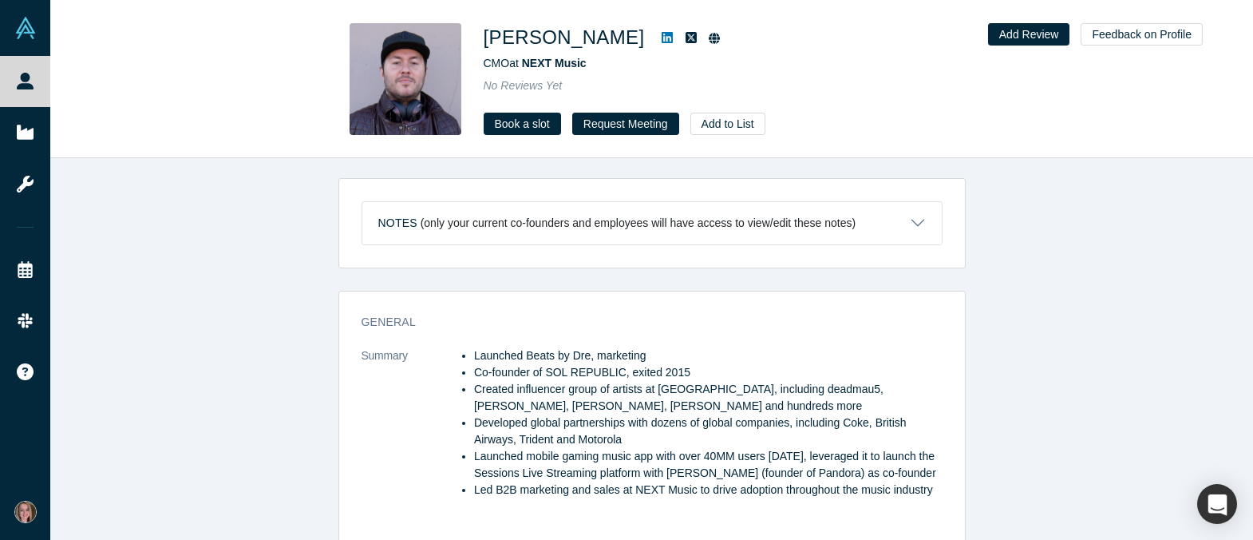
scroll to position [172, 0]
